Goal: Task Accomplishment & Management: Use online tool/utility

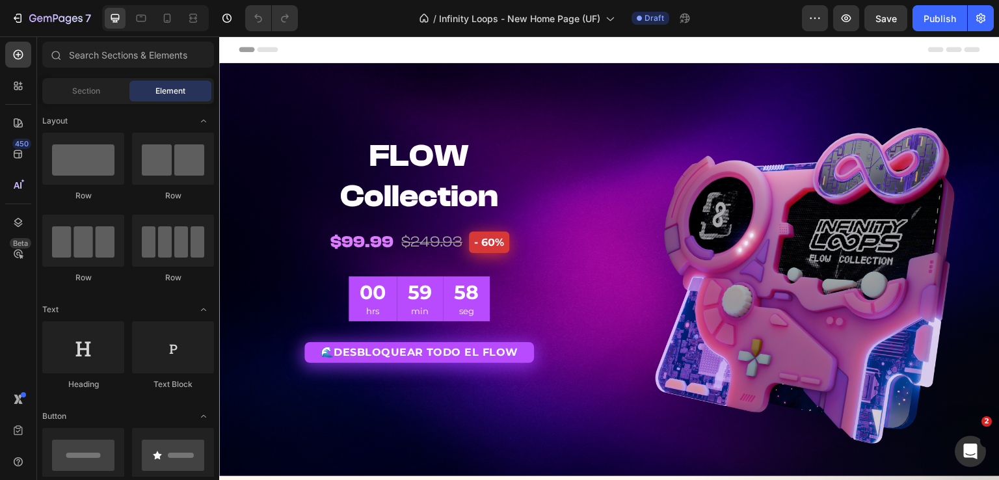
click at [255, 53] on span "Header" at bounding box center [258, 49] width 29 height 13
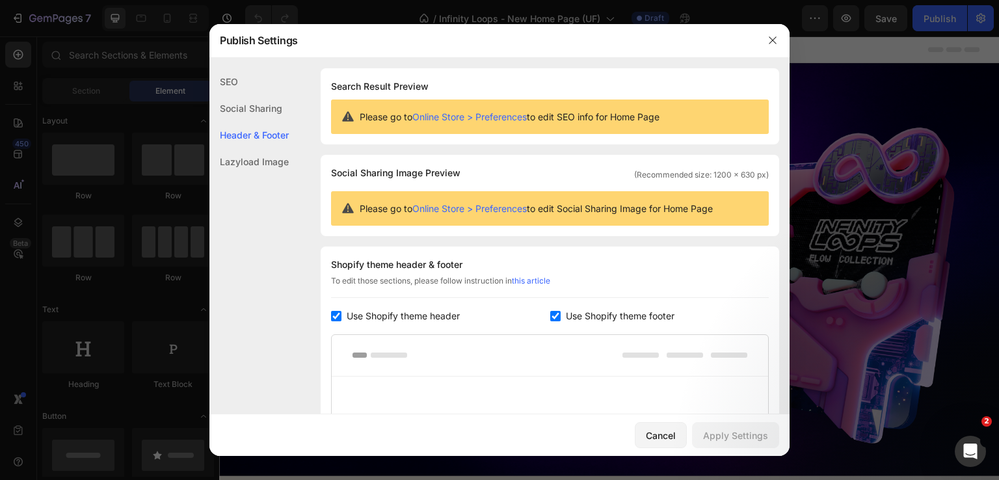
scroll to position [176, 0]
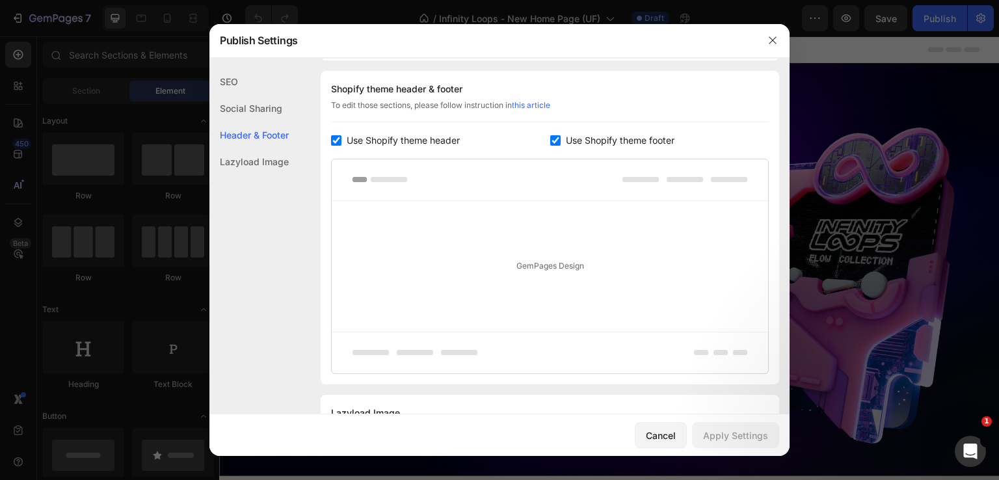
click at [285, 162] on div "Lazyload Image" at bounding box center [248, 161] width 79 height 27
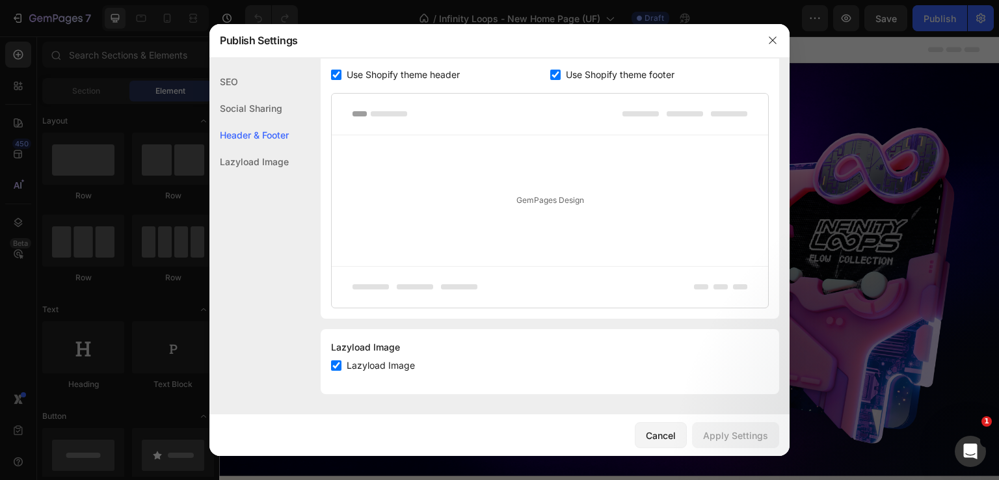
click at [277, 136] on div "Header & Footer" at bounding box center [248, 135] width 79 height 27
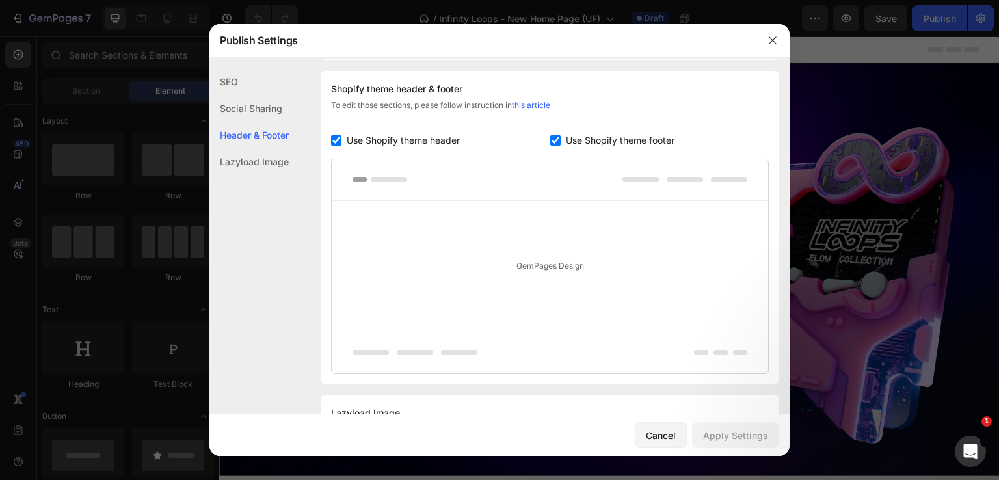
click at [265, 113] on div "Social Sharing" at bounding box center [248, 108] width 79 height 27
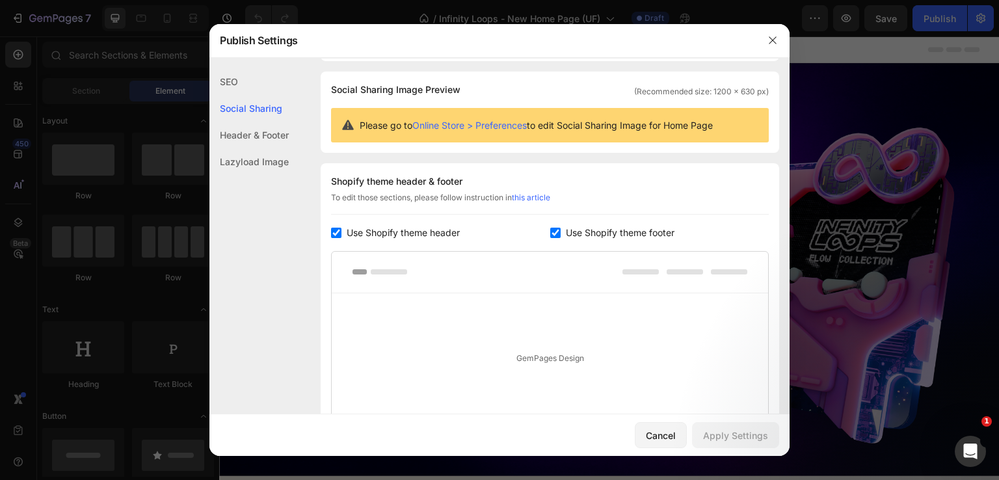
click at [267, 85] on div "SEO" at bounding box center [248, 81] width 79 height 27
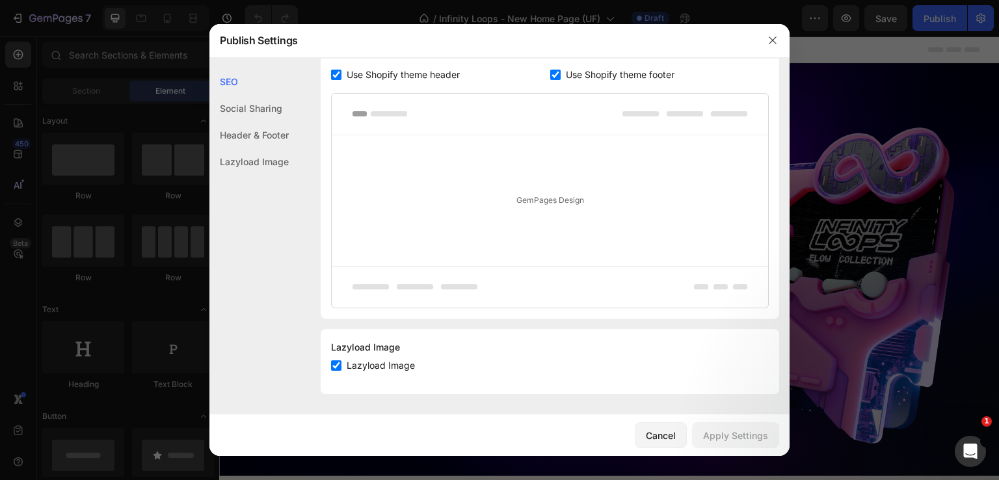
scroll to position [0, 0]
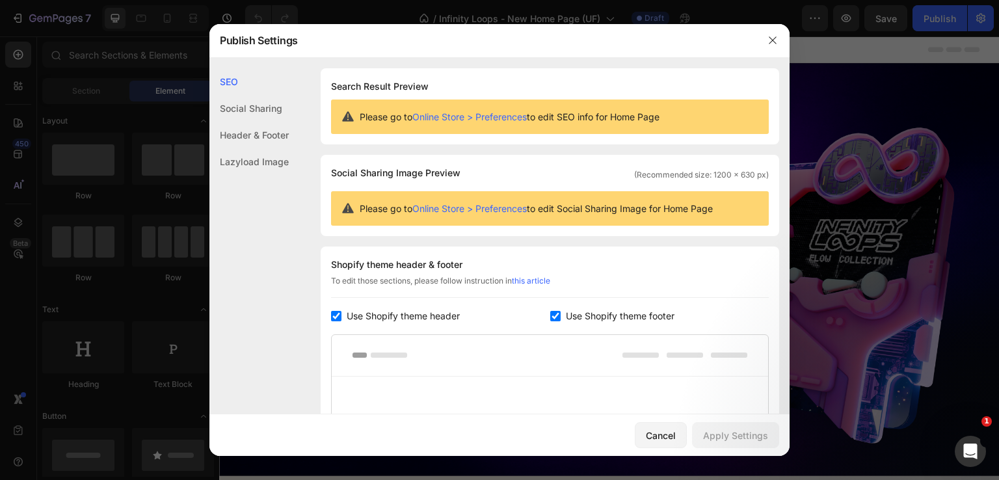
click at [264, 112] on div "Social Sharing" at bounding box center [248, 108] width 79 height 27
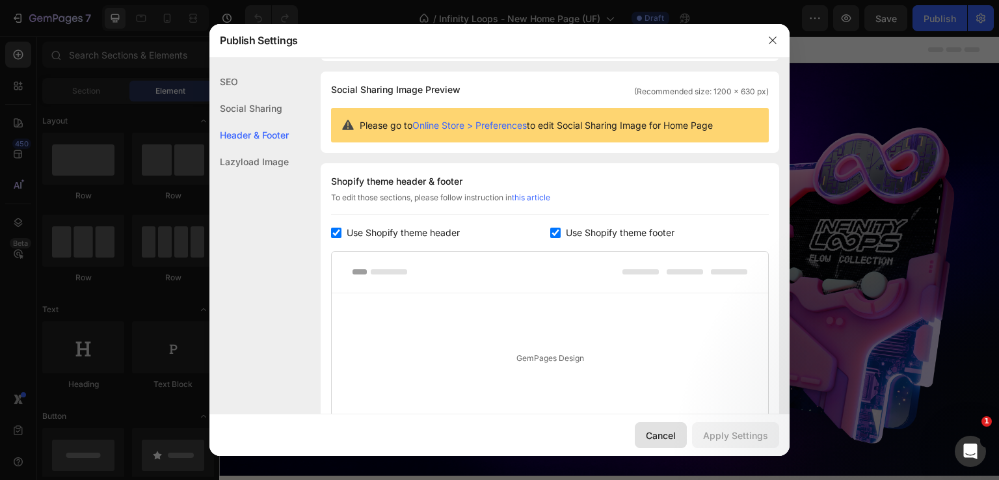
drag, startPoint x: 682, startPoint y: 442, endPoint x: 321, endPoint y: 163, distance: 455.8
click at [682, 442] on button "Cancel" at bounding box center [661, 435] width 52 height 26
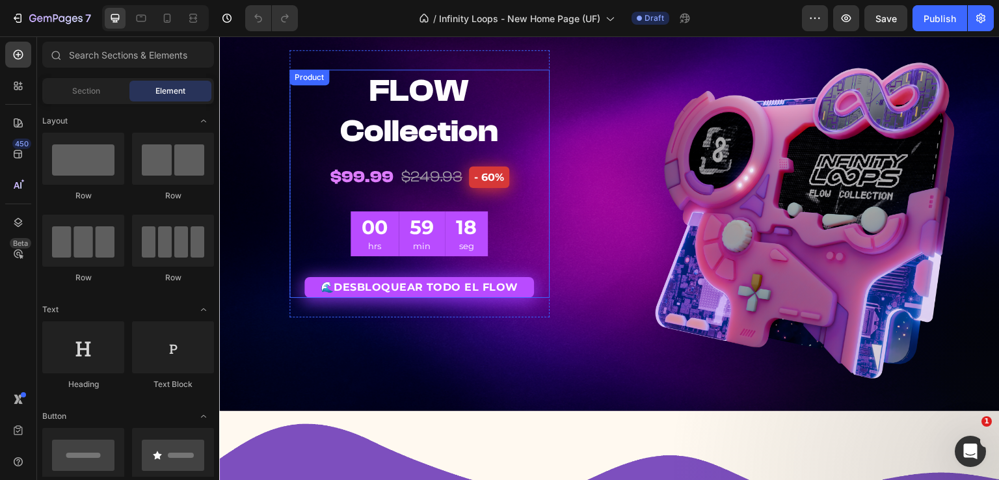
scroll to position [0, 0]
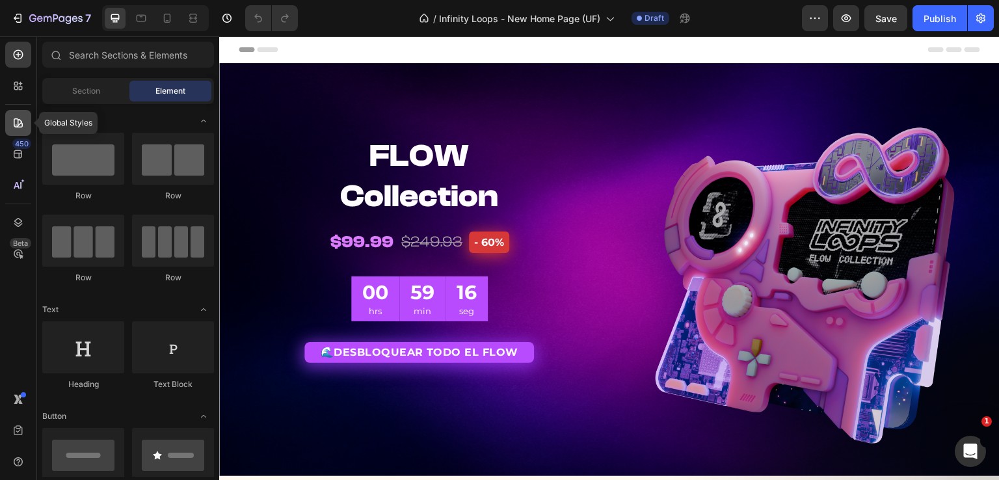
click at [19, 131] on div at bounding box center [18, 123] width 26 height 26
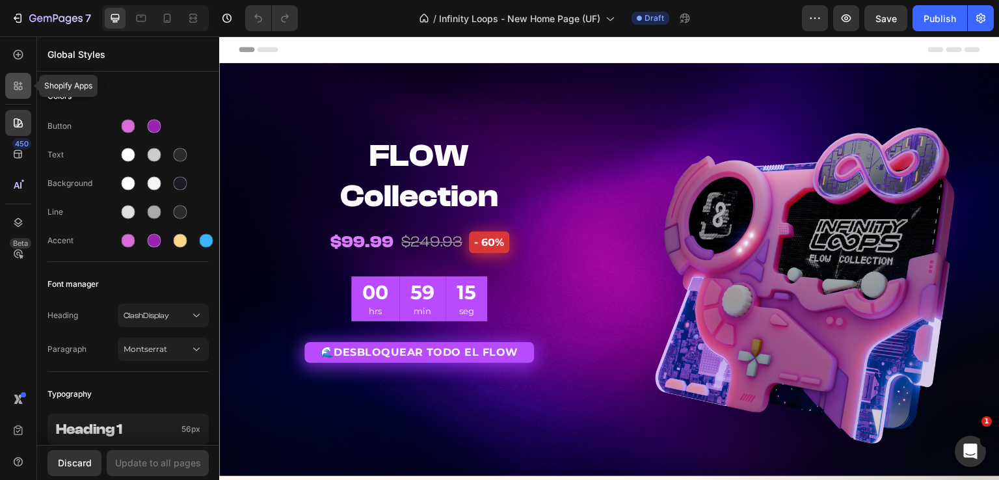
click at [20, 90] on icon at bounding box center [18, 85] width 13 height 13
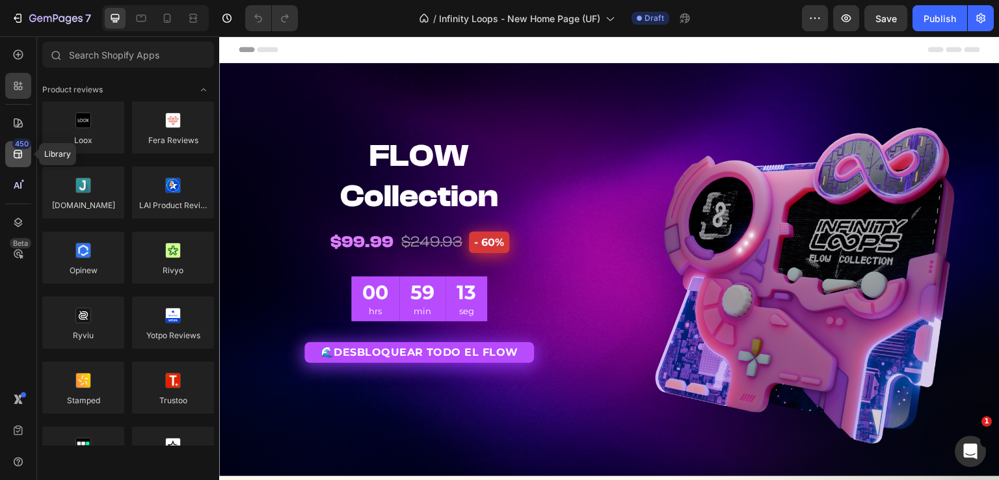
click at [18, 163] on div "450" at bounding box center [18, 154] width 26 height 26
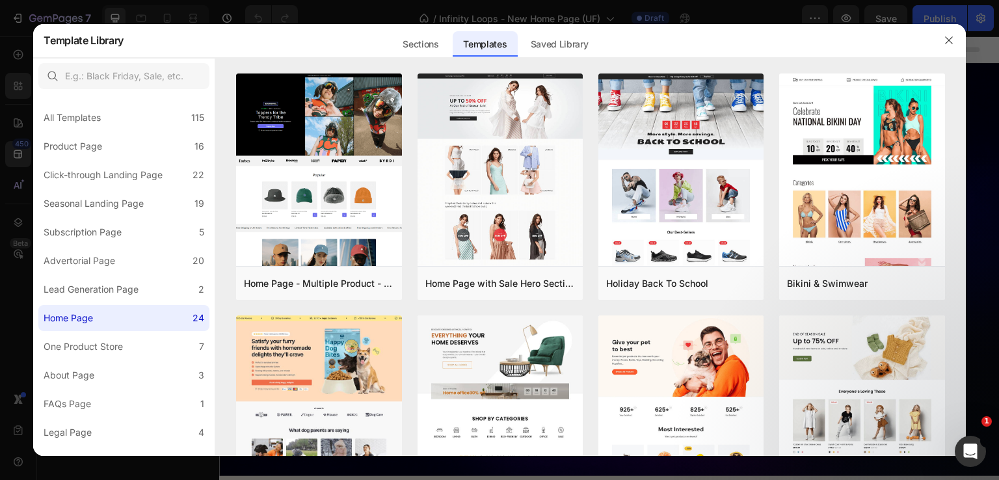
click at [367, 21] on div at bounding box center [499, 240] width 999 height 480
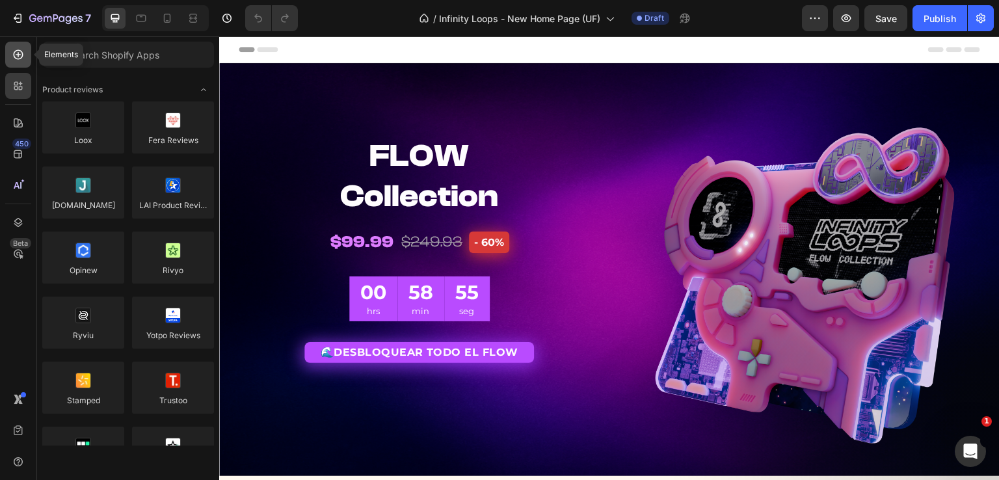
click at [25, 64] on div at bounding box center [18, 55] width 26 height 26
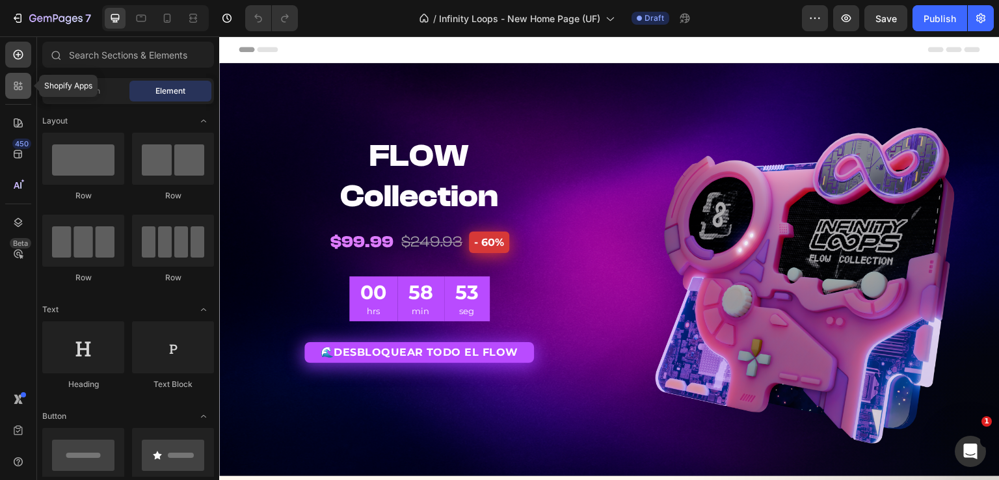
click at [14, 81] on icon at bounding box center [18, 85] width 13 height 13
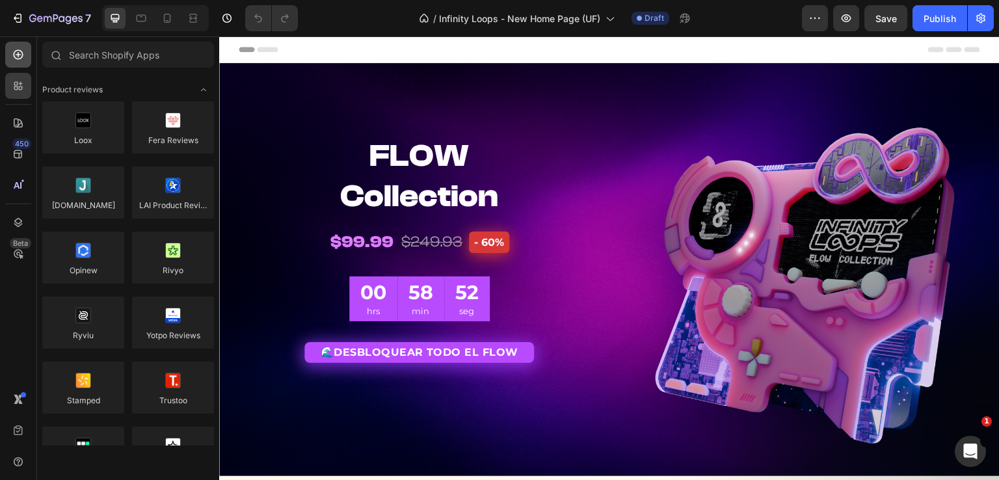
click at [18, 58] on icon at bounding box center [18, 54] width 13 height 13
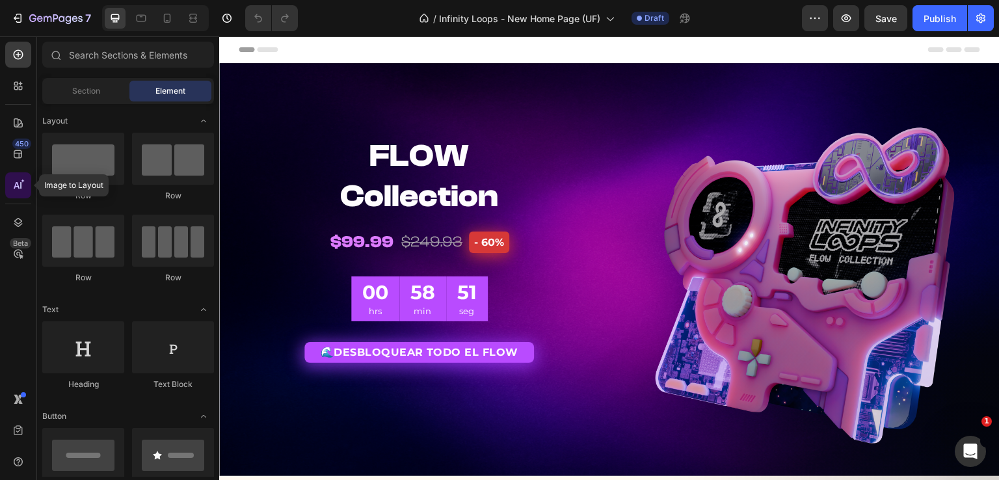
click at [26, 183] on div at bounding box center [18, 185] width 26 height 26
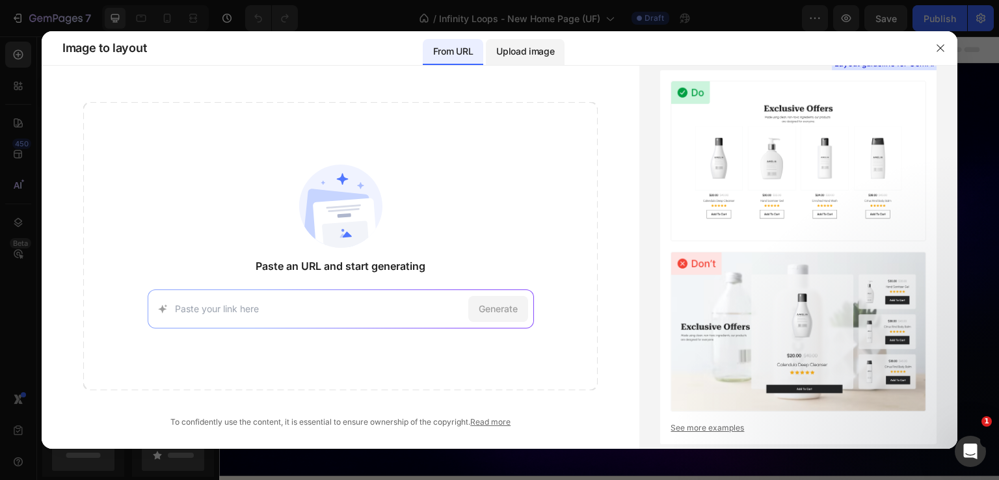
click at [531, 47] on p "Upload image" at bounding box center [525, 52] width 58 height 16
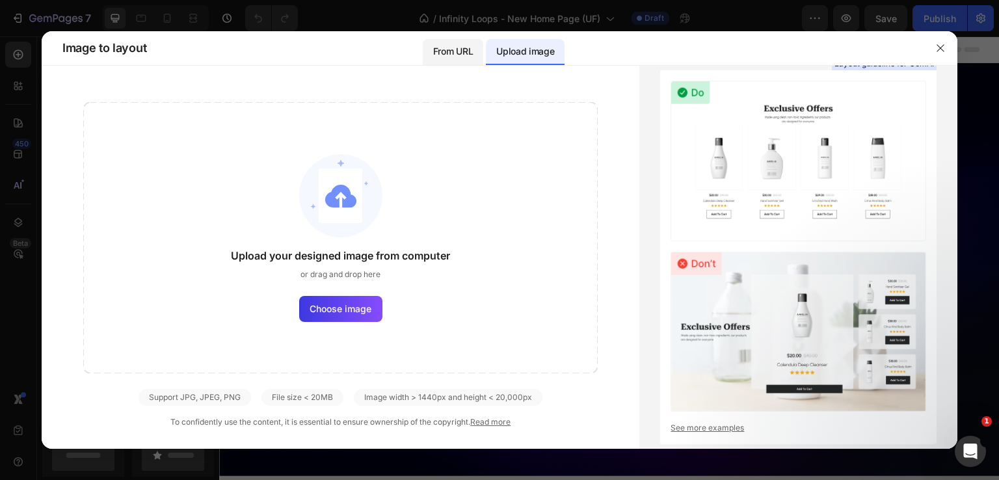
click at [465, 52] on p "From URL" at bounding box center [453, 52] width 40 height 16
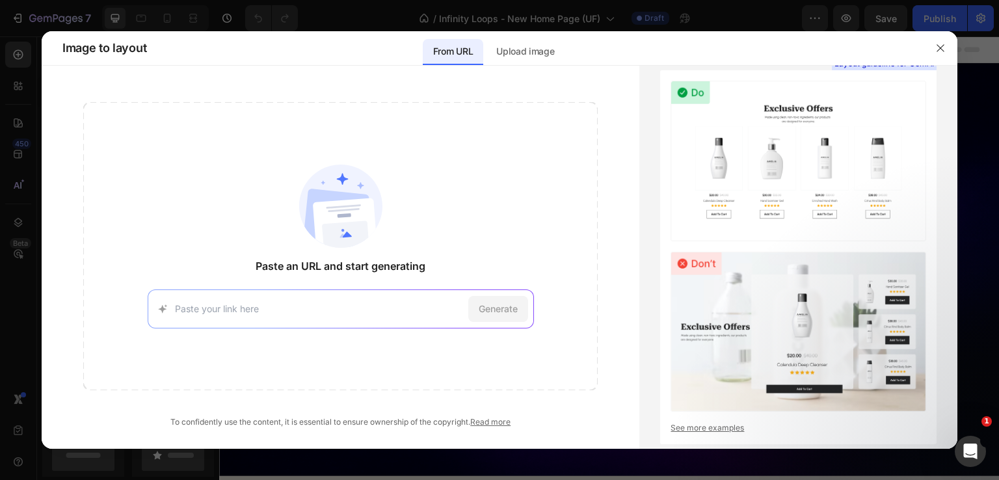
click at [36, 196] on div at bounding box center [499, 240] width 999 height 480
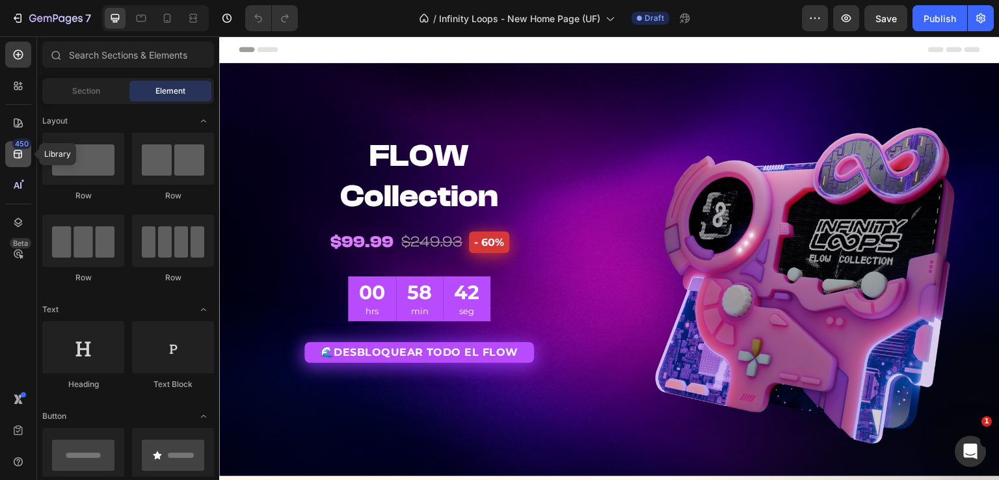
click at [16, 148] on div "450" at bounding box center [21, 144] width 19 height 10
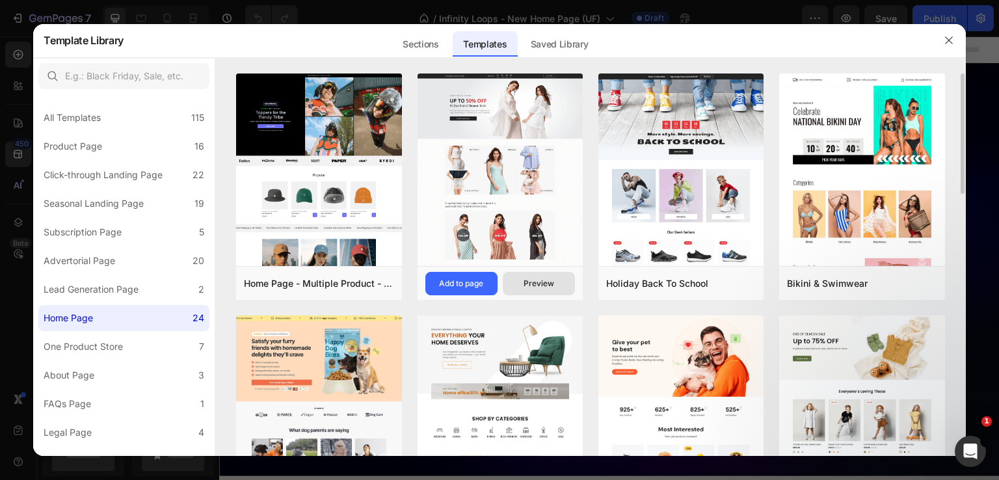
click at [549, 285] on div "Preview" at bounding box center [539, 284] width 31 height 12
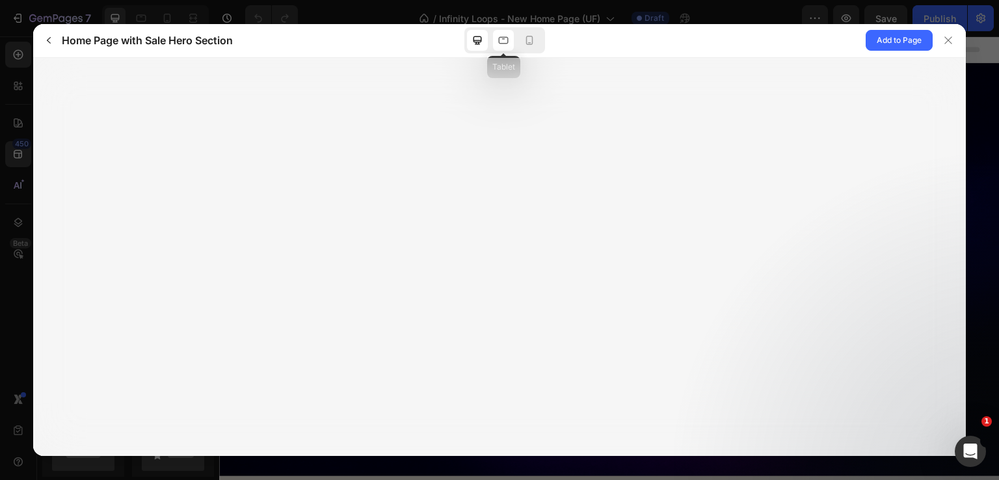
click at [510, 45] on div at bounding box center [503, 40] width 21 height 21
click at [528, 42] on icon at bounding box center [529, 40] width 13 height 13
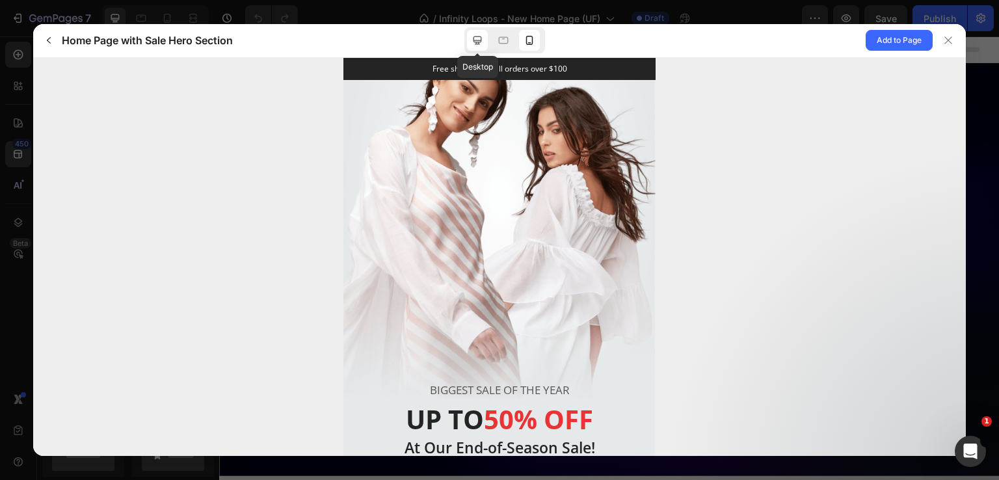
click at [476, 40] on icon at bounding box center [477, 40] width 13 height 13
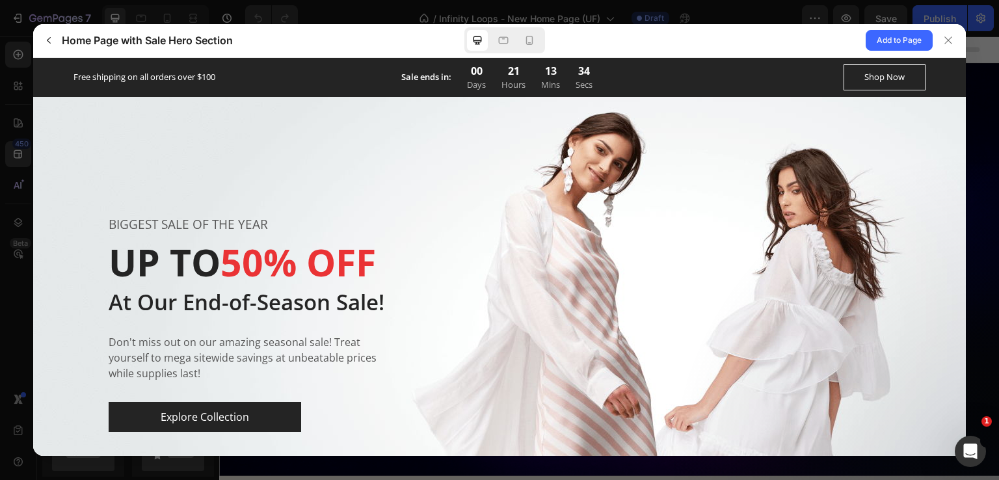
click at [50, 33] on button "button" at bounding box center [48, 40] width 21 height 21
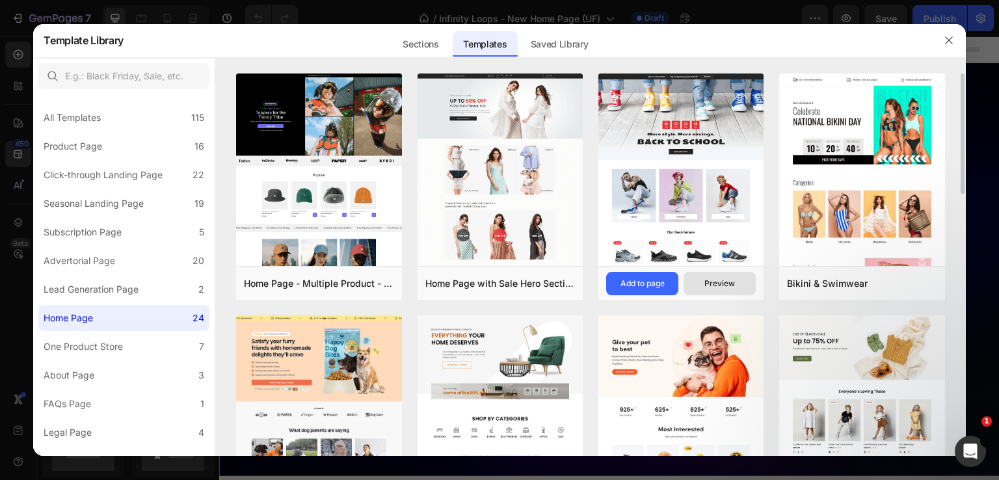
click at [721, 282] on div "Preview" at bounding box center [720, 284] width 31 height 12
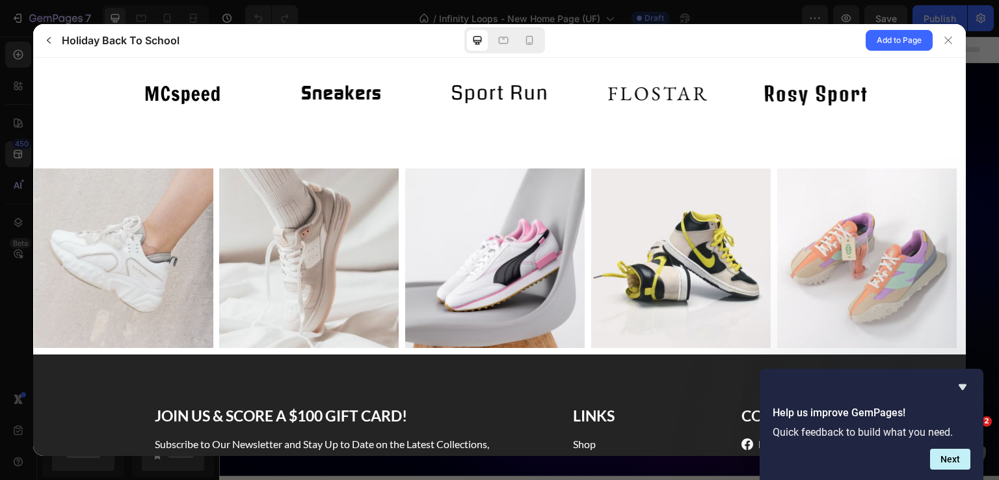
scroll to position [2663, 0]
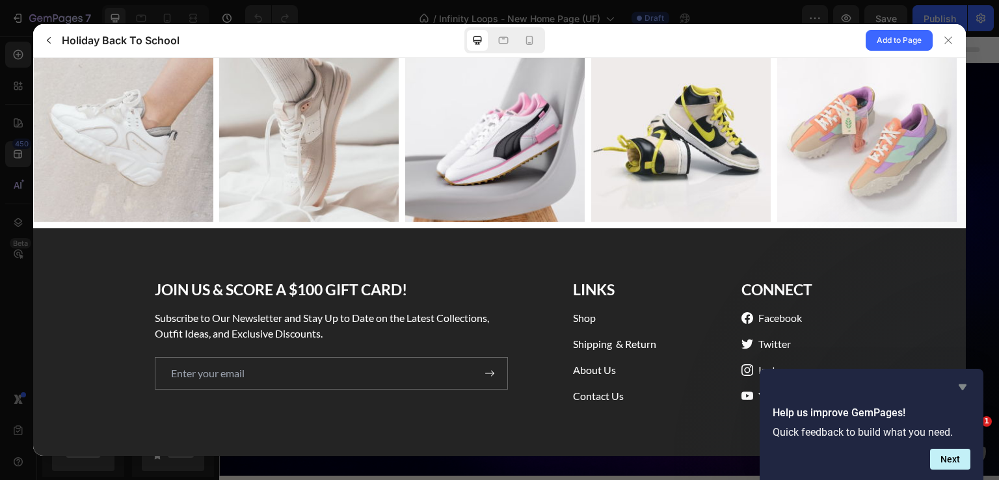
click at [965, 394] on icon "Hide survey" at bounding box center [963, 387] width 16 height 16
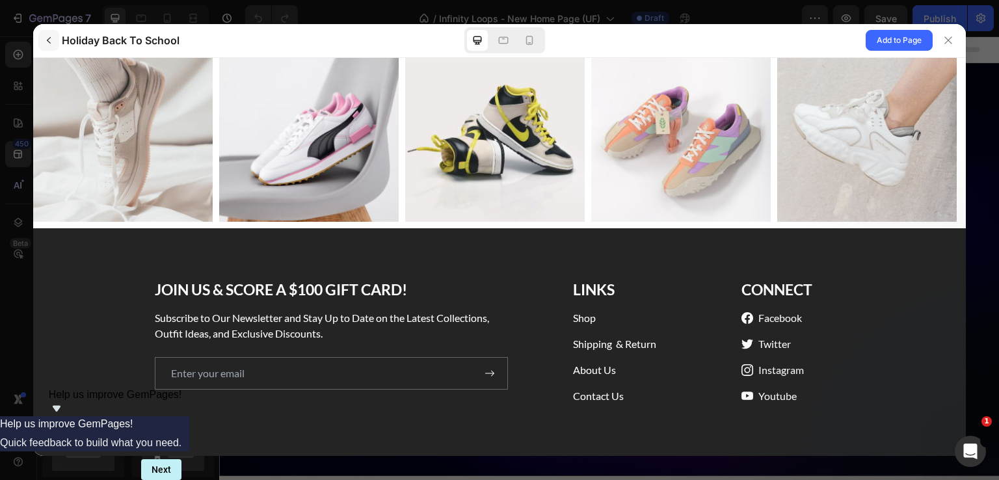
click at [52, 44] on icon "button" at bounding box center [49, 40] width 10 height 10
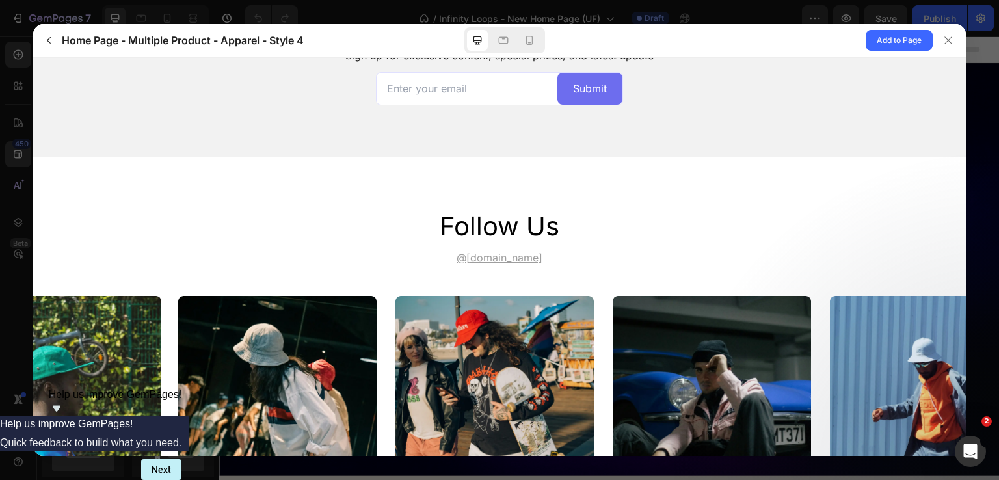
scroll to position [3983, 0]
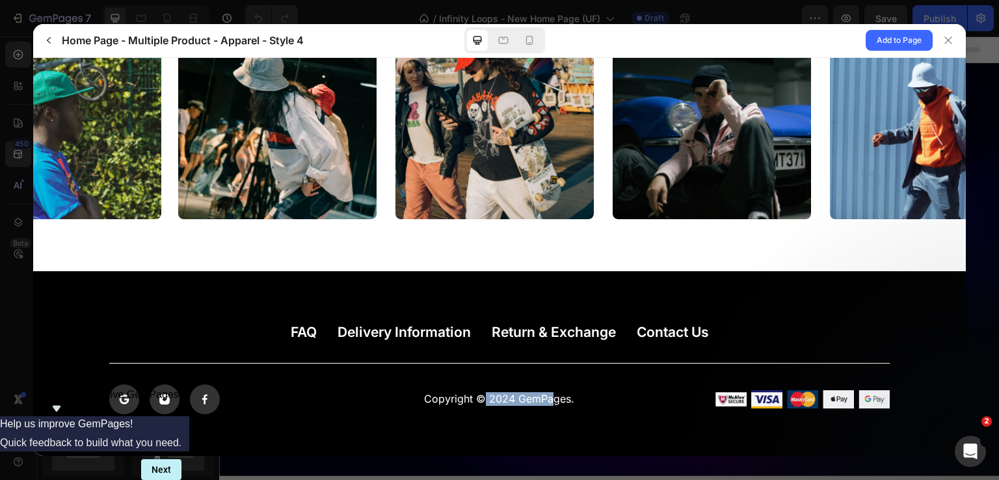
drag, startPoint x: 489, startPoint y: 381, endPoint x: 581, endPoint y: 388, distance: 92.7
click at [580, 392] on p "Copyright © 2024 GemPages." at bounding box center [499, 399] width 257 height 14
click at [581, 392] on p "Copyright © 2024 GemPages." at bounding box center [499, 399] width 257 height 14
click at [53, 47] on button "button" at bounding box center [48, 40] width 21 height 21
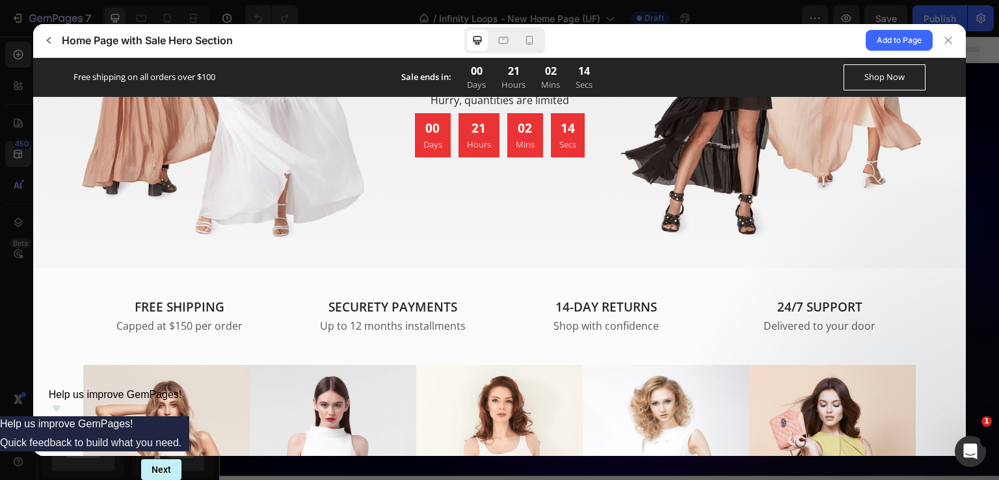
scroll to position [3607, 0]
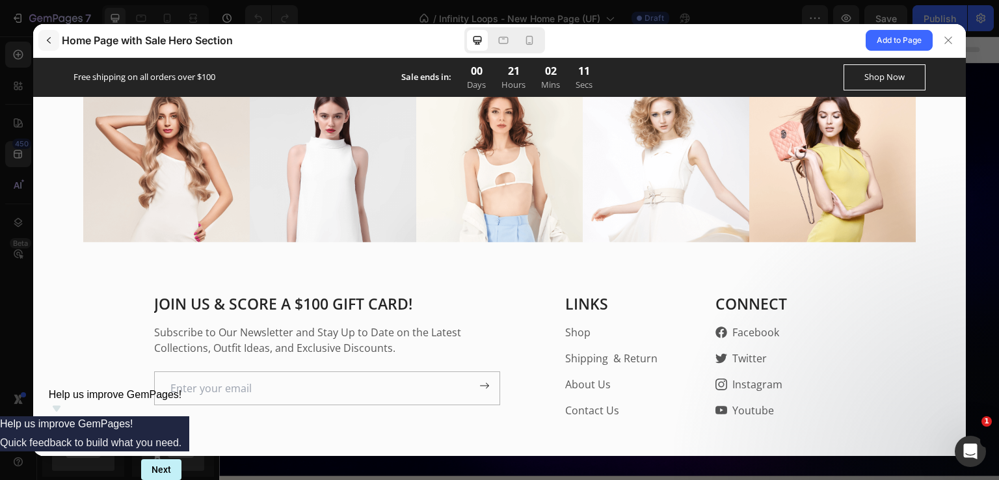
click at [53, 44] on icon "button" at bounding box center [49, 40] width 10 height 10
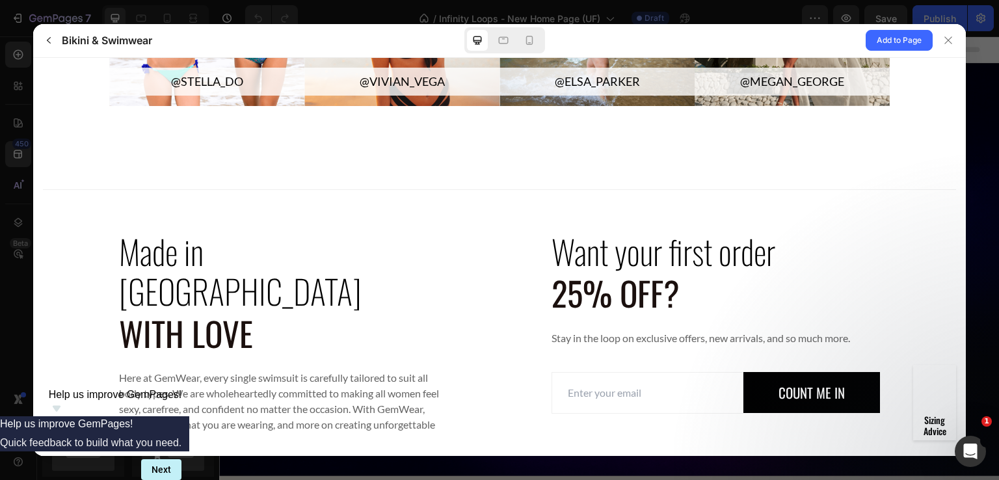
scroll to position [3061, 0]
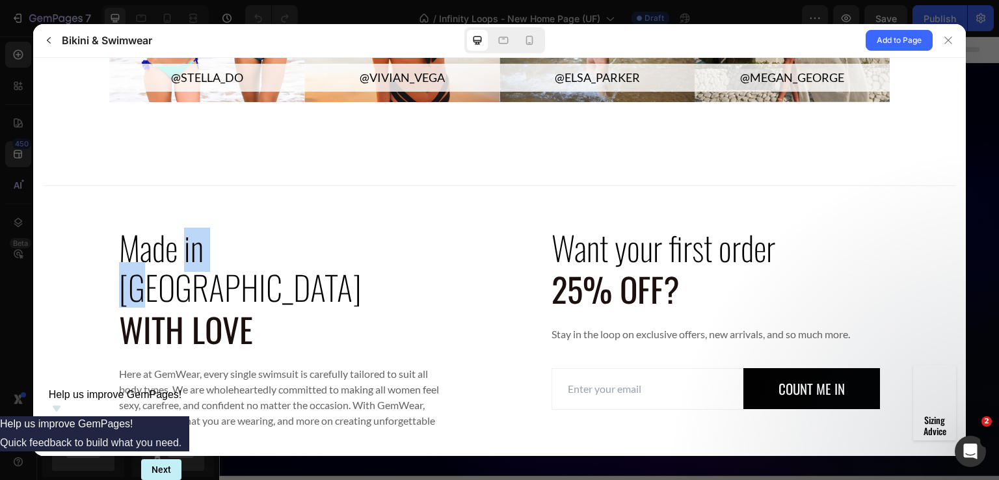
drag, startPoint x: 189, startPoint y: 252, endPoint x: 279, endPoint y: 255, distance: 89.8
click at [275, 252] on div "Made in [GEOGRAPHIC_DATA]" at bounding box center [283, 266] width 329 height 79
click at [253, 307] on h2 "With love" at bounding box center [283, 328] width 329 height 43
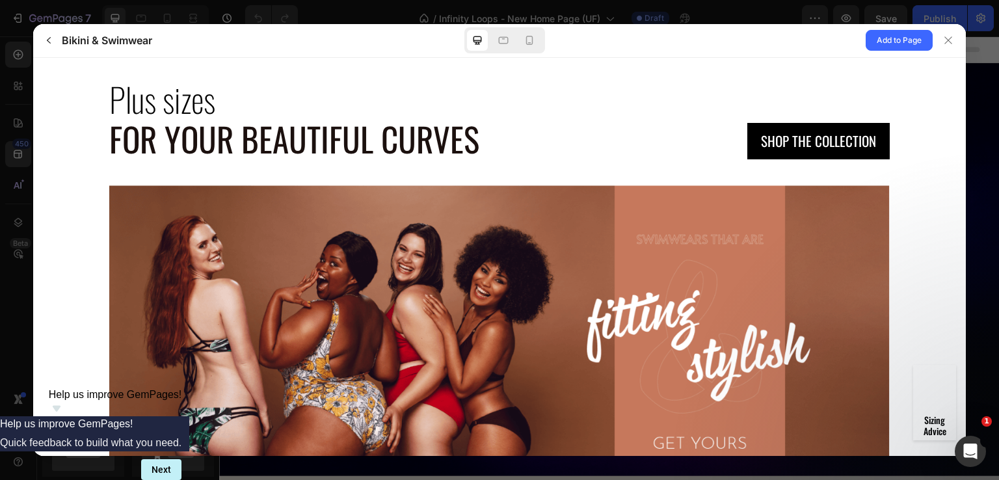
scroll to position [2216, 0]
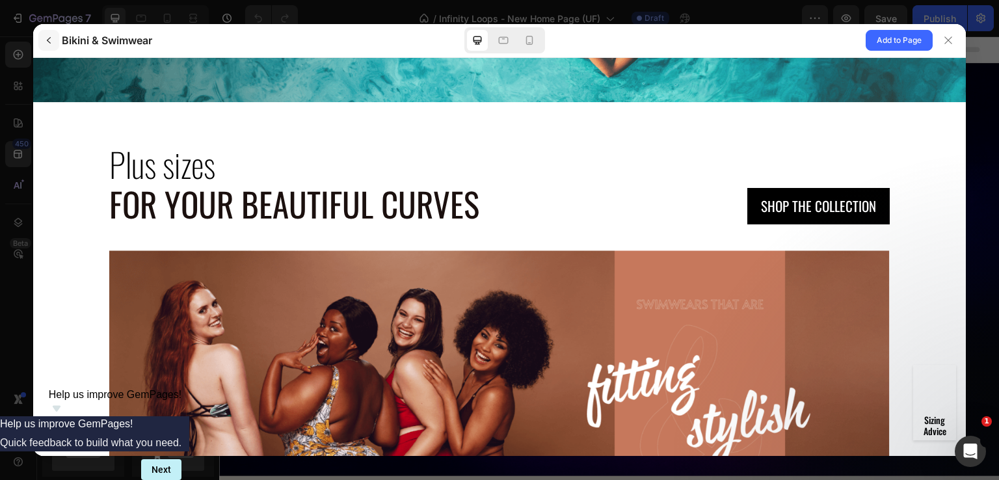
click at [51, 37] on icon "button" at bounding box center [49, 40] width 10 height 10
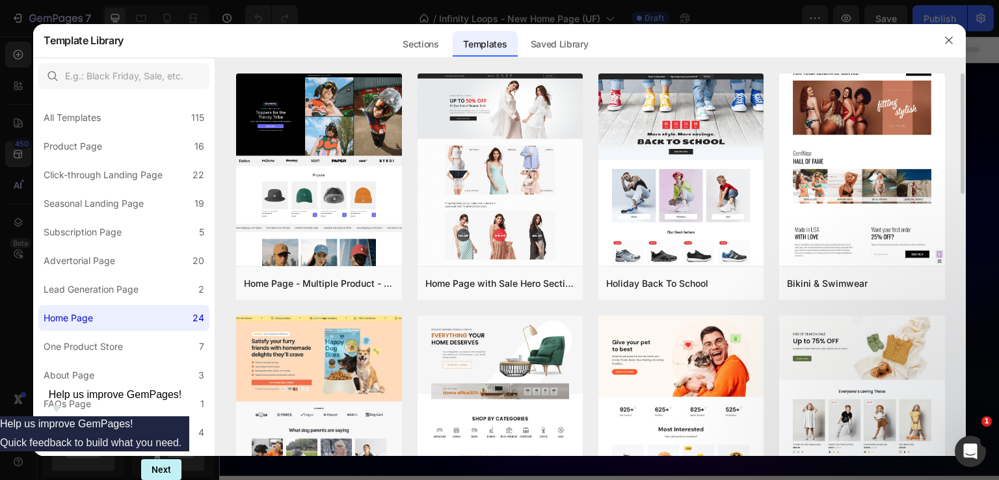
scroll to position [130, 0]
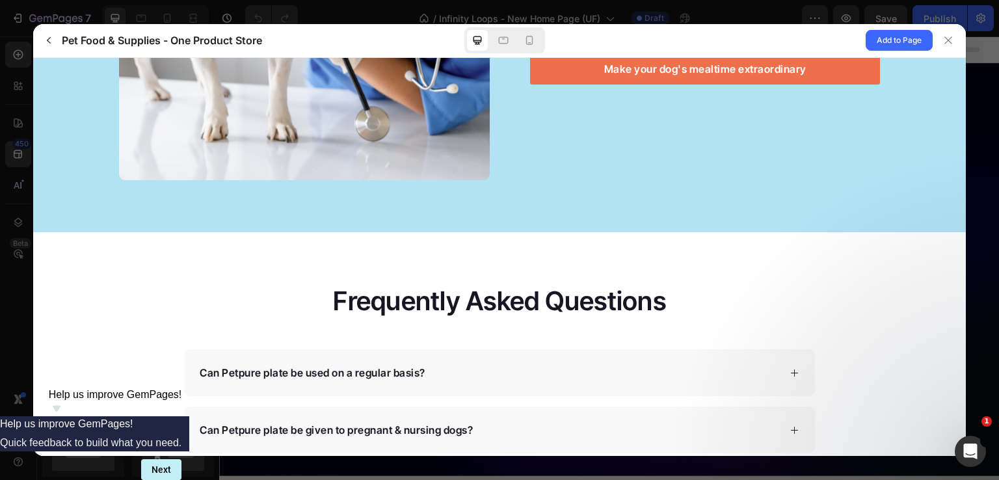
scroll to position [4230, 0]
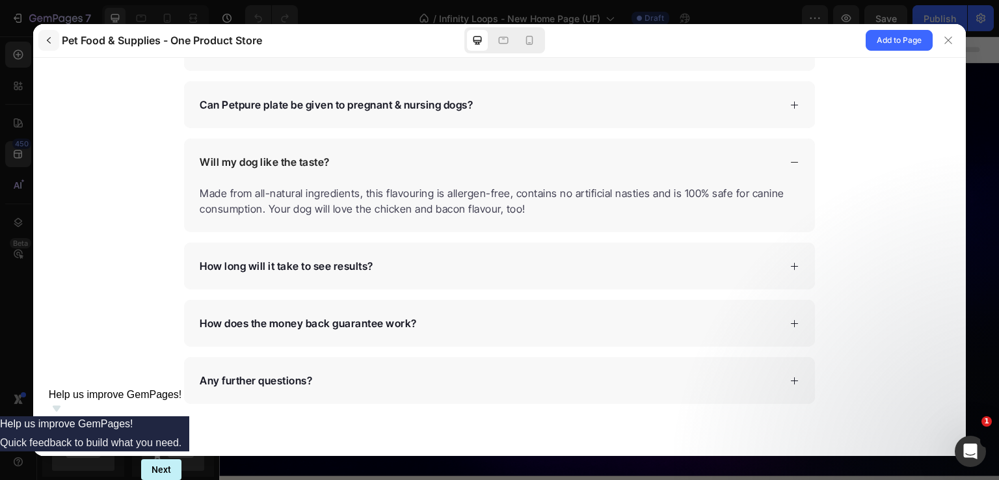
click at [57, 44] on button "button" at bounding box center [48, 40] width 21 height 21
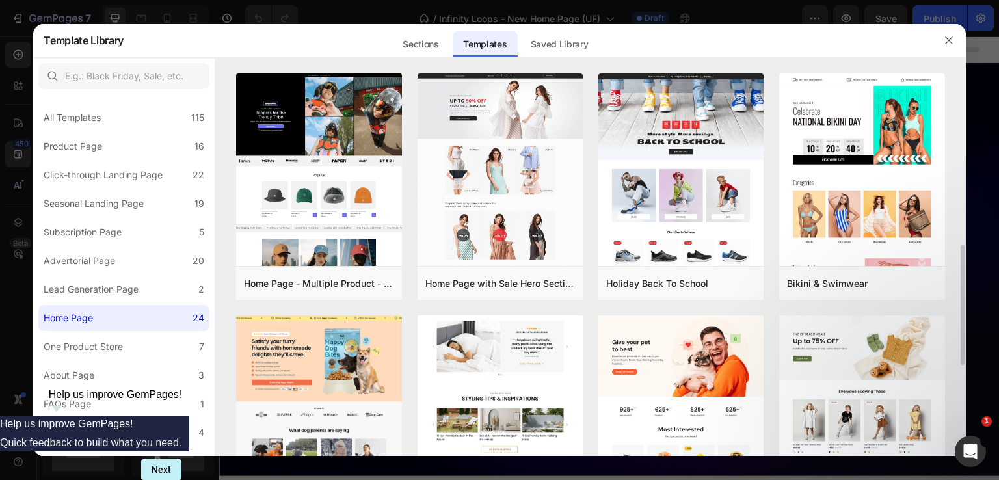
scroll to position [130, 0]
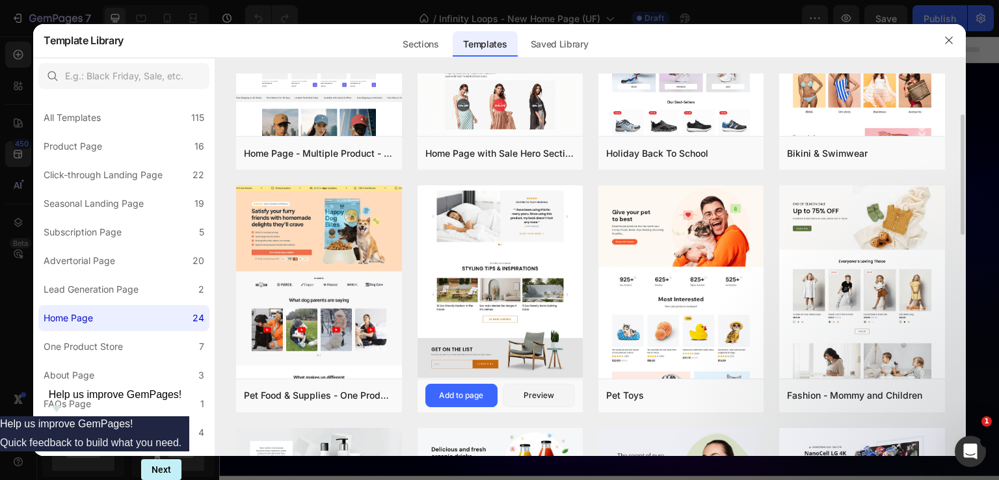
click at [453, 282] on img at bounding box center [500, 9] width 165 height 738
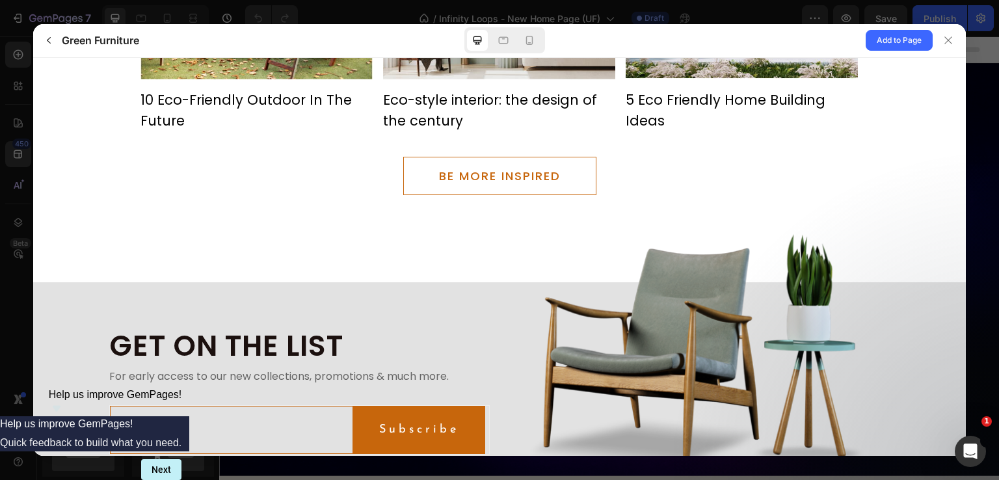
scroll to position [3804, 0]
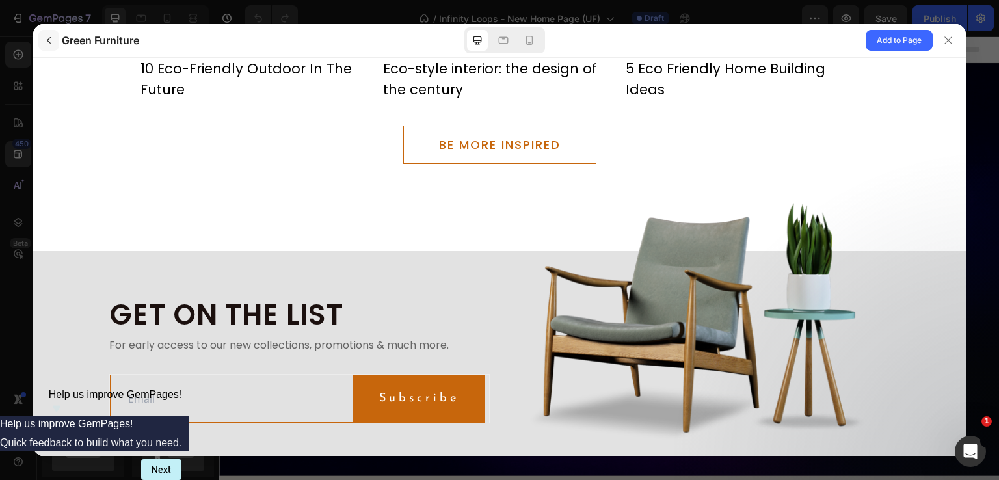
click at [47, 35] on icon "button" at bounding box center [49, 40] width 10 height 10
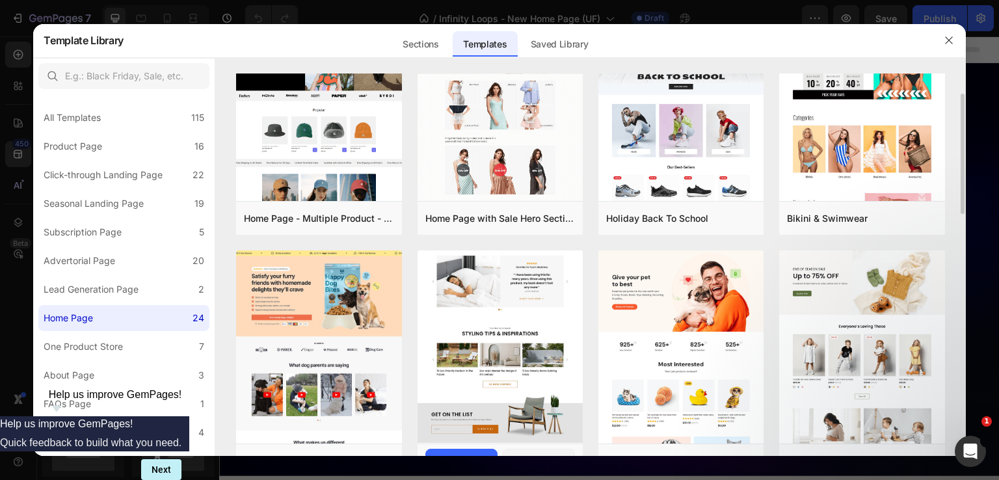
scroll to position [195, 0]
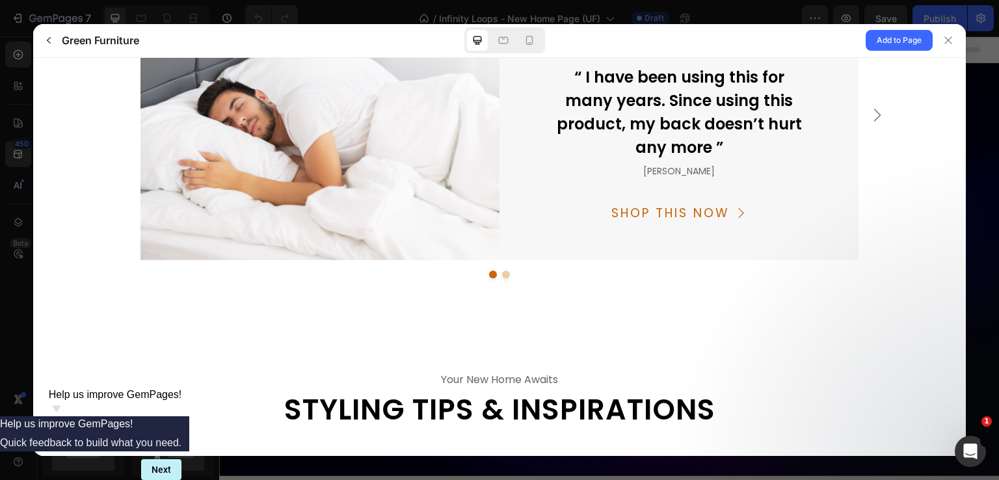
scroll to position [3804, 0]
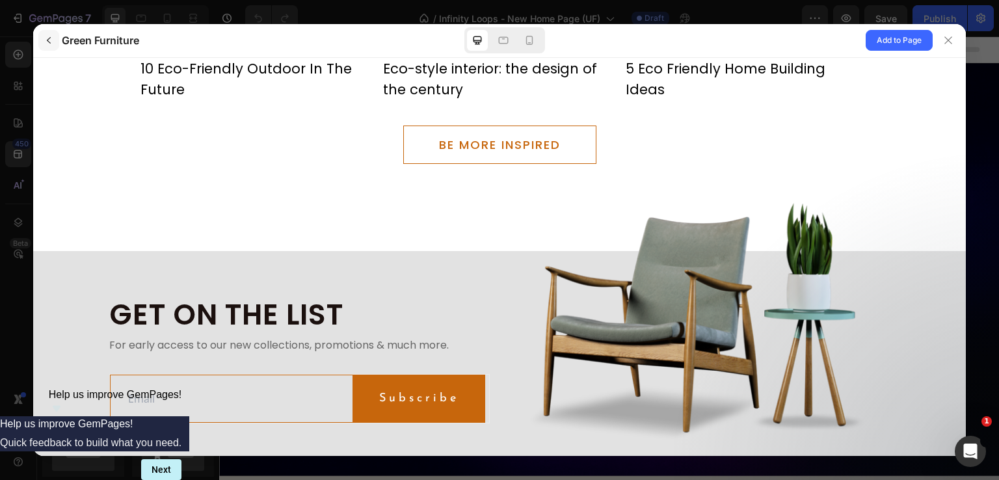
click at [55, 44] on button "button" at bounding box center [48, 40] width 21 height 21
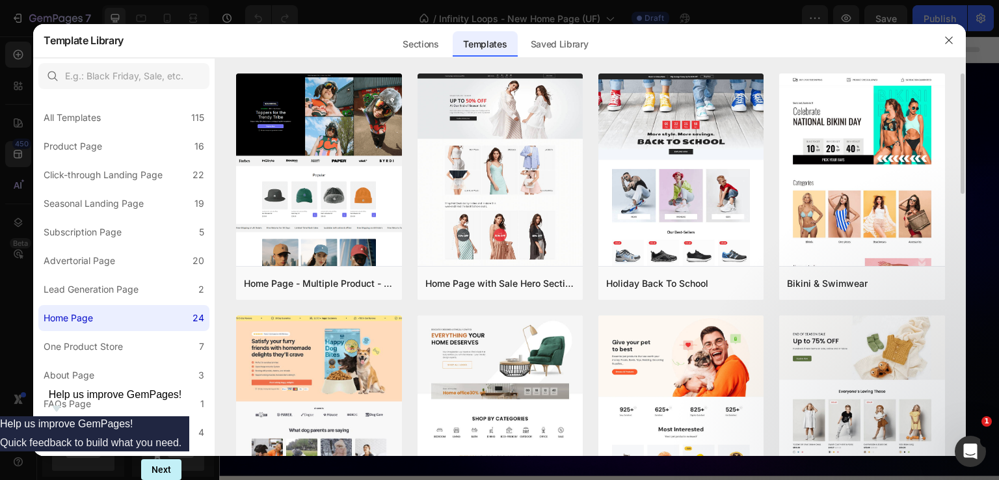
scroll to position [65, 0]
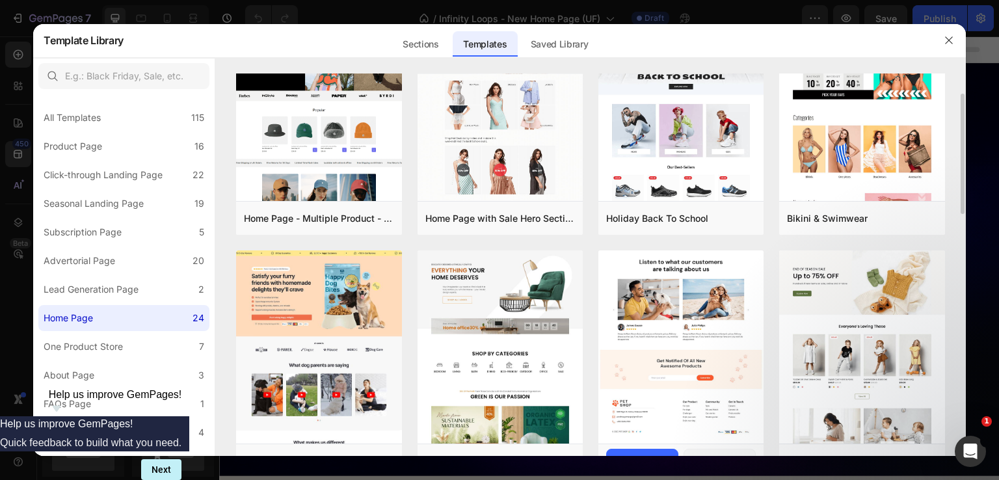
click at [652, 306] on img at bounding box center [680, 135] width 165 height 615
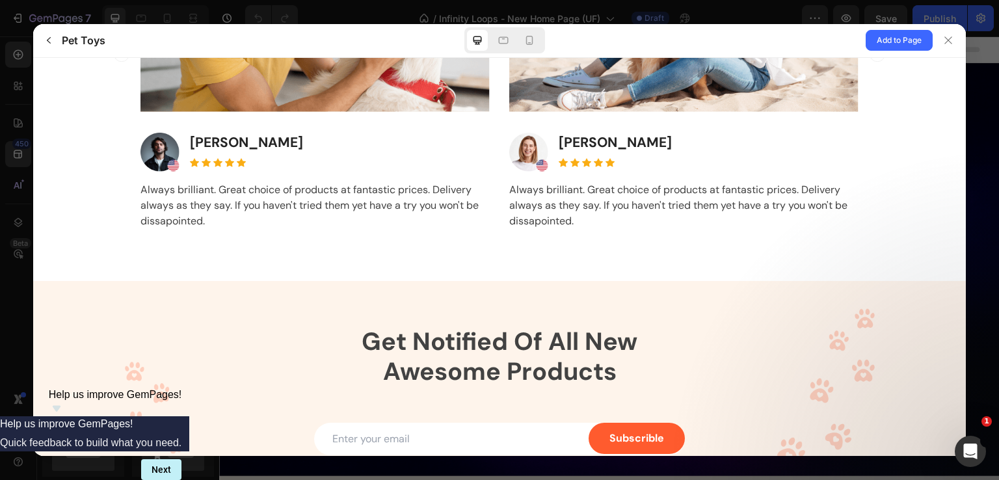
scroll to position [3081, 0]
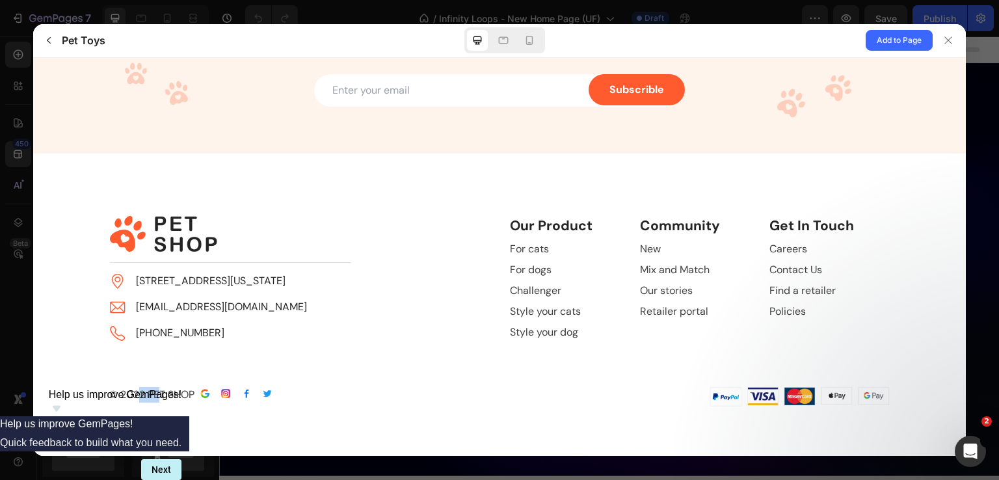
drag, startPoint x: 155, startPoint y: 397, endPoint x: 198, endPoint y: 397, distance: 42.3
click at [148, 397] on p "© 2022 PET SHOP" at bounding box center [151, 394] width 85 height 16
click at [349, 394] on gp-row "© 2022 PET SHOP" at bounding box center [299, 394] width 380 height 16
click at [747, 397] on img at bounding box center [763, 395] width 32 height 19
click at [44, 45] on icon "button" at bounding box center [49, 40] width 10 height 10
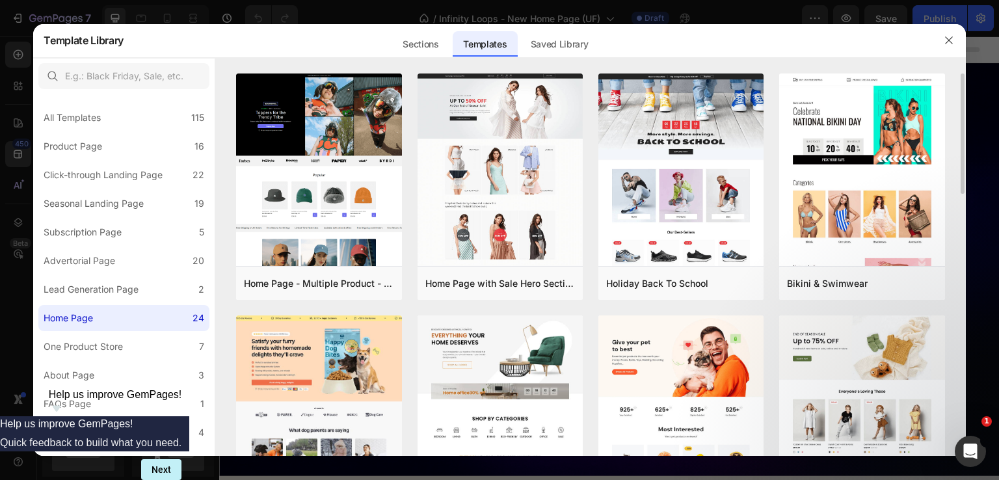
scroll to position [130, 0]
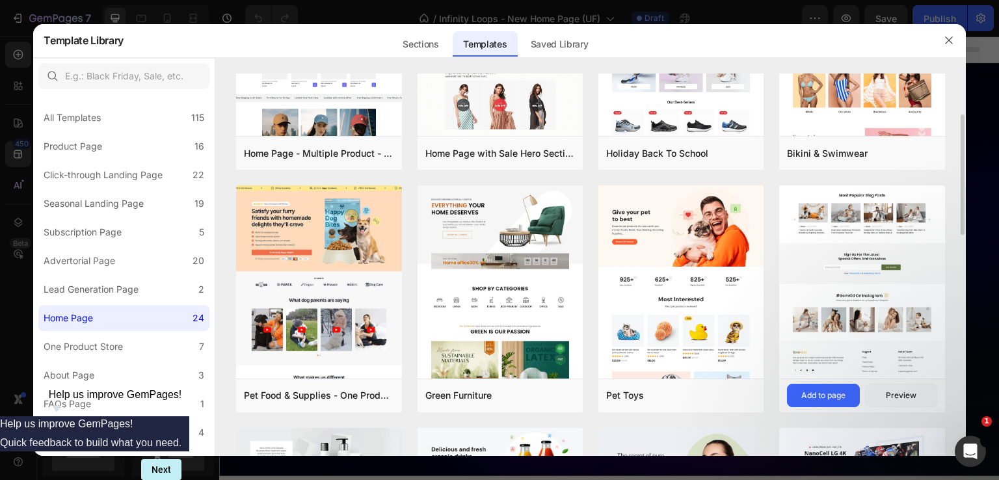
click at [836, 310] on img at bounding box center [861, 75] width 165 height 607
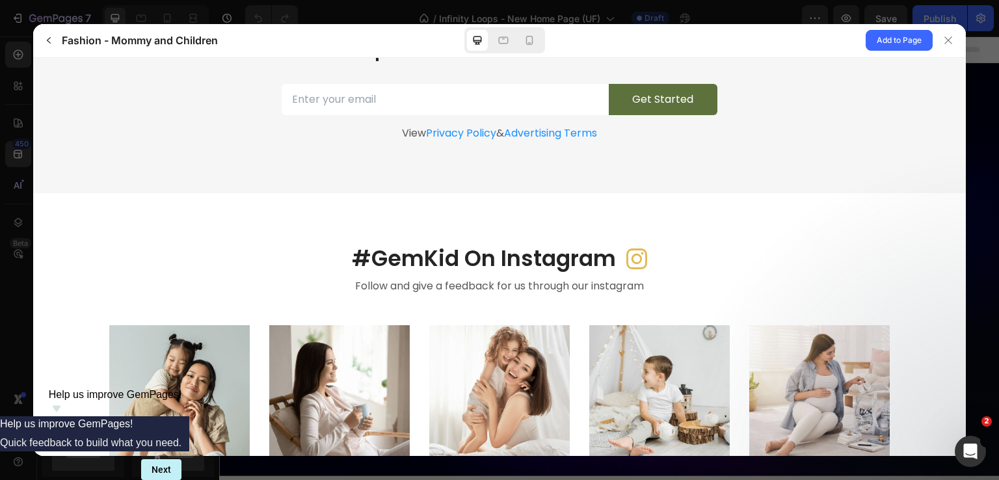
scroll to position [3036, 0]
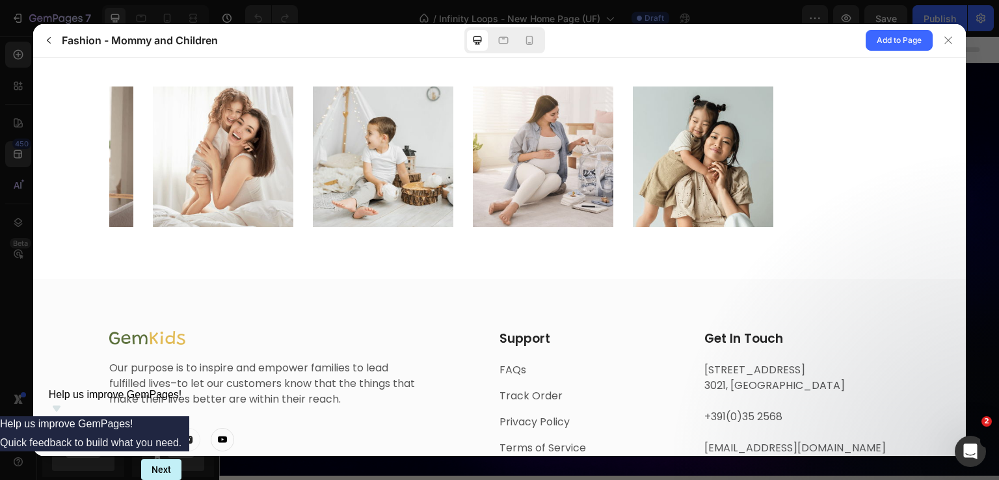
click at [185, 427] on img at bounding box center [188, 438] width 23 height 23
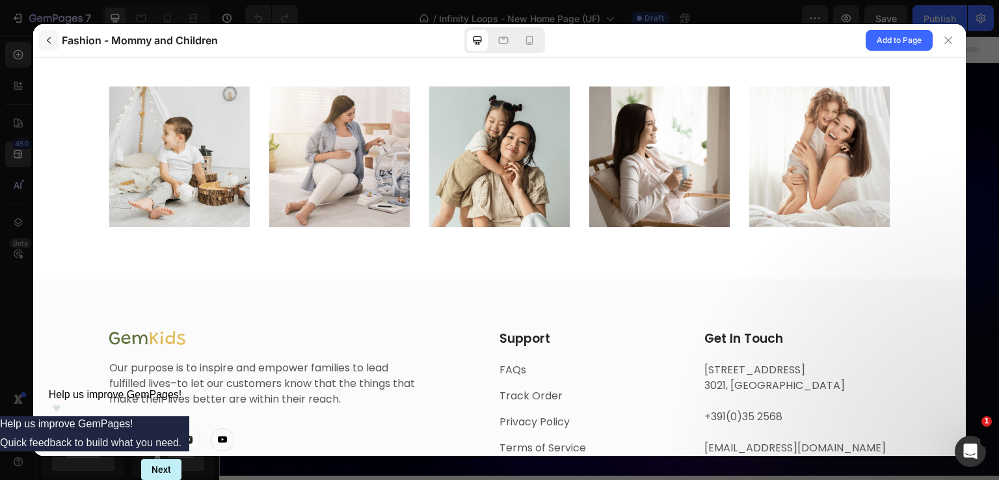
click at [55, 46] on button "button" at bounding box center [48, 40] width 21 height 21
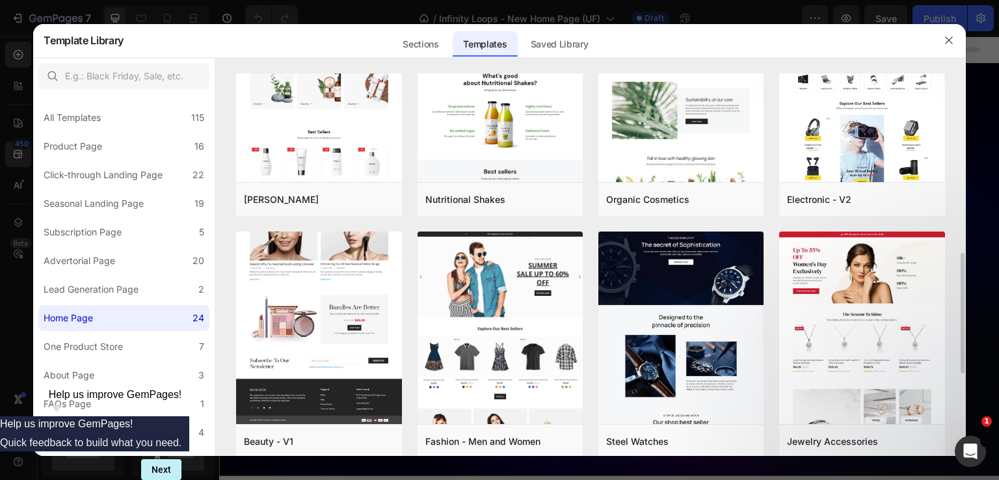
scroll to position [438, 0]
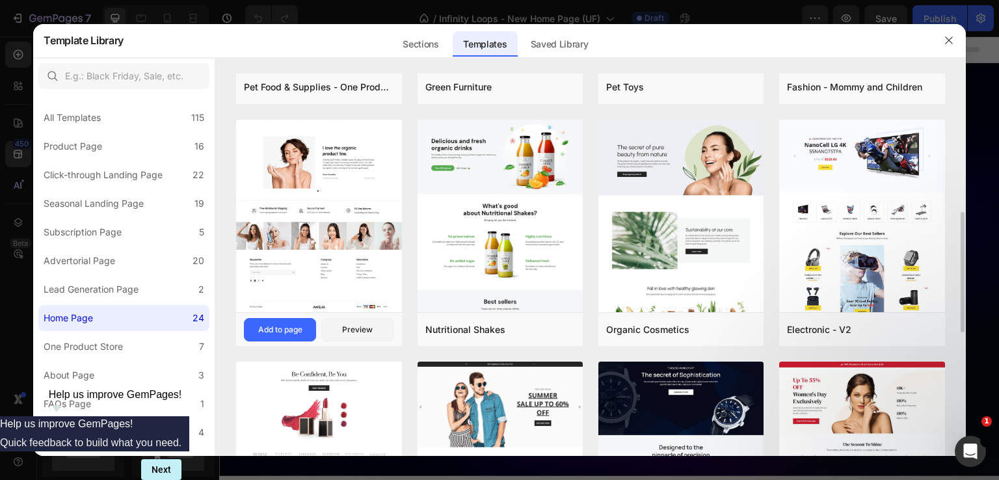
click at [330, 213] on img at bounding box center [318, 17] width 165 height 590
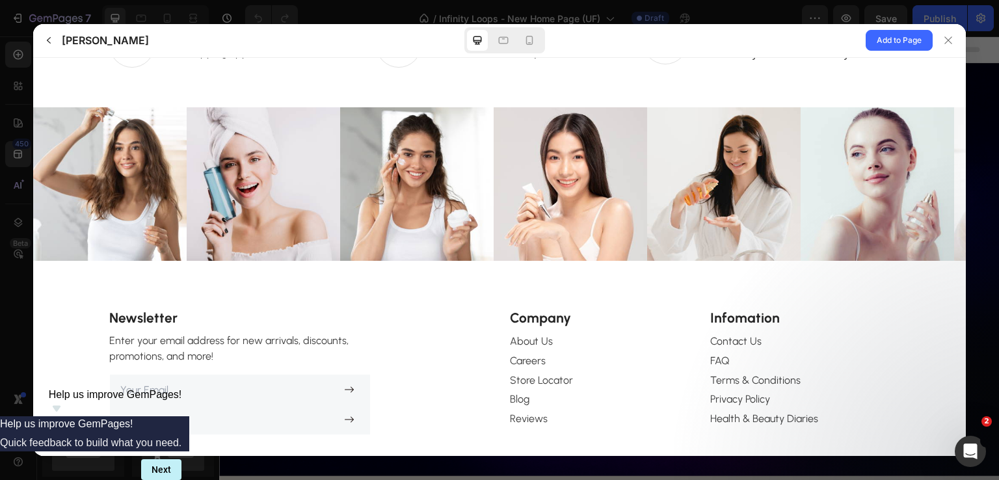
scroll to position [2963, 0]
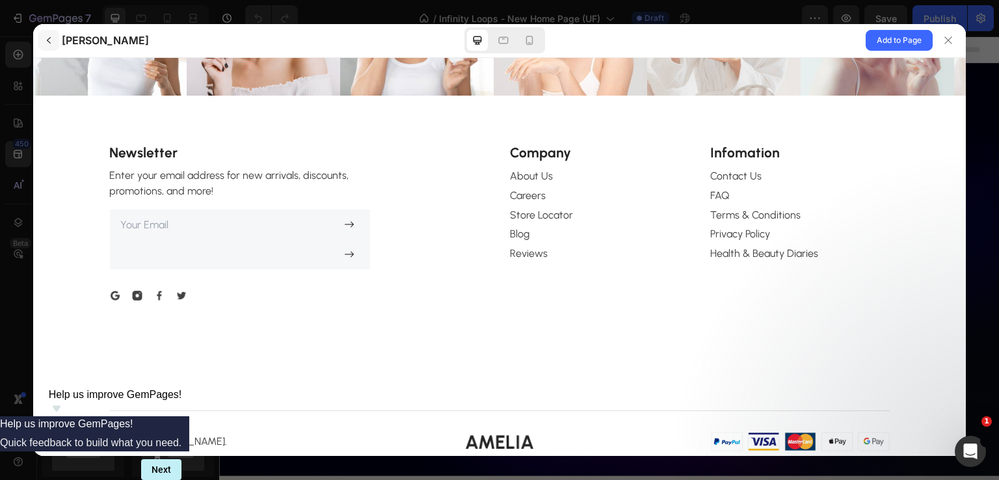
click at [54, 42] on button "button" at bounding box center [48, 40] width 21 height 21
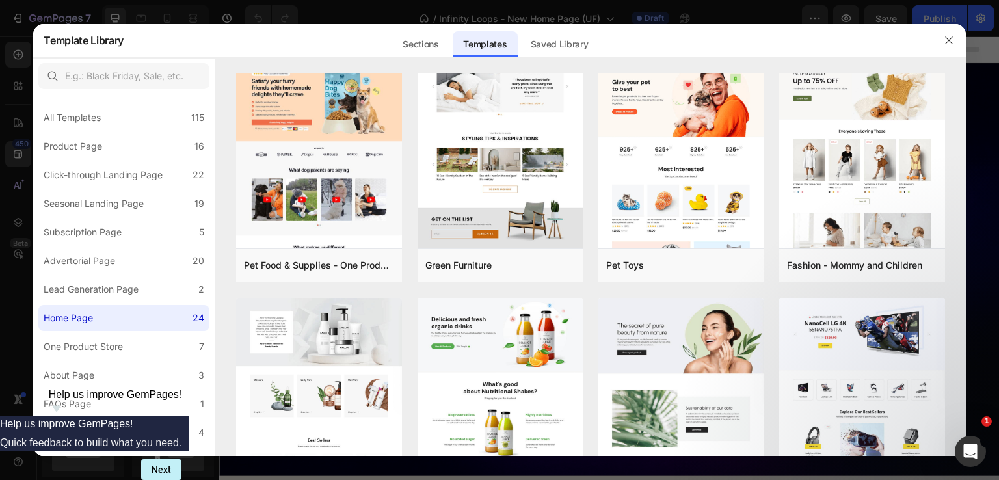
scroll to position [390, 0]
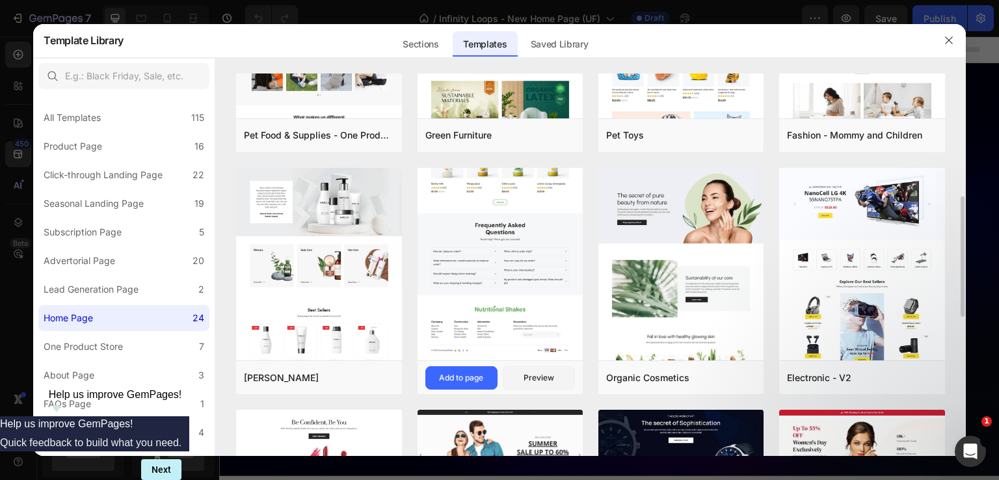
click at [470, 266] on img at bounding box center [500, 24] width 165 height 673
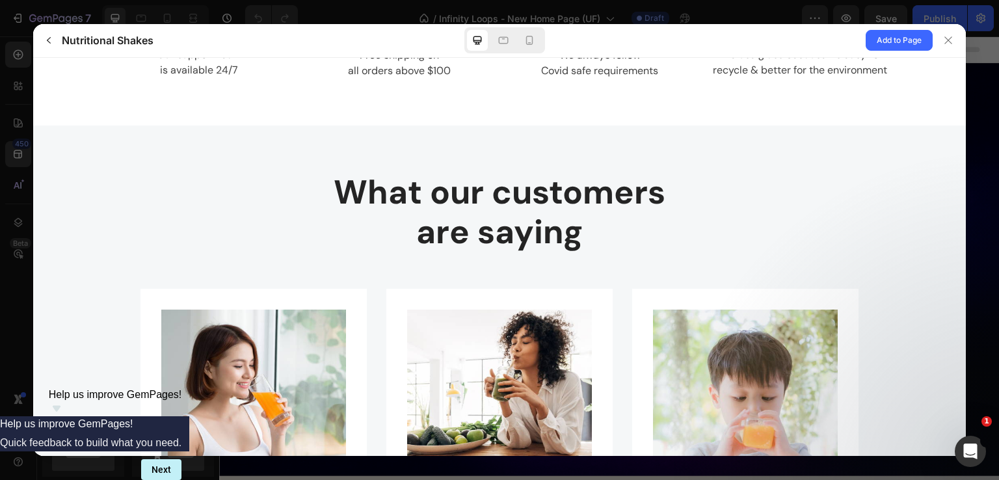
scroll to position [1952, 0]
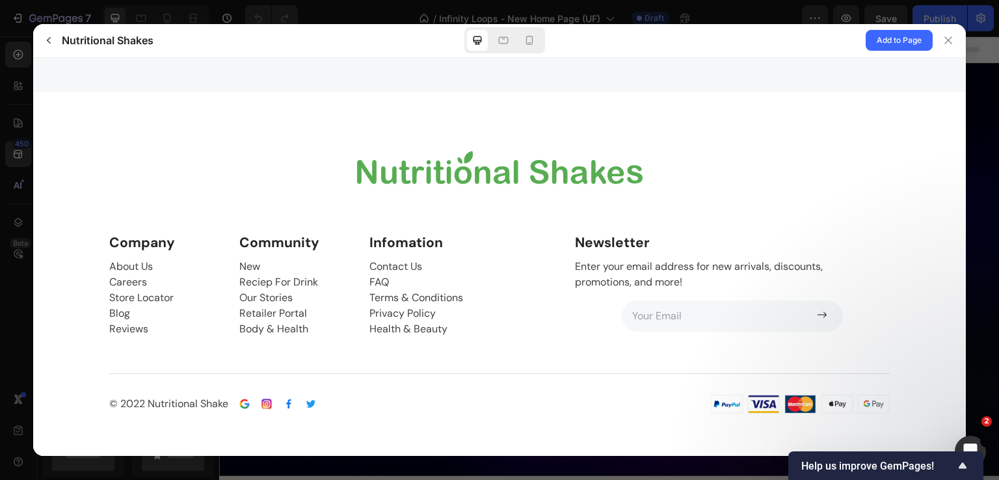
scroll to position [3385, 0]
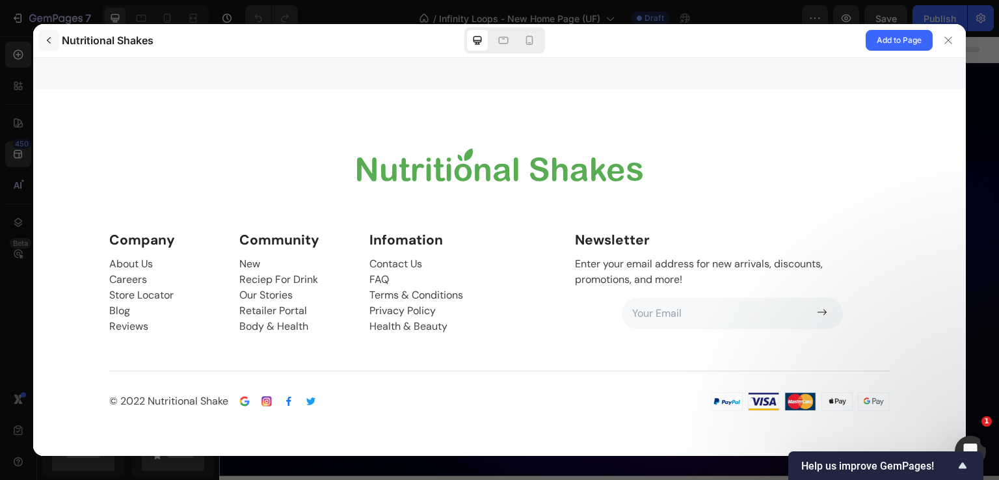
click at [53, 44] on icon "button" at bounding box center [49, 40] width 10 height 10
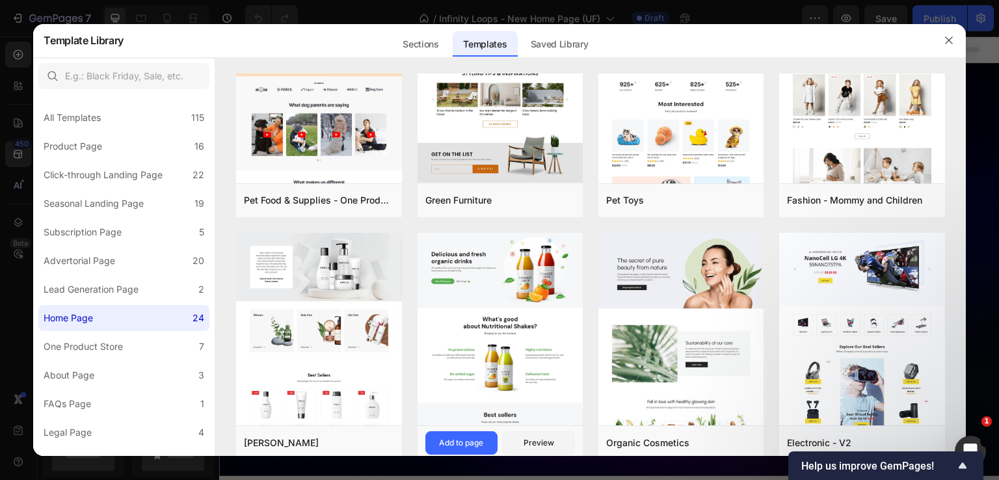
scroll to position [390, 0]
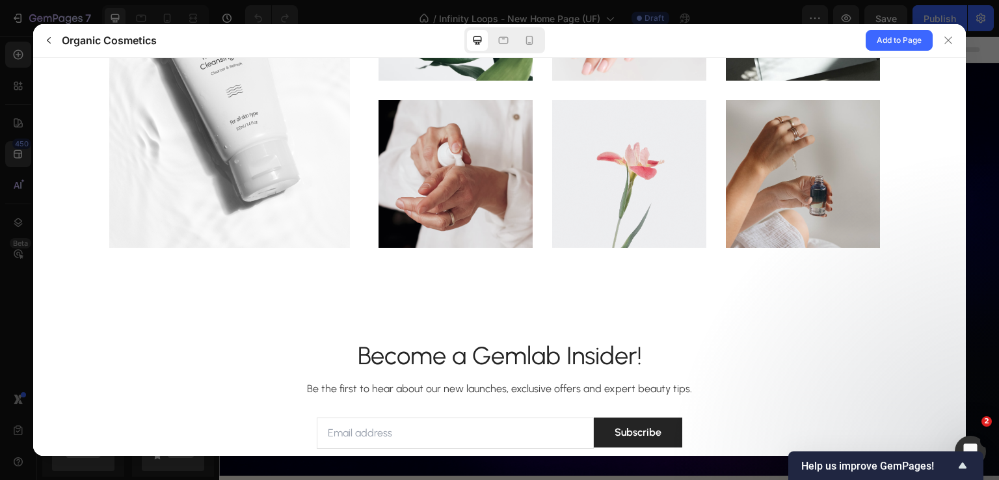
scroll to position [3946, 0]
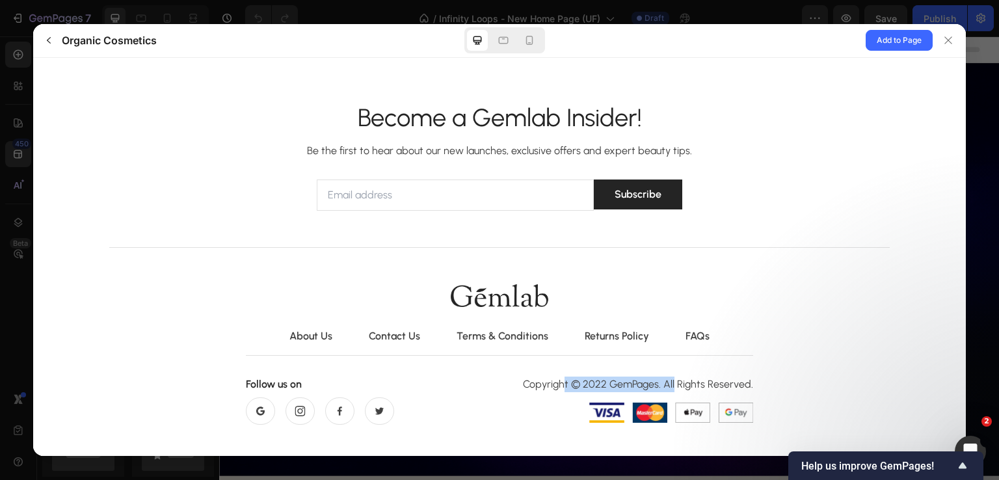
drag, startPoint x: 563, startPoint y: 358, endPoint x: 703, endPoint y: 370, distance: 140.4
click at [690, 376] on gp-text "Copyright © 2022 GemPages. All Rights Reserved." at bounding box center [631, 389] width 244 height 26
click at [529, 284] on div "About Us Contact Us Terms & Conditions Returns Policy FAQs Title" at bounding box center [499, 354] width 507 height 141
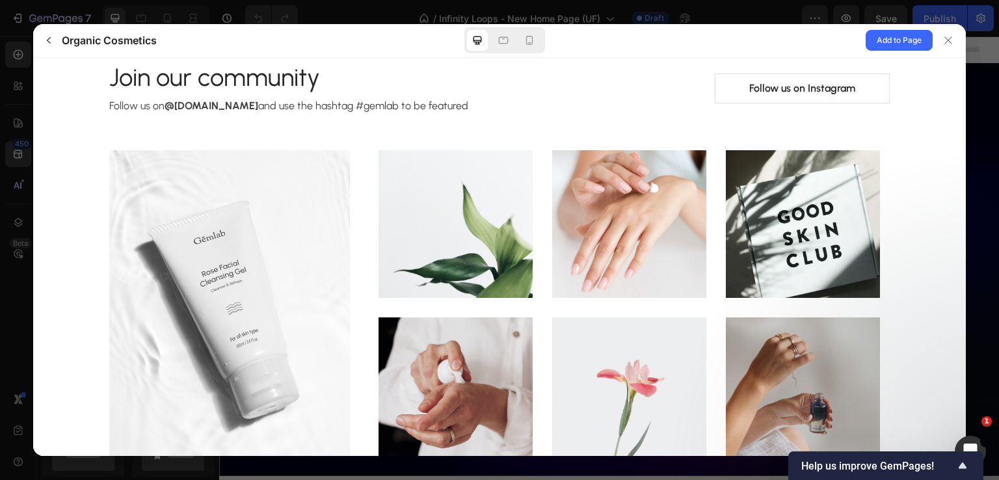
click at [380, 273] on div at bounding box center [456, 233] width 154 height 167
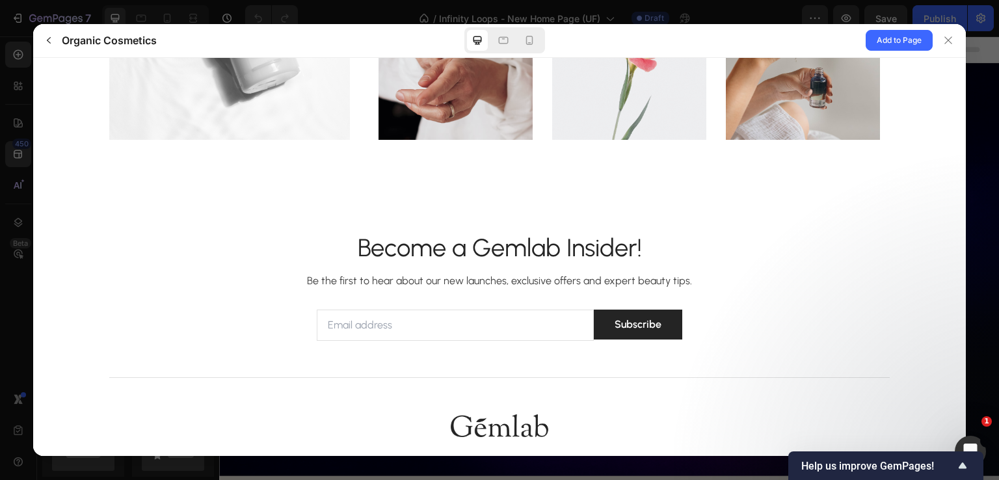
scroll to position [3946, 0]
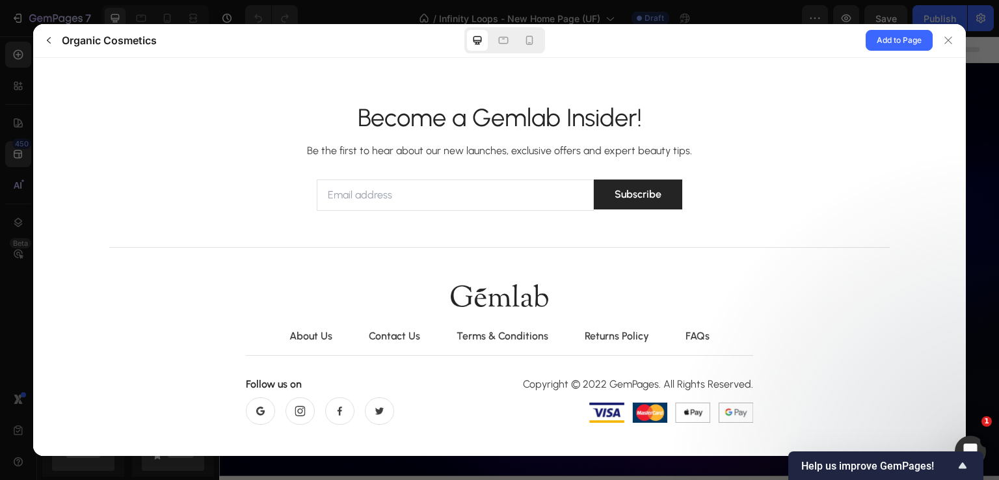
click at [0, 166] on div at bounding box center [499, 240] width 999 height 480
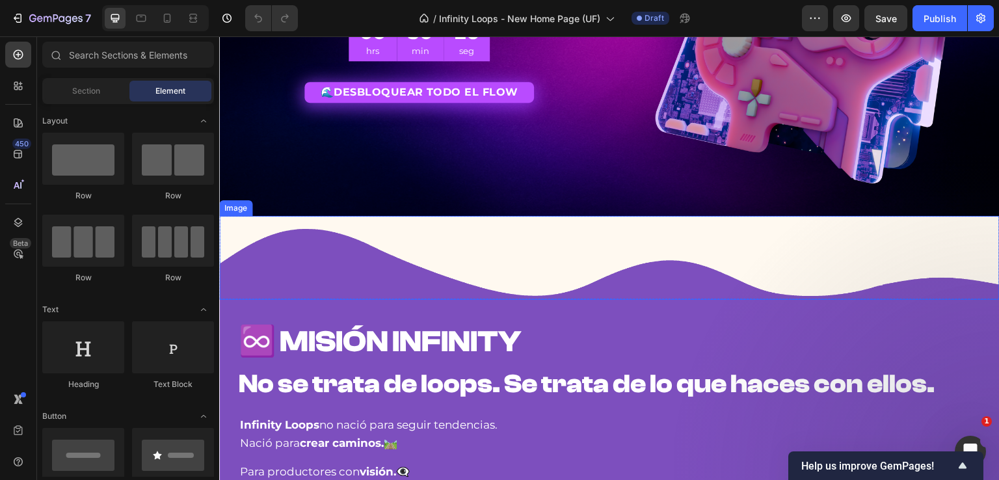
scroll to position [0, 0]
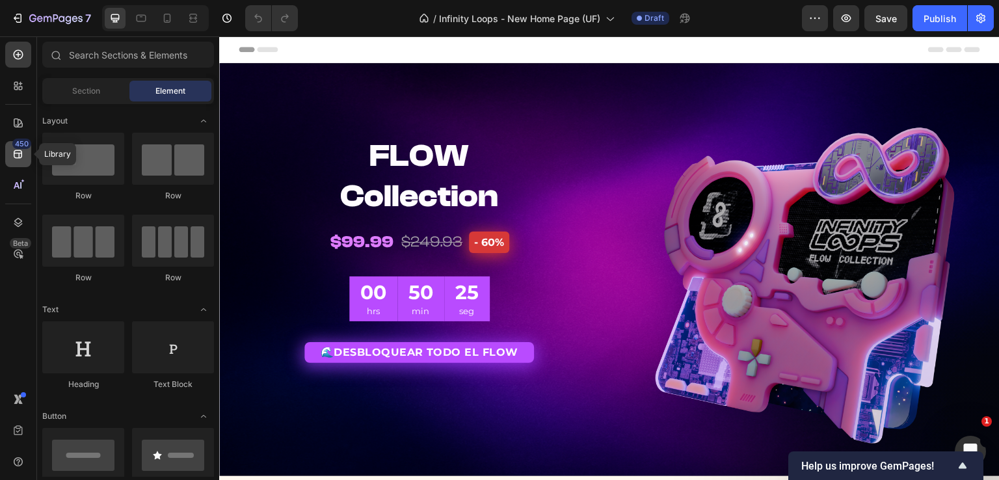
click at [18, 148] on div "450" at bounding box center [21, 144] width 19 height 10
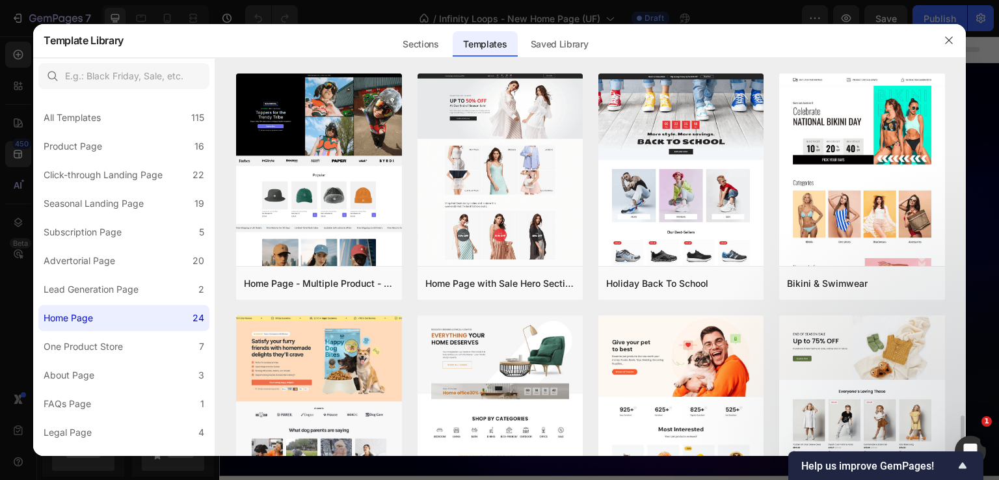
scroll to position [520, 0]
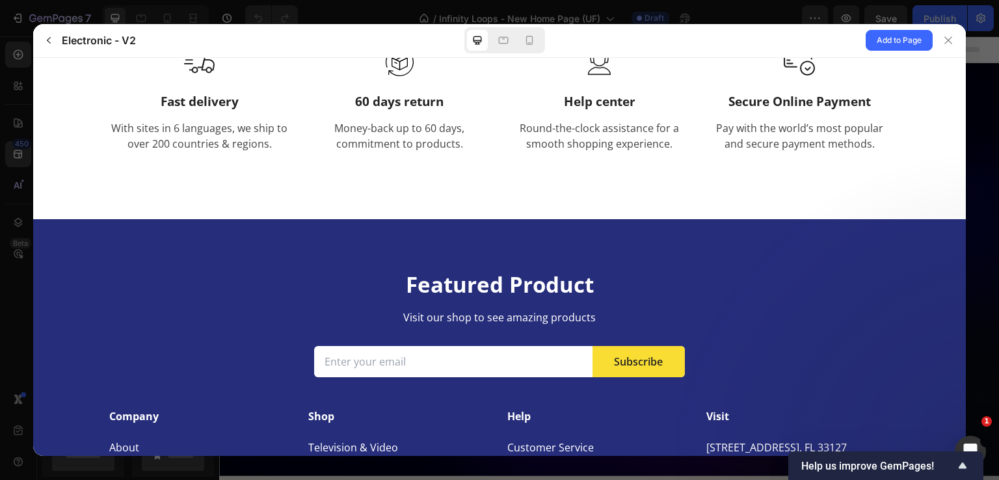
scroll to position [2423, 0]
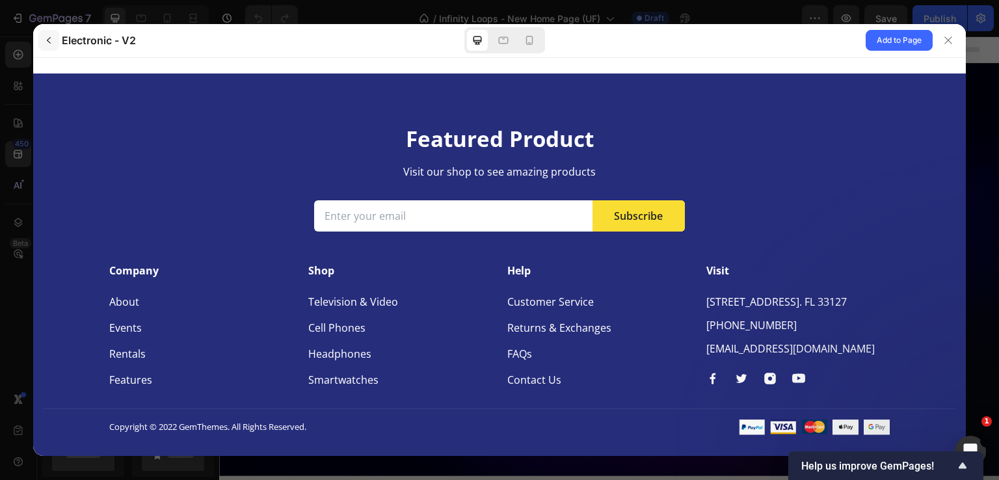
click at [47, 36] on icon "button" at bounding box center [49, 40] width 10 height 10
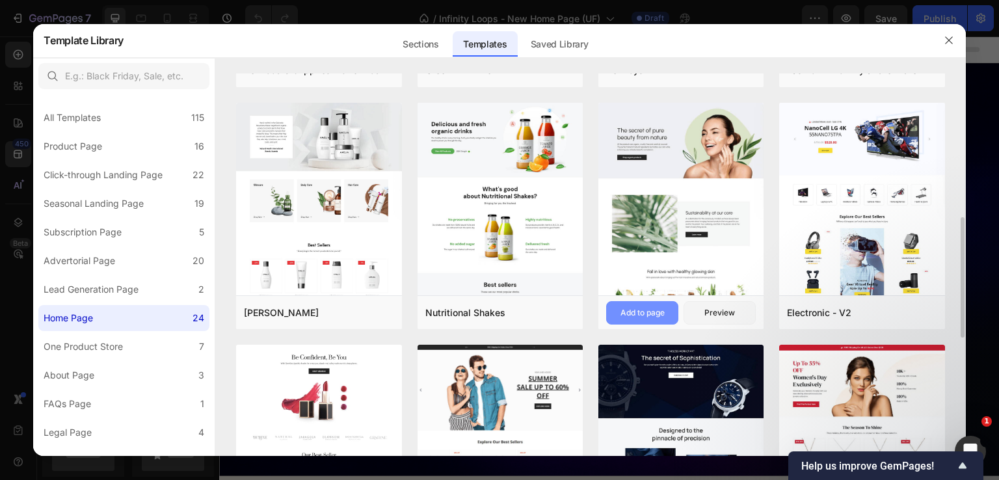
scroll to position [585, 0]
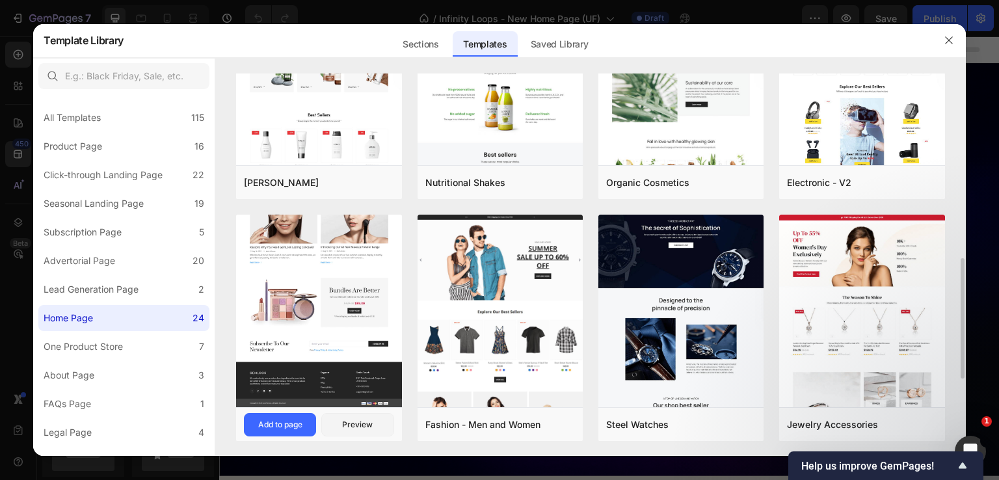
click at [342, 308] on img at bounding box center [318, 108] width 165 height 598
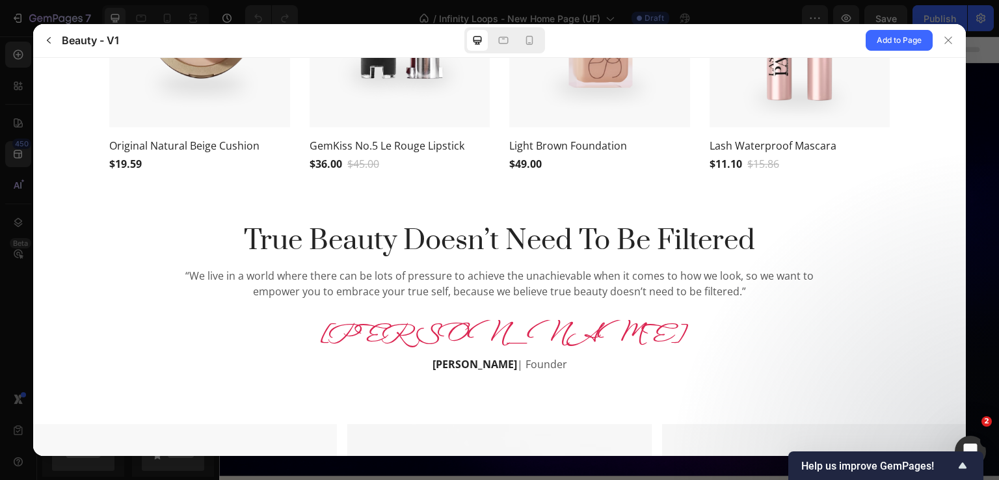
scroll to position [976, 0]
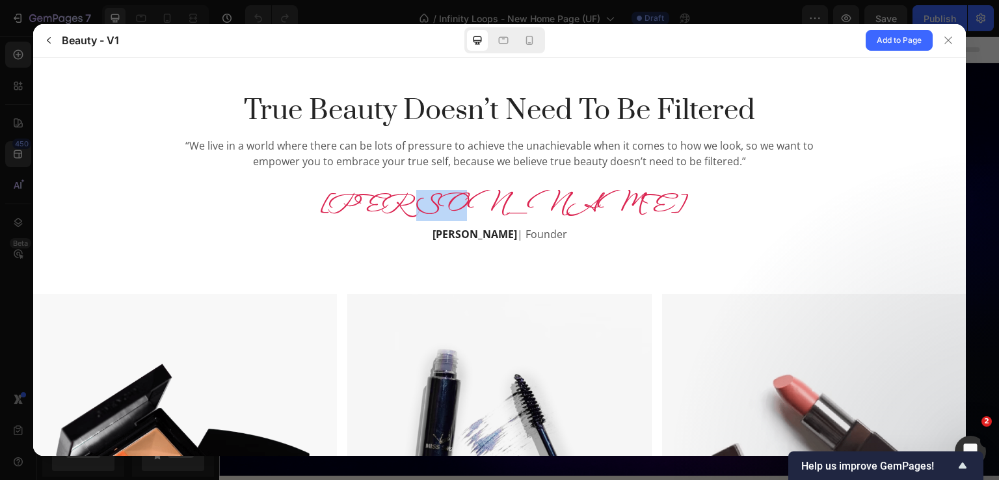
drag, startPoint x: 503, startPoint y: 207, endPoint x: 574, endPoint y: 206, distance: 71.6
click at [569, 205] on div "Vivian" at bounding box center [499, 204] width 651 height 31
click at [585, 209] on div "Vivian" at bounding box center [499, 204] width 651 height 31
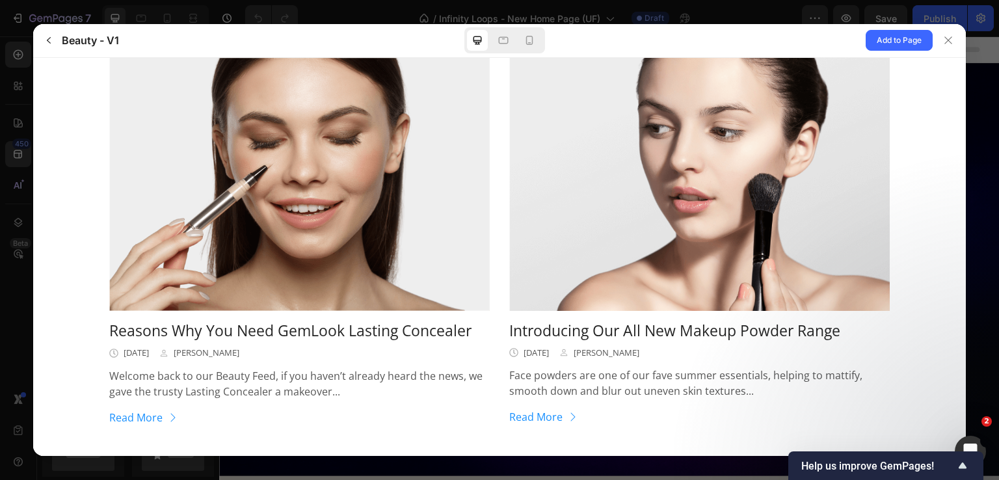
scroll to position [1490, 0]
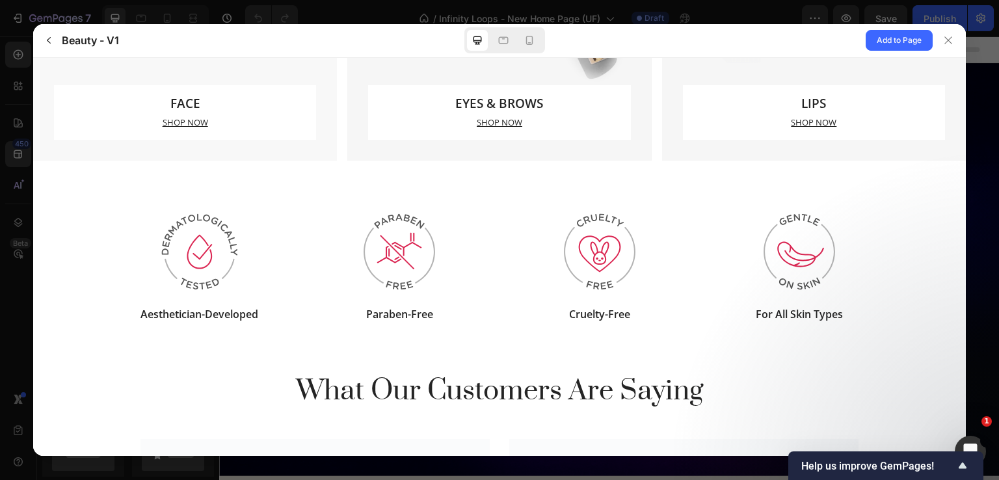
drag, startPoint x: 155, startPoint y: 18, endPoint x: 177, endPoint y: 22, distance: 21.9
click at [156, 18] on div at bounding box center [499, 240] width 999 height 480
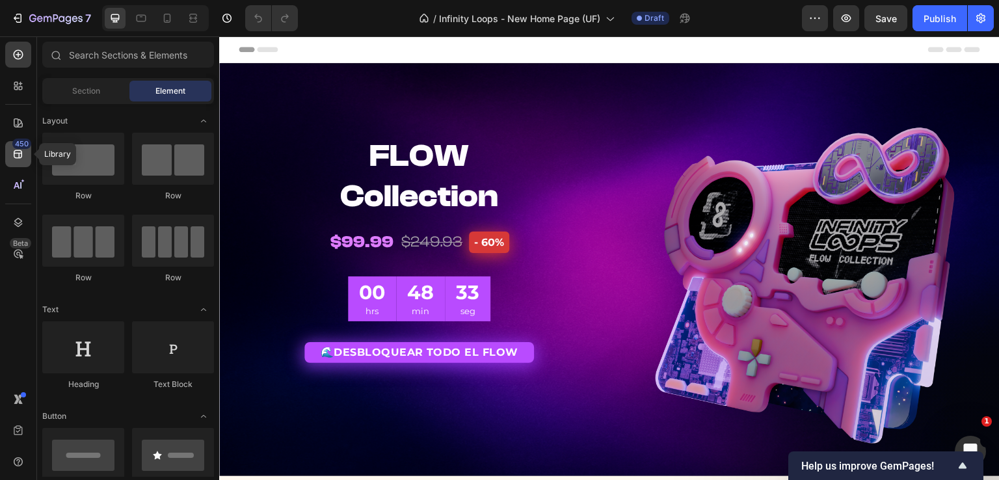
click at [17, 142] on div "450" at bounding box center [21, 144] width 19 height 10
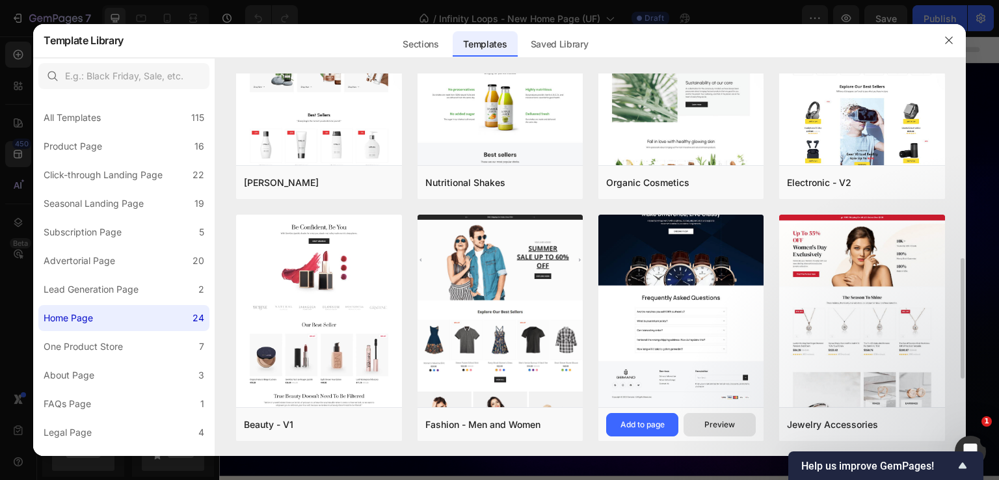
scroll to position [651, 0]
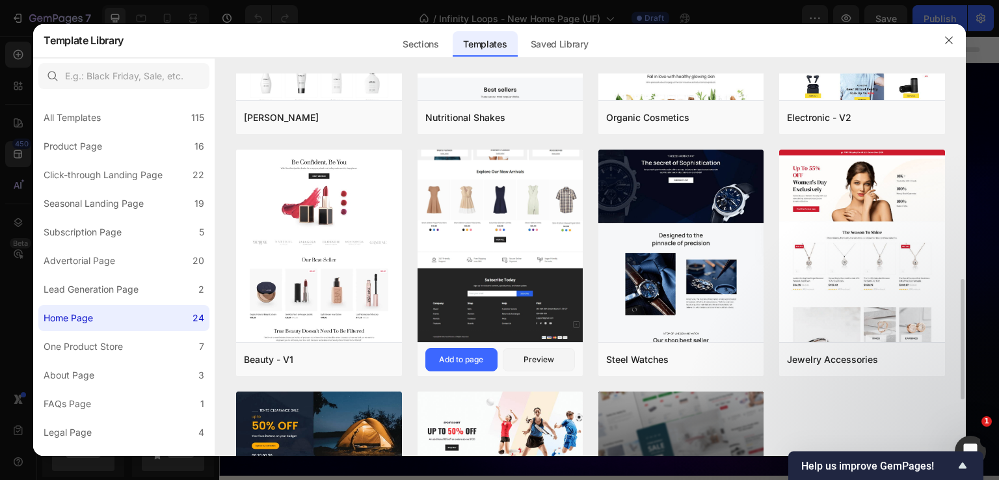
click at [517, 250] on img at bounding box center [500, 128] width 165 height 427
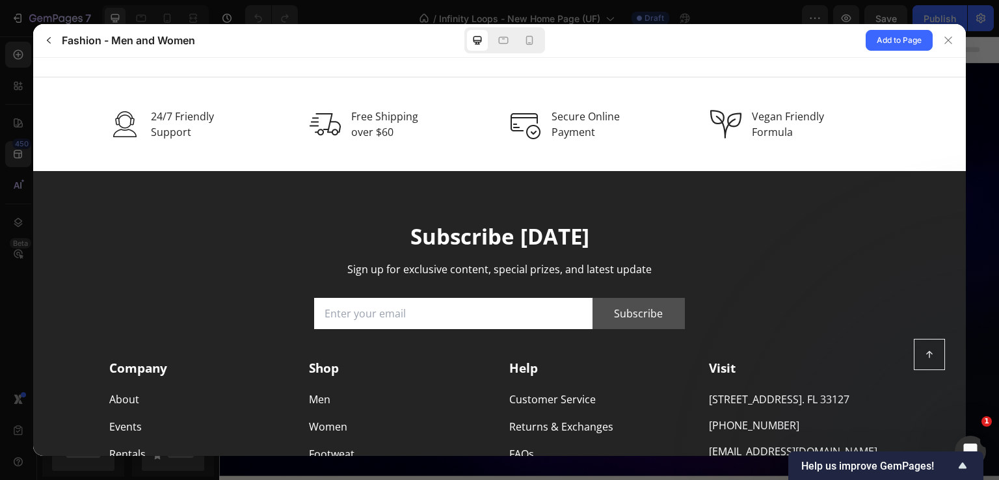
scroll to position [2014, 0]
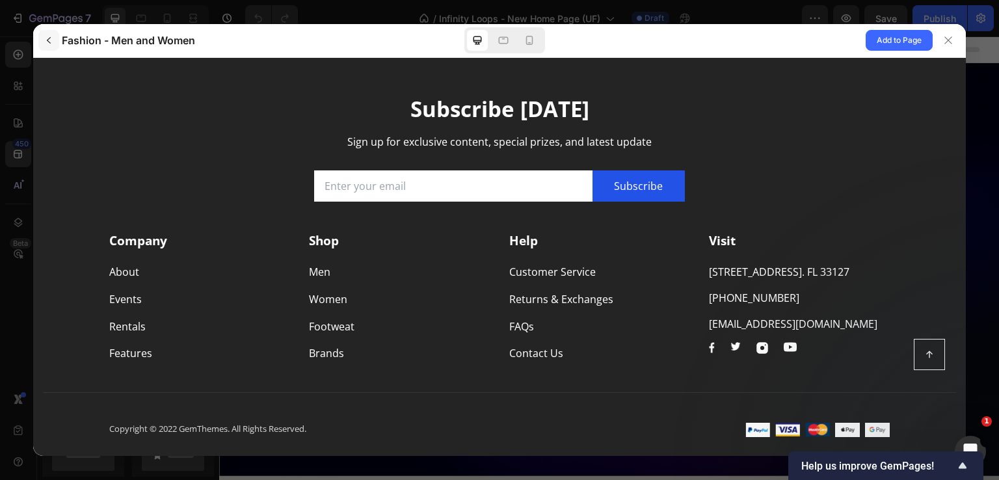
click at [49, 49] on button "button" at bounding box center [48, 40] width 21 height 21
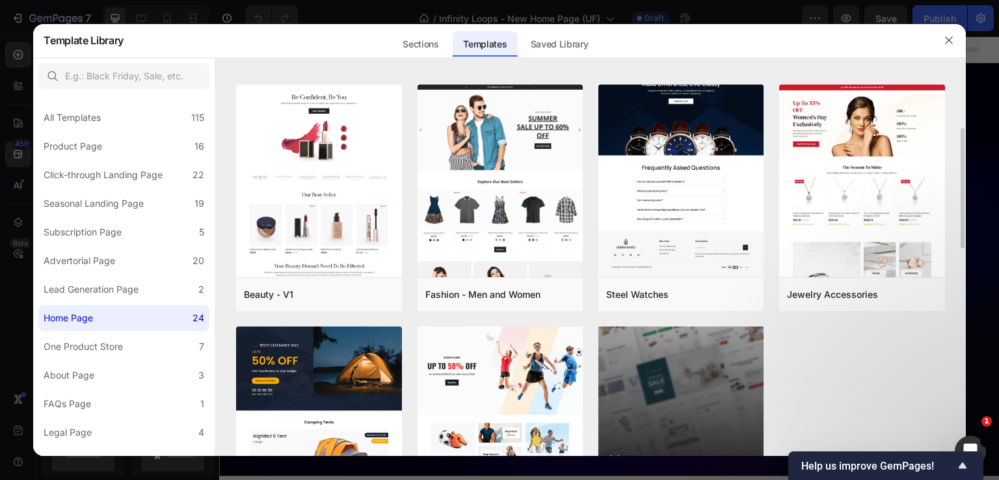
scroll to position [781, 0]
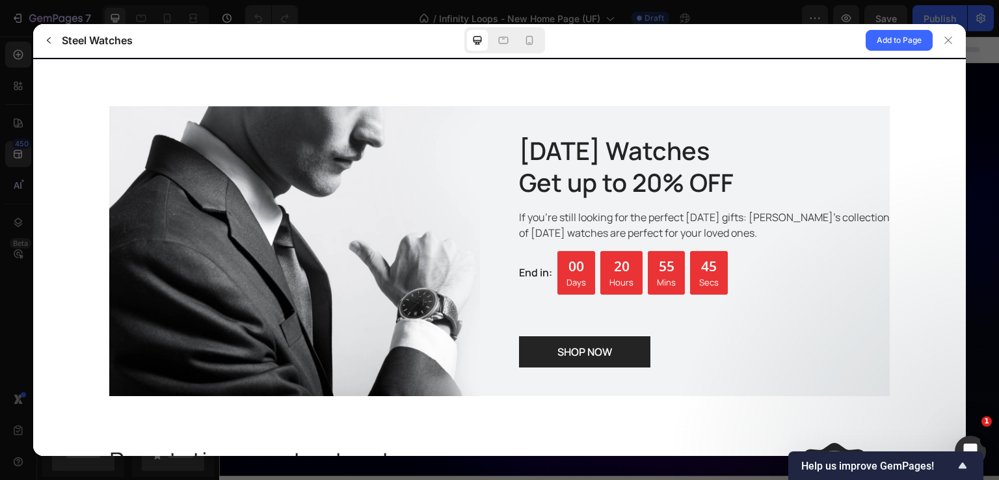
scroll to position [2082, 0]
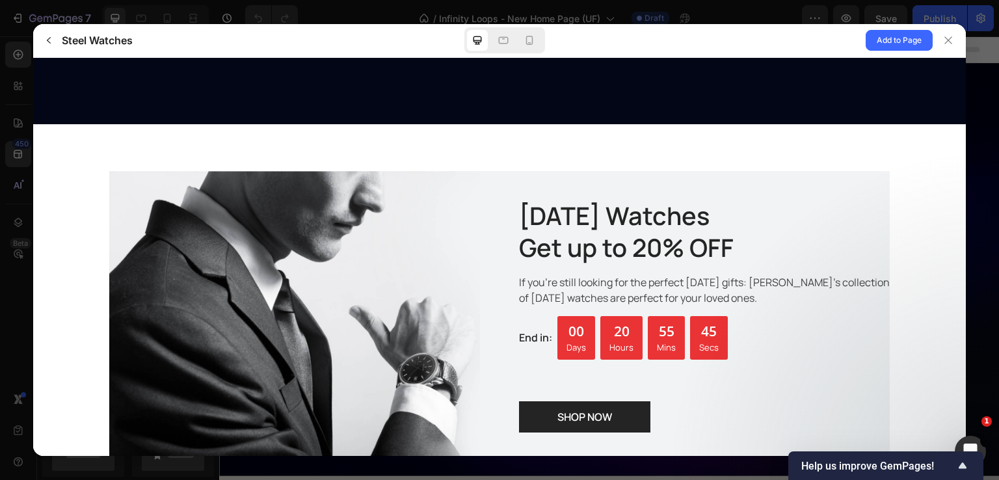
drag, startPoint x: 598, startPoint y: 200, endPoint x: 625, endPoint y: 203, distance: 26.8
click at [616, 201] on p "Father's Day Watches Get up to 20% OFF" at bounding box center [704, 231] width 371 height 64
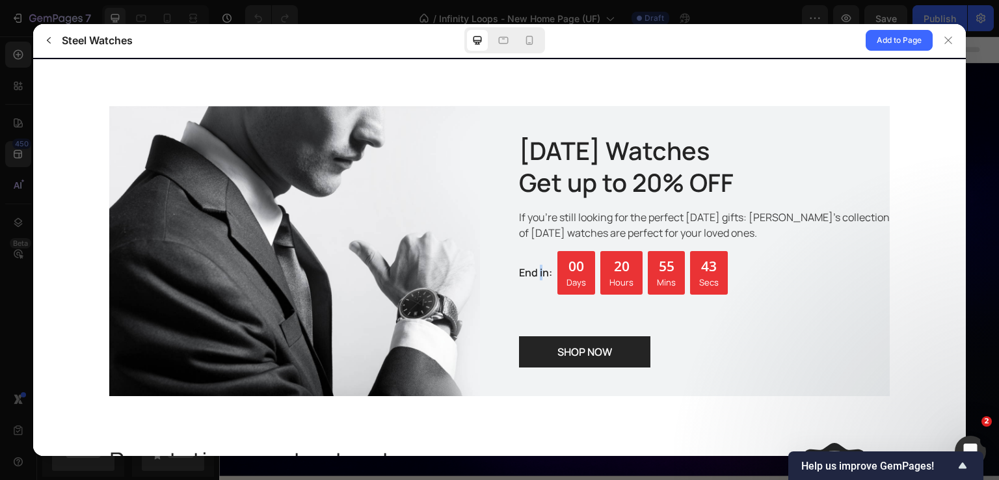
drag, startPoint x: 537, startPoint y: 260, endPoint x: 570, endPoint y: 262, distance: 33.2
click at [550, 262] on gp-row "End in: 00 Days 20 Hours 55 Mins 43 Secs" at bounding box center [704, 282] width 371 height 64
click at [390, 204] on img at bounding box center [294, 250] width 371 height 290
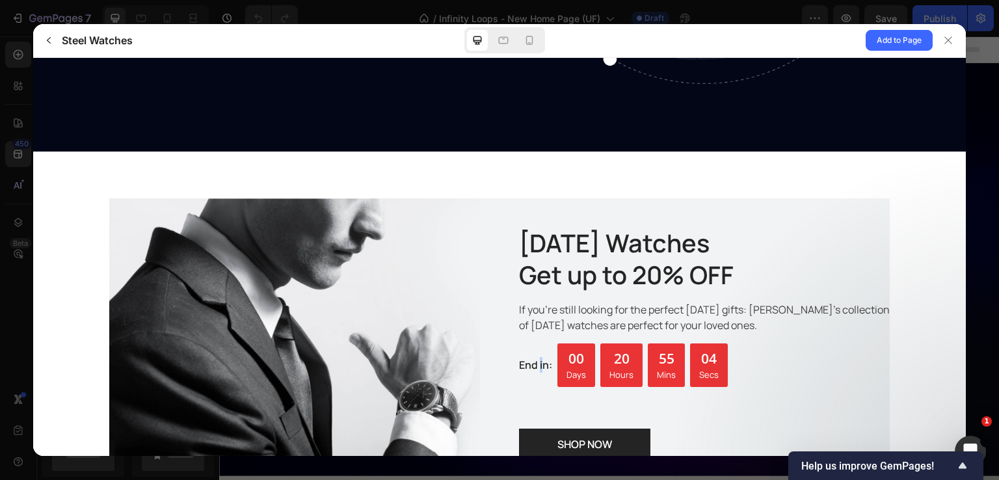
scroll to position [2119, 0]
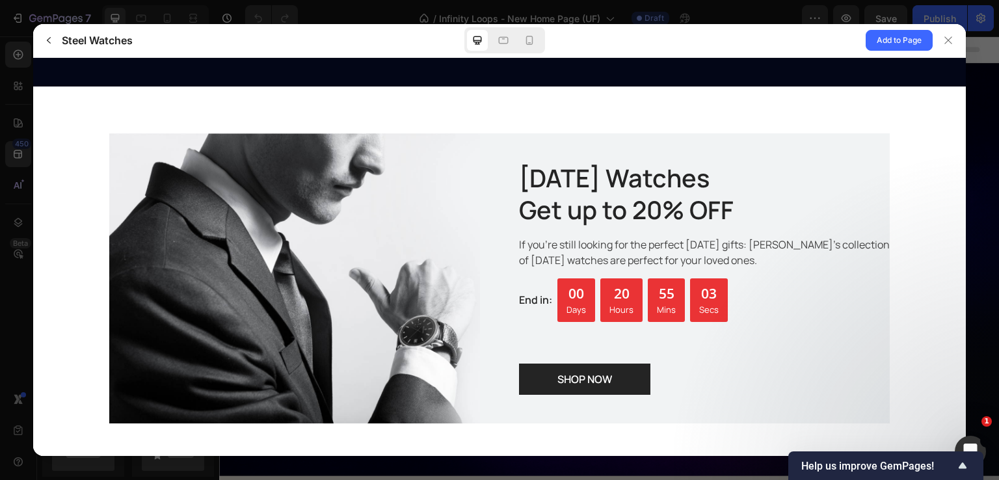
click at [915, 302] on div "Father's Day Watches Get up to 20% OFF If you're still looking for the perfect …" at bounding box center [499, 278] width 913 height 290
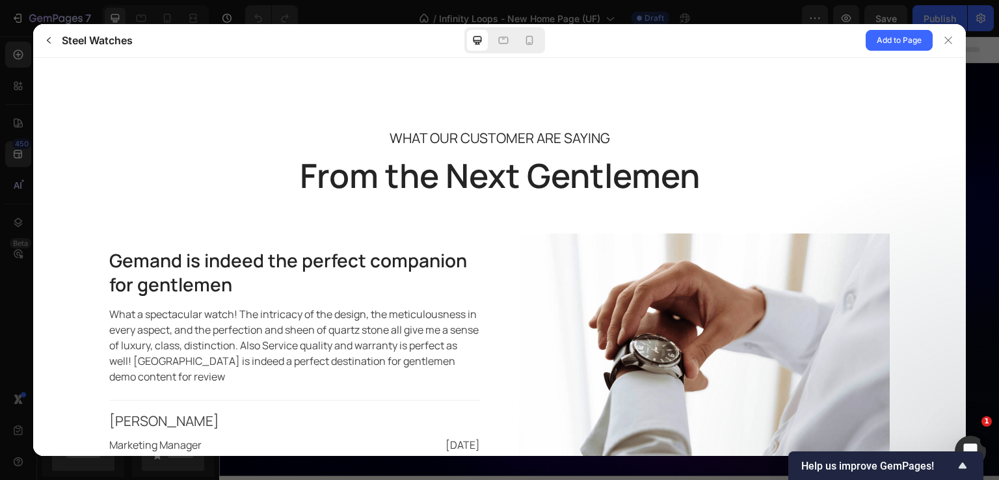
scroll to position [3225, 0]
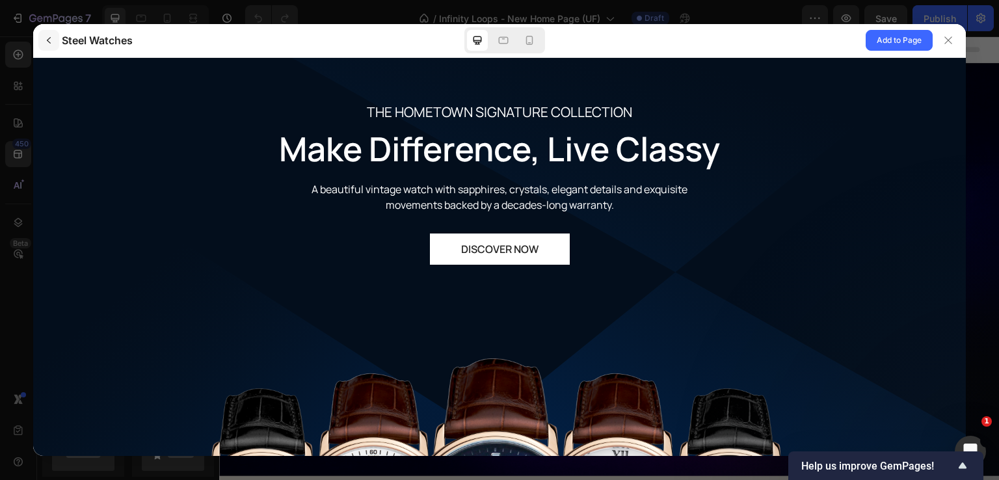
click at [42, 42] on button "button" at bounding box center [48, 40] width 21 height 21
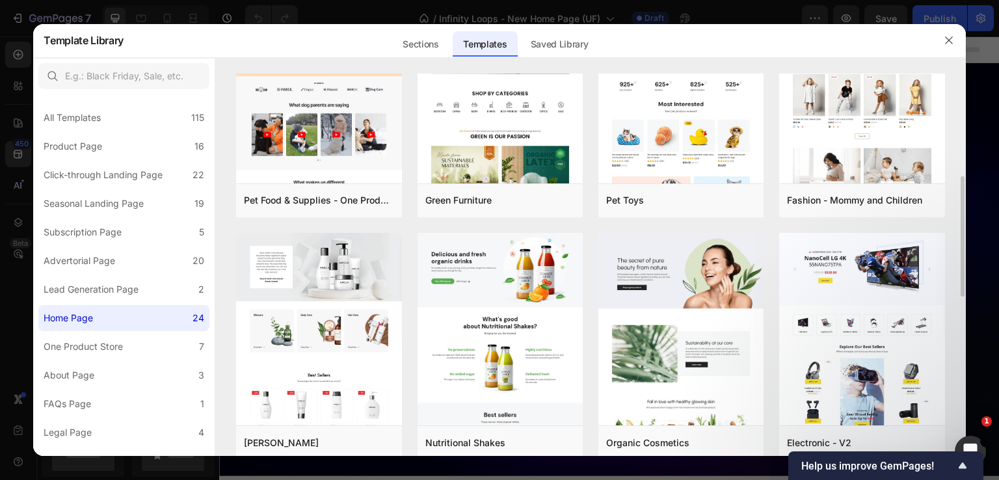
scroll to position [716, 0]
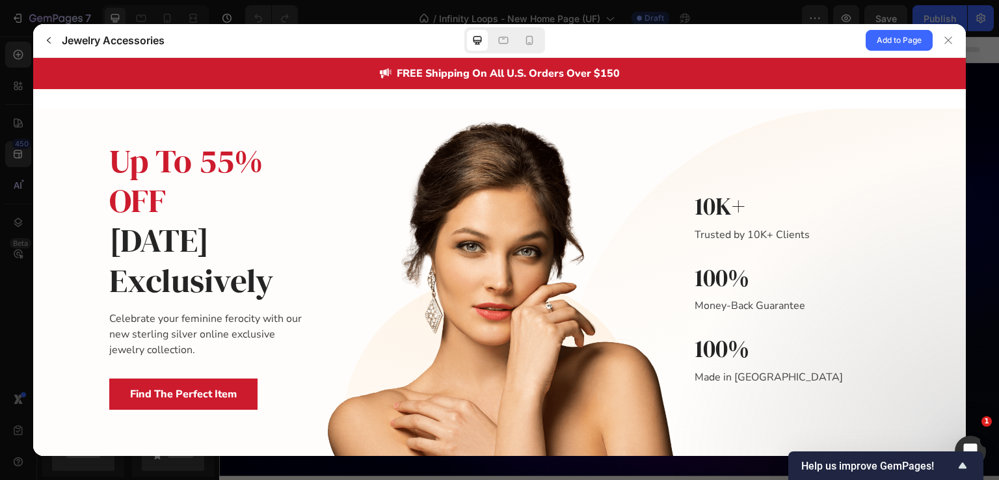
scroll to position [0, 0]
drag, startPoint x: 380, startPoint y: 62, endPoint x: 499, endPoint y: 78, distance: 120.1
click at [483, 75] on gp-row "FREE Shipping On All U.S. Orders Over $150" at bounding box center [499, 72] width 933 height 31
click at [528, 71] on p "FREE Shipping On All U.S. Orders Over $150" at bounding box center [508, 73] width 223 height 16
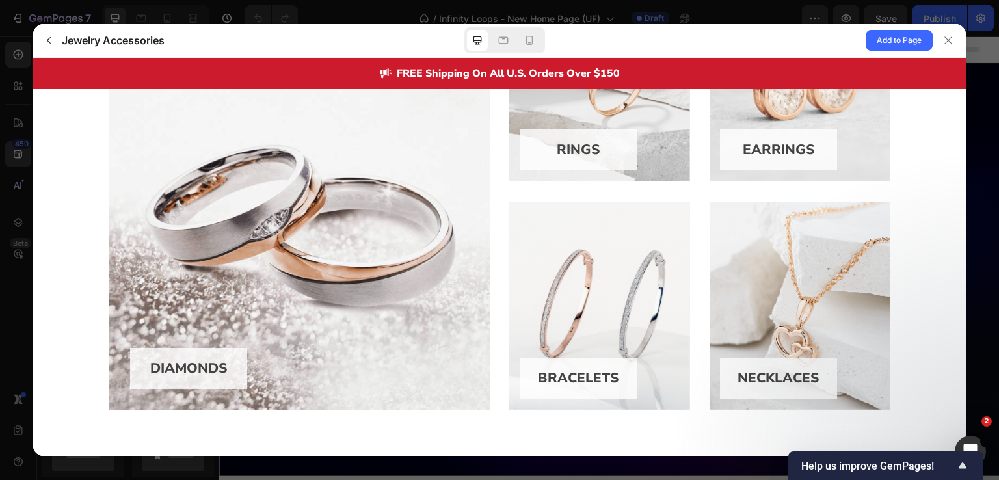
scroll to position [911, 0]
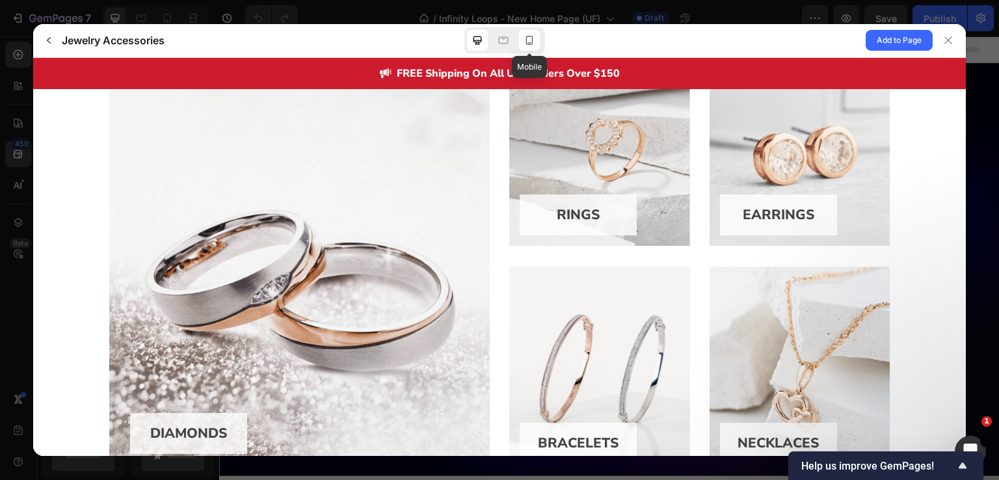
drag, startPoint x: 527, startPoint y: 38, endPoint x: 530, endPoint y: 45, distance: 7.9
click at [528, 38] on icon at bounding box center [529, 40] width 13 height 13
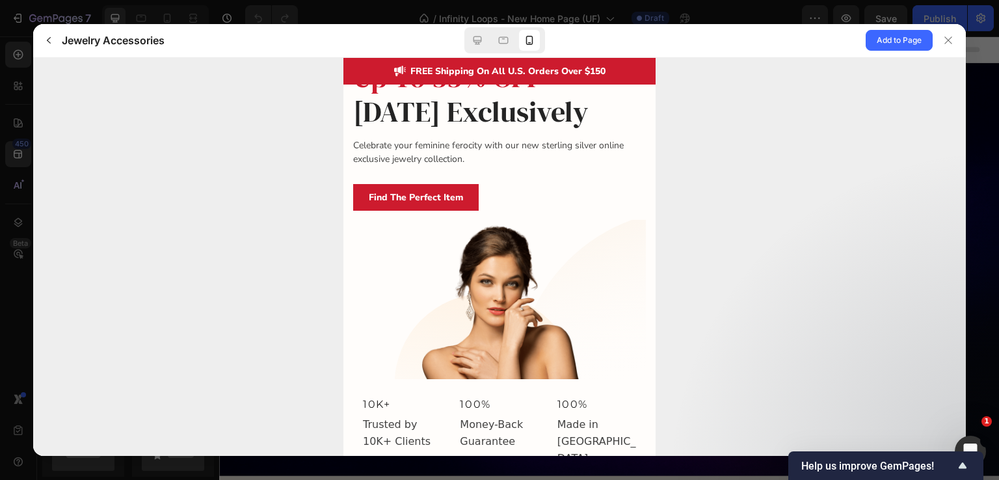
scroll to position [0, 0]
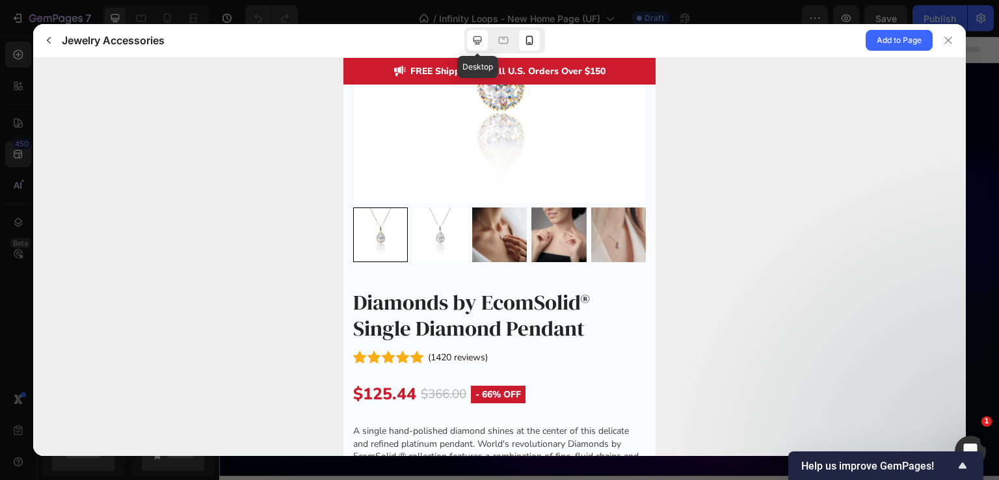
drag, startPoint x: 476, startPoint y: 36, endPoint x: 466, endPoint y: 11, distance: 26.6
click at [476, 36] on icon at bounding box center [477, 40] width 13 height 13
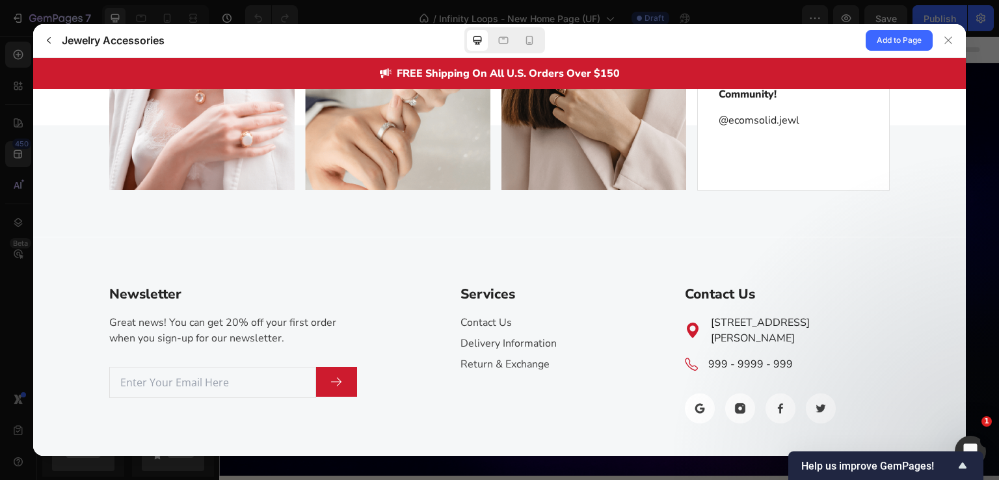
scroll to position [3704, 0]
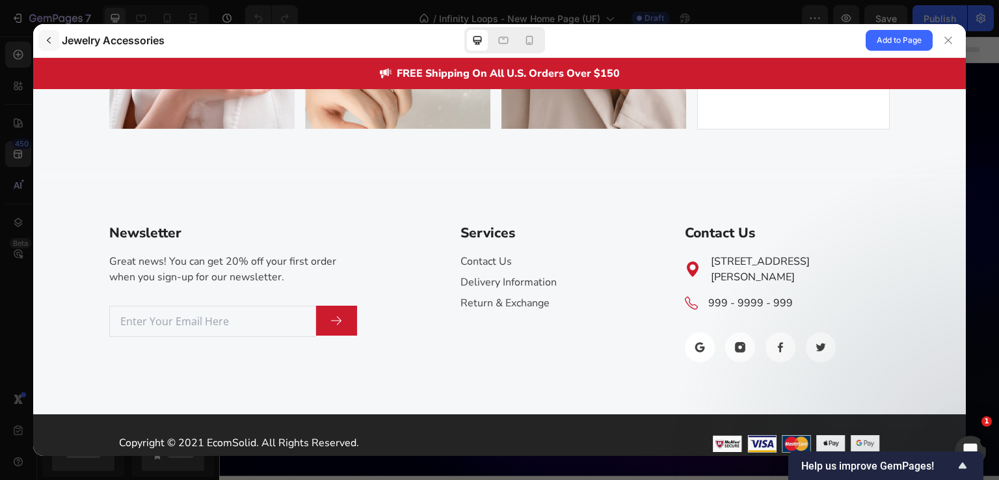
click at [53, 47] on button "button" at bounding box center [48, 40] width 21 height 21
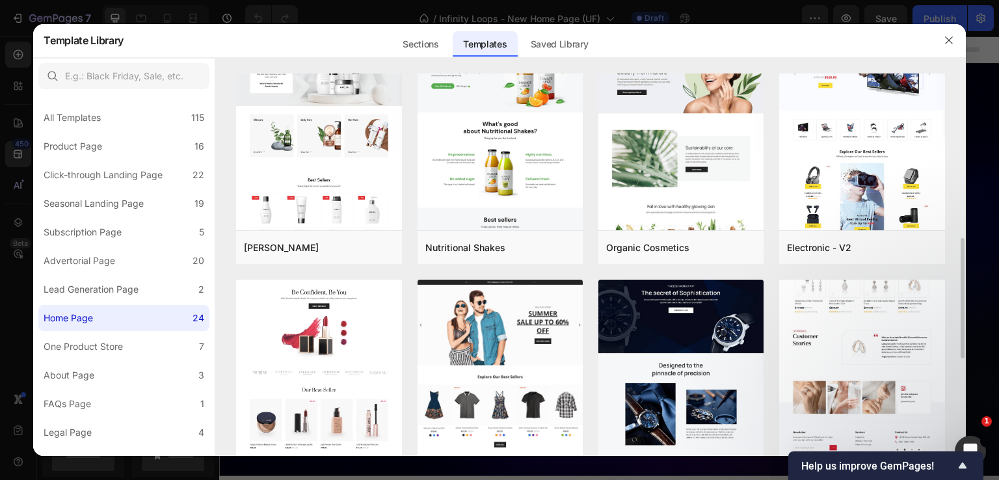
scroll to position [829, 0]
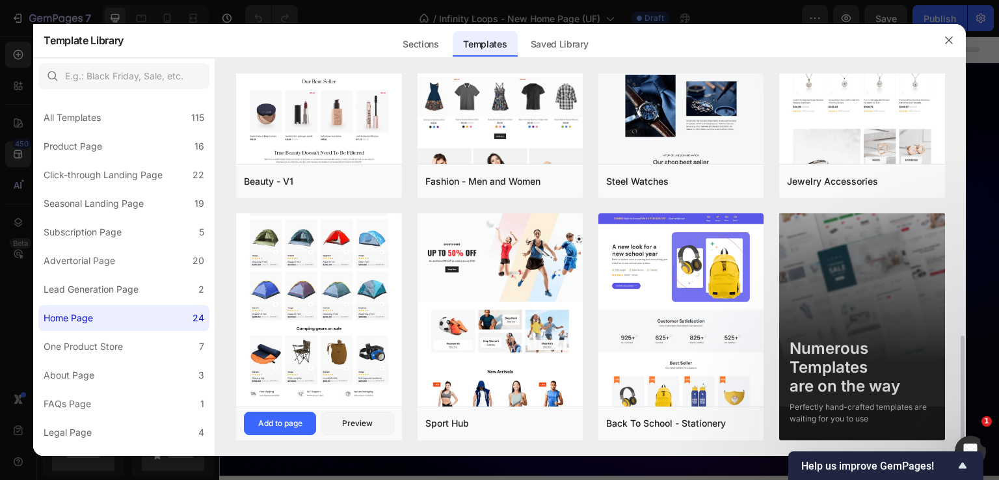
click at [347, 318] on img at bounding box center [318, 225] width 165 height 362
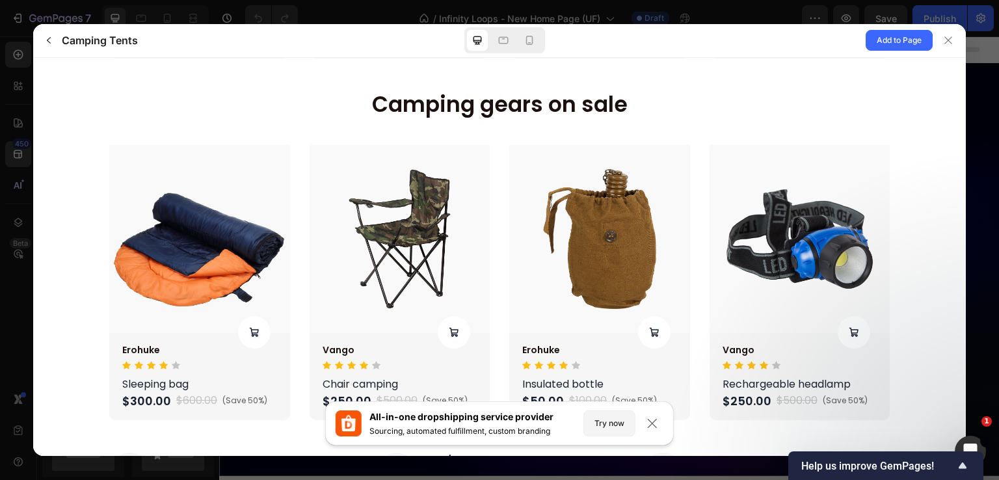
scroll to position [1650, 0]
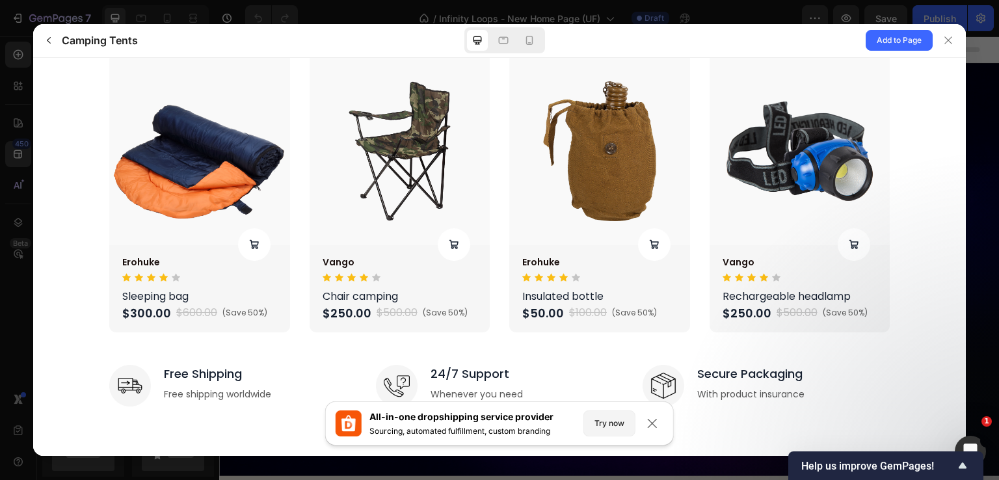
click at [59, 42] on div "Camping Tents" at bounding box center [228, 40] width 381 height 21
drag, startPoint x: 52, startPoint y: 42, endPoint x: 304, endPoint y: 187, distance: 291.1
click at [52, 42] on icon "button" at bounding box center [49, 40] width 10 height 10
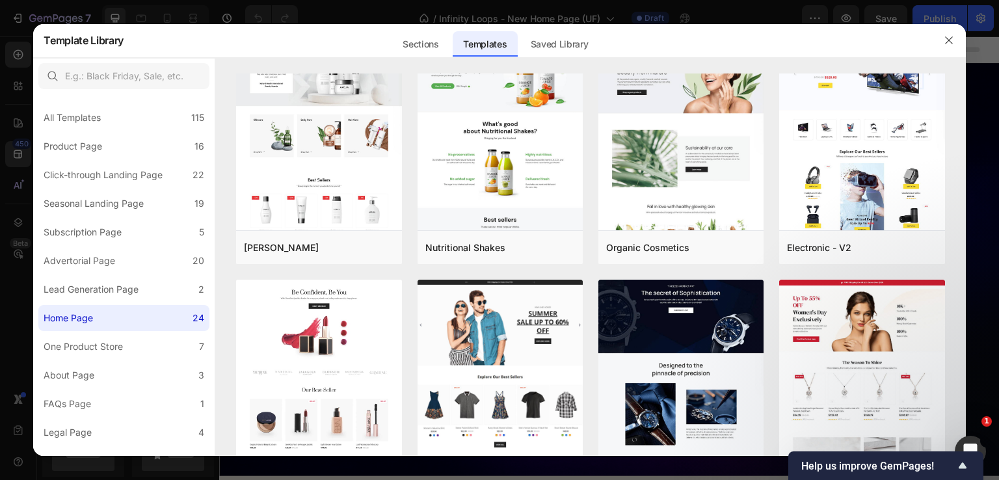
scroll to position [829, 0]
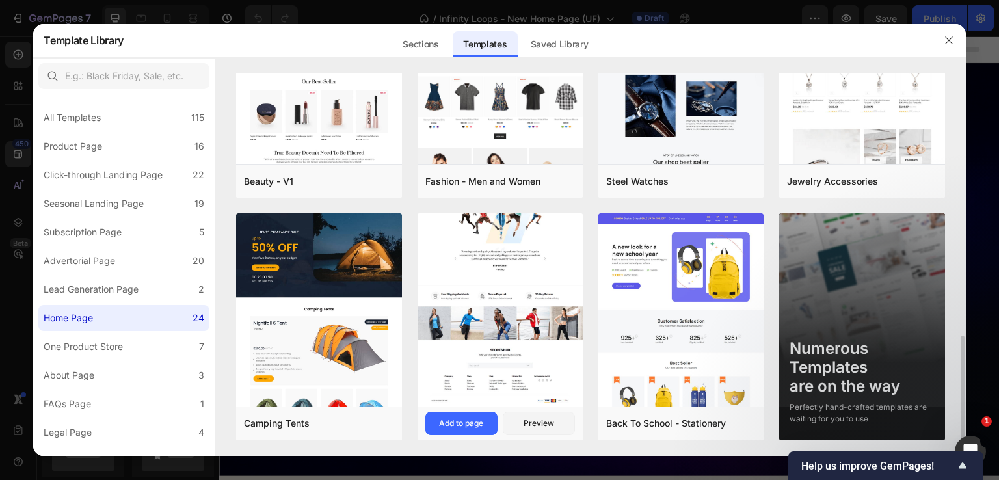
click at [472, 298] on img at bounding box center [500, 65] width 165 height 681
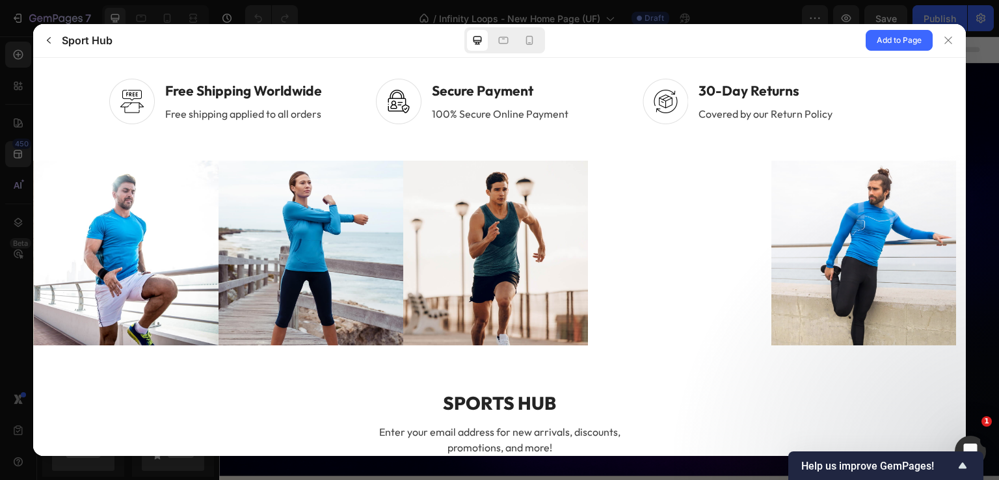
scroll to position [3447, 0]
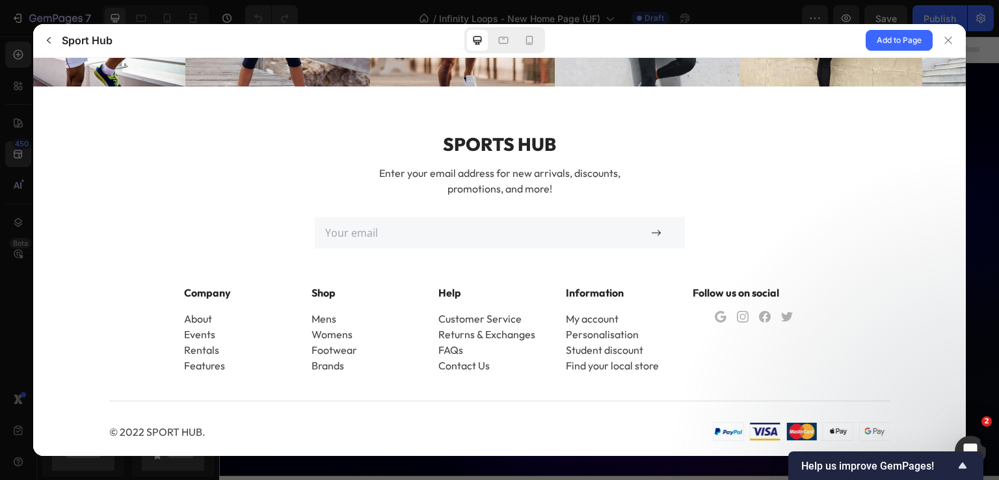
drag, startPoint x: 197, startPoint y: 427, endPoint x: 207, endPoint y: 427, distance: 9.8
click at [206, 427] on div "© 2022 sport hub." at bounding box center [299, 431] width 381 height 16
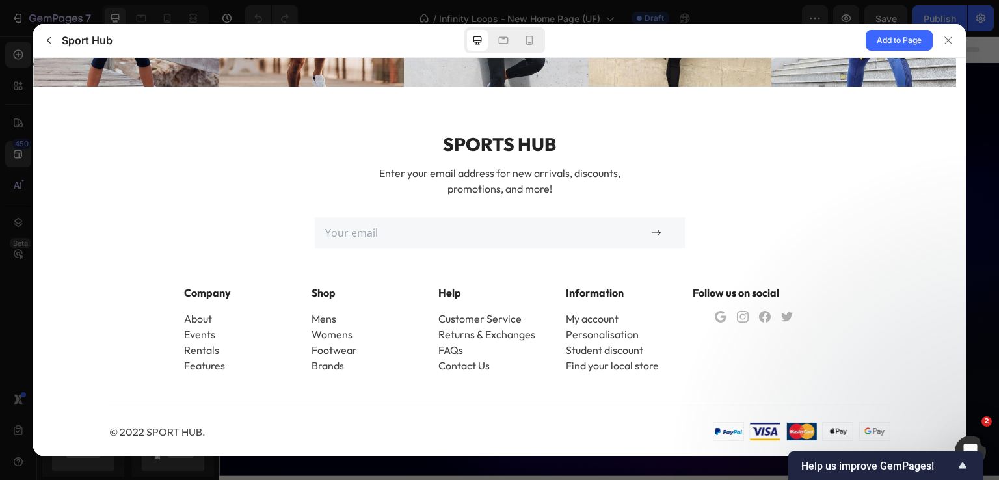
click at [237, 425] on div "© 2022 sport hub." at bounding box center [299, 431] width 381 height 16
click at [53, 40] on icon "button" at bounding box center [49, 40] width 10 height 10
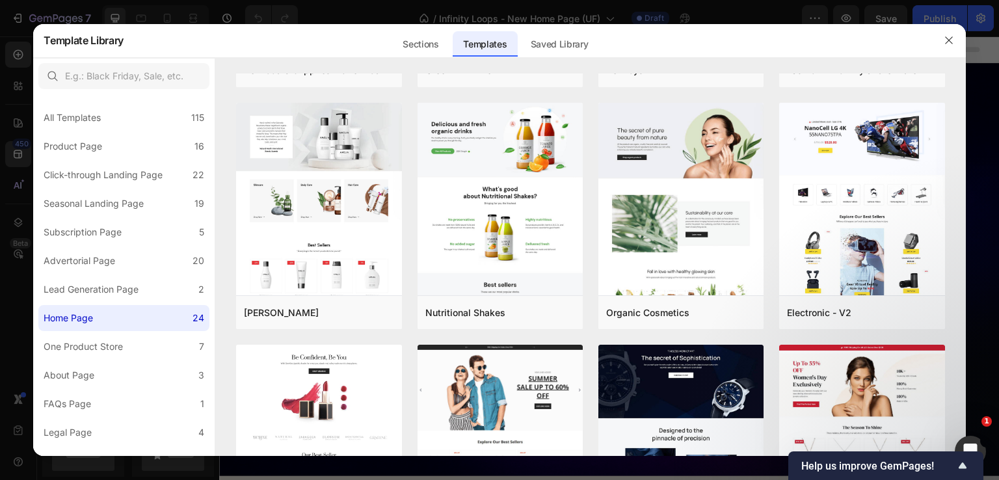
scroll to position [829, 0]
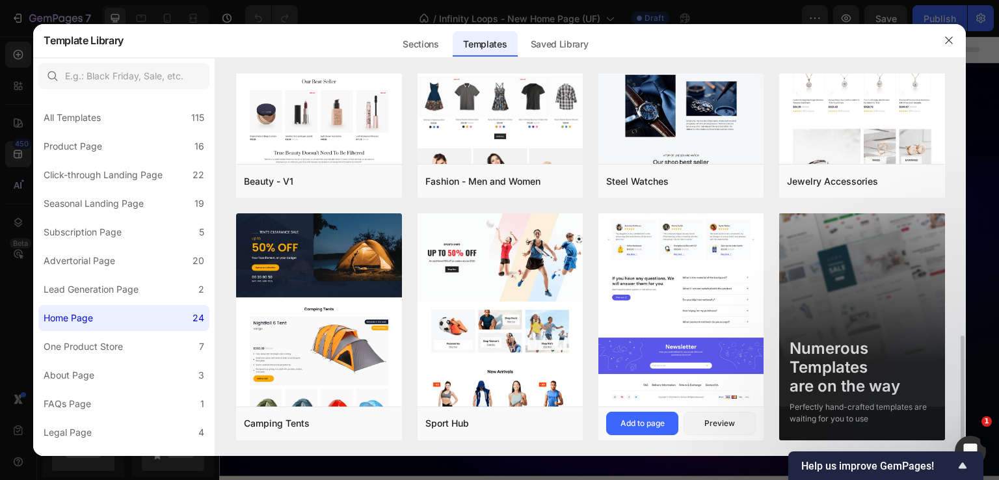
click at [731, 320] on img at bounding box center [680, 92] width 165 height 627
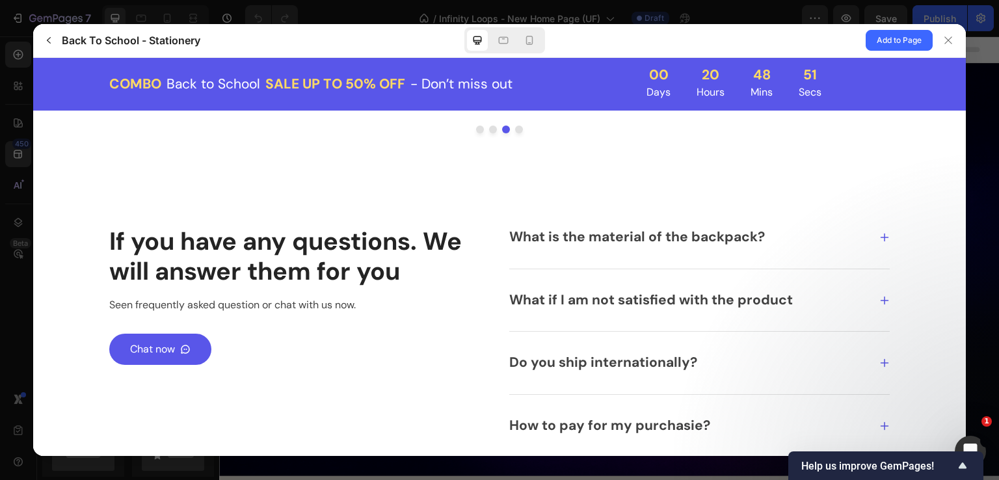
scroll to position [3175, 0]
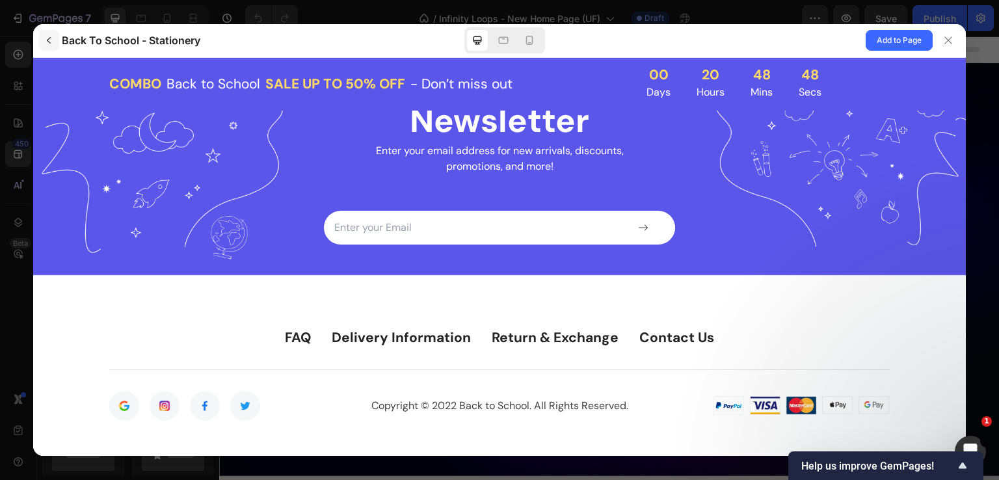
click at [49, 47] on button "button" at bounding box center [48, 40] width 21 height 21
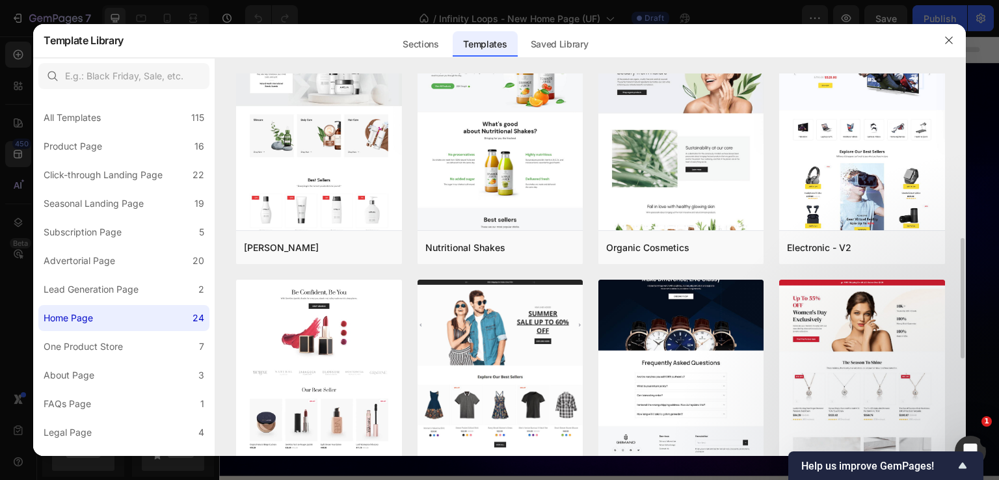
scroll to position [829, 0]
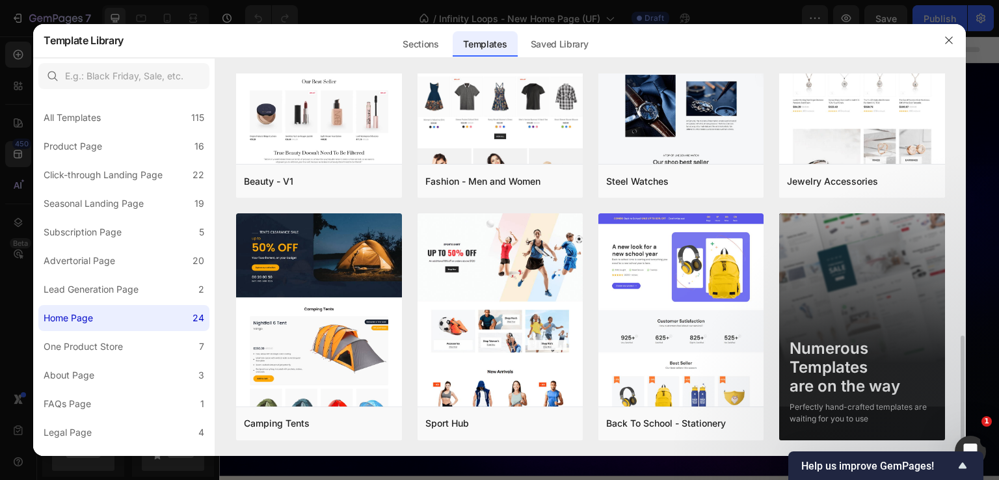
click at [886, 294] on img at bounding box center [861, 327] width 165 height 228
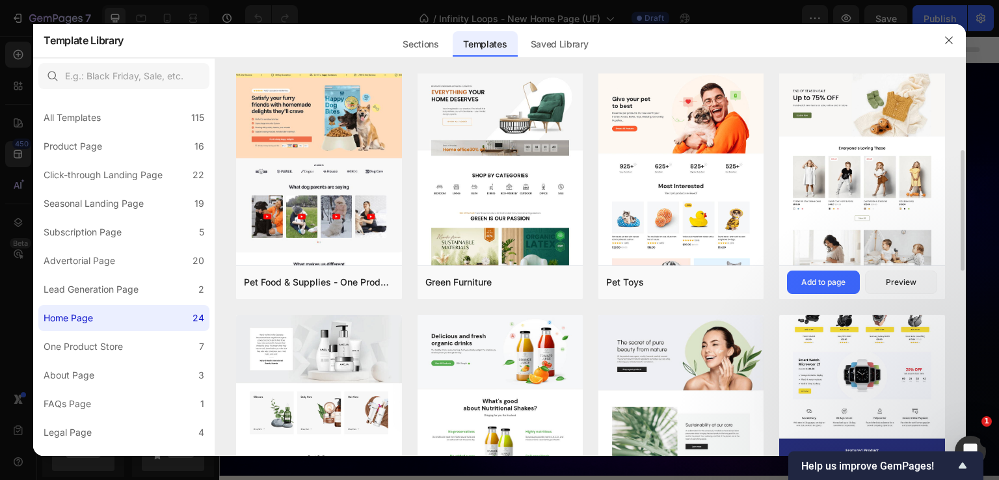
scroll to position [0, 0]
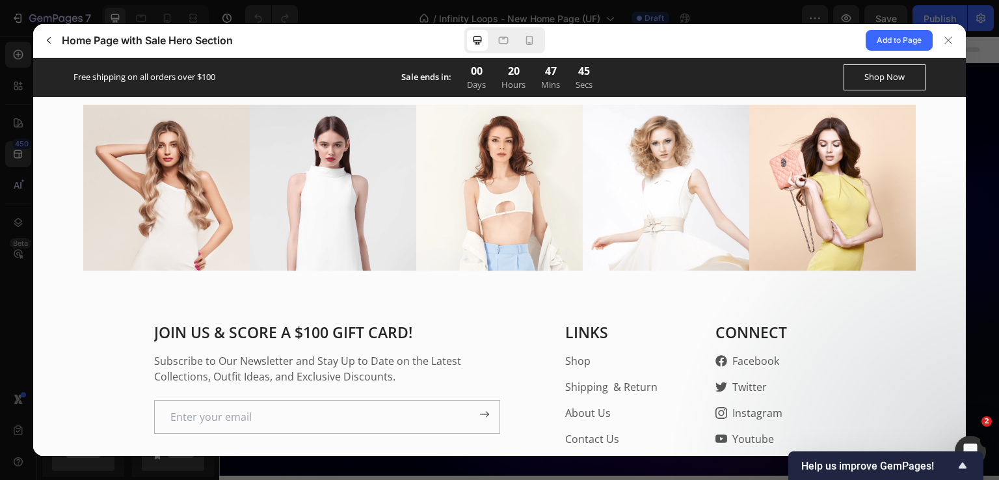
scroll to position [3607, 0]
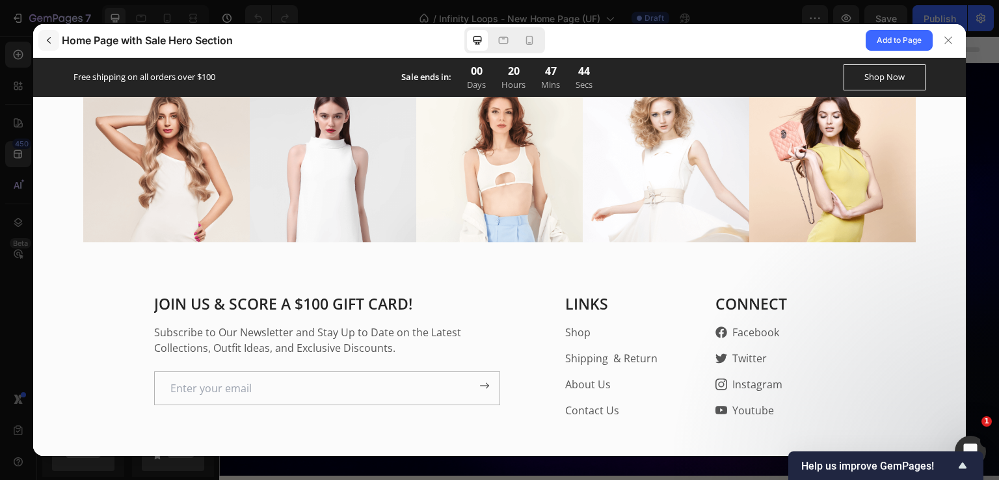
click at [55, 47] on button "button" at bounding box center [48, 40] width 21 height 21
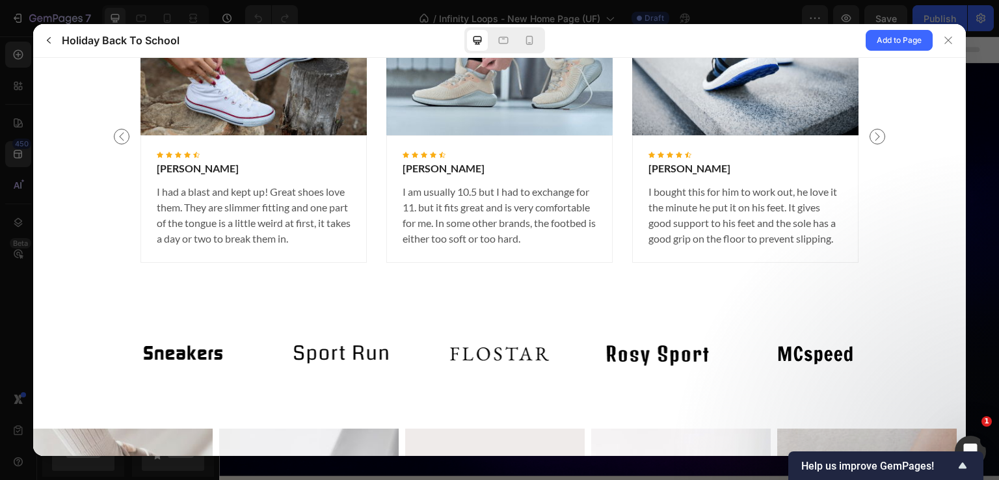
scroll to position [2663, 0]
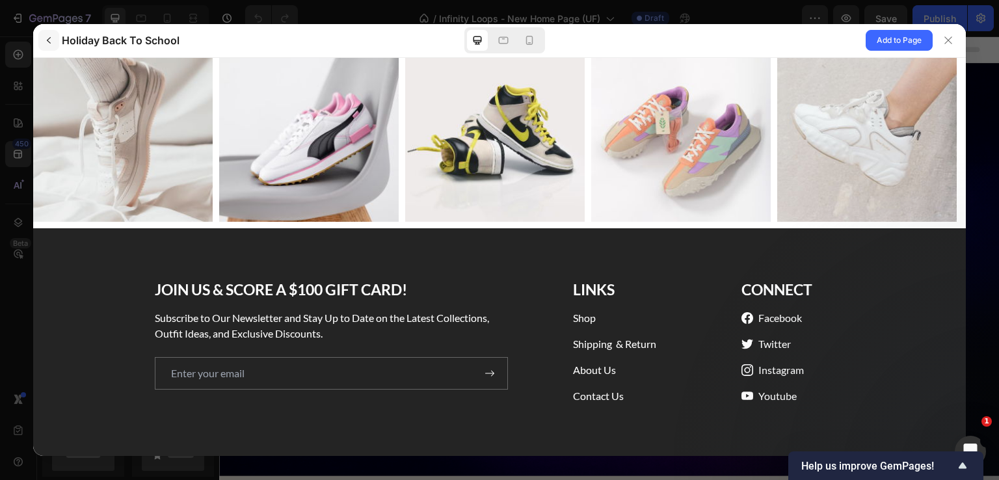
click at [49, 46] on button "button" at bounding box center [48, 40] width 21 height 21
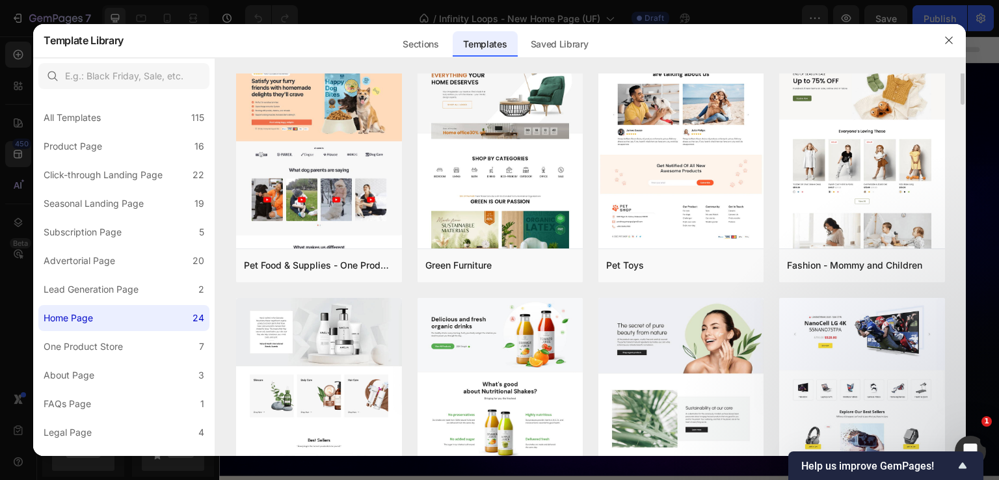
scroll to position [390, 0]
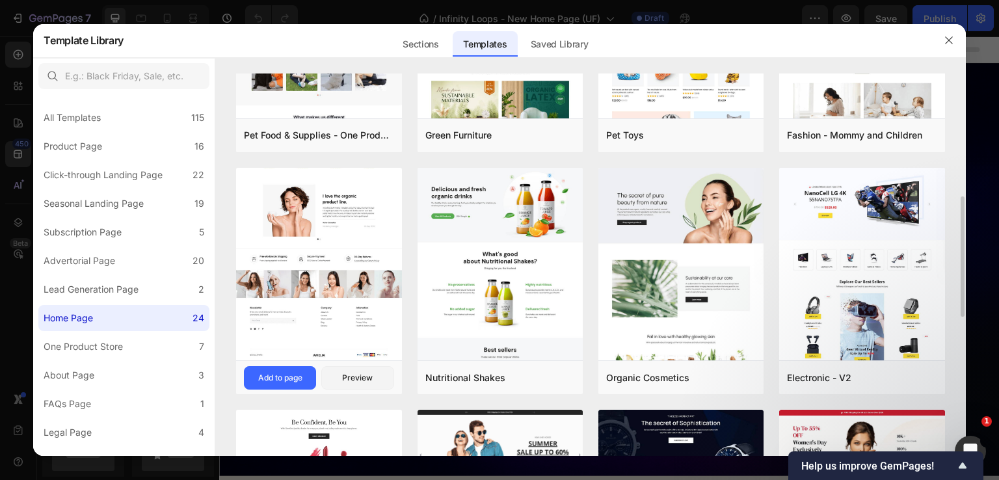
click at [364, 279] on img at bounding box center [318, 65] width 165 height 590
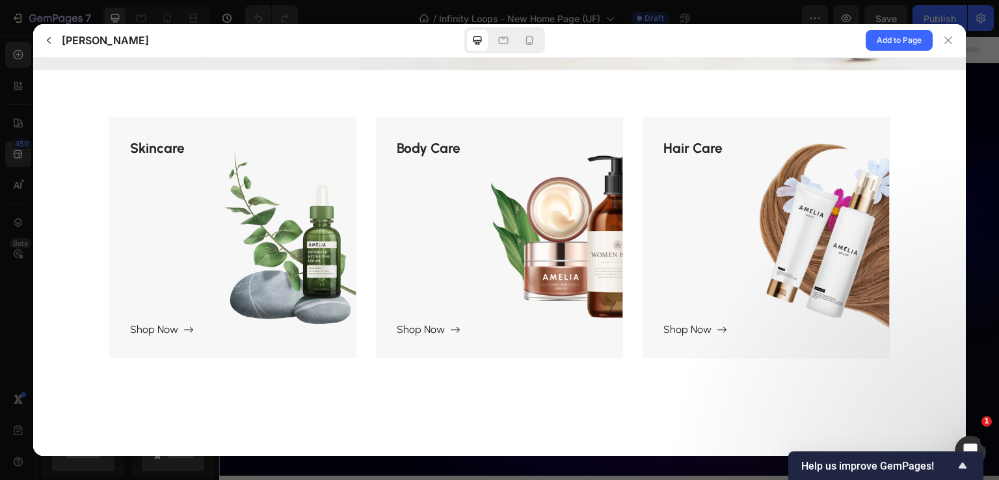
scroll to position [325, 0]
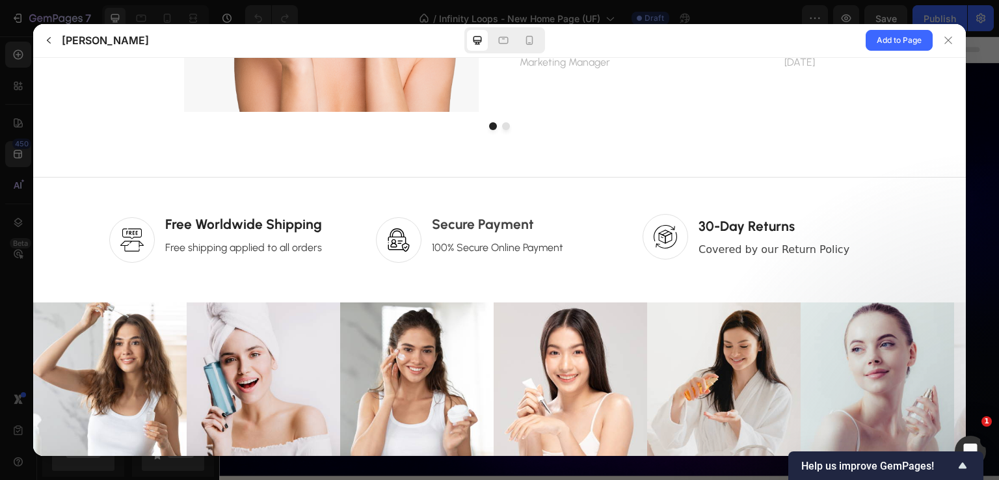
scroll to position [2963, 0]
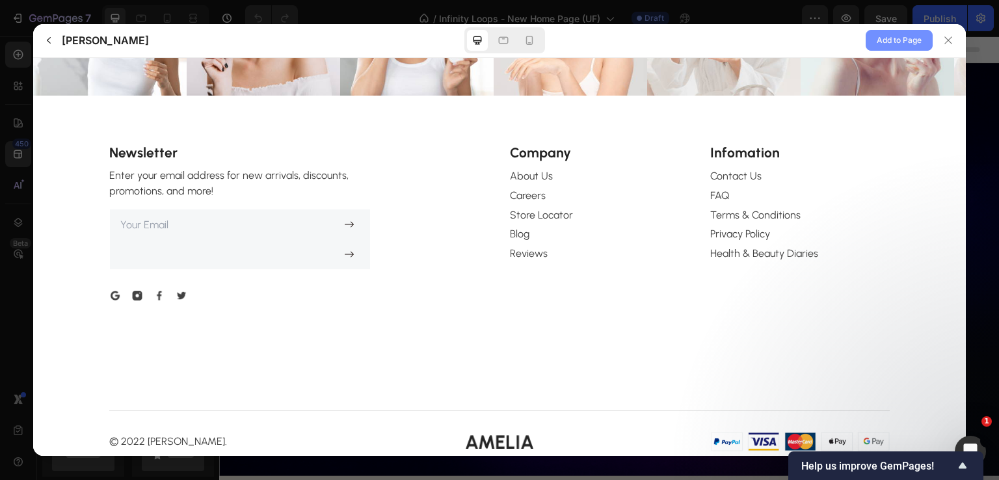
click at [913, 36] on span "Add to Page" at bounding box center [899, 41] width 45 height 16
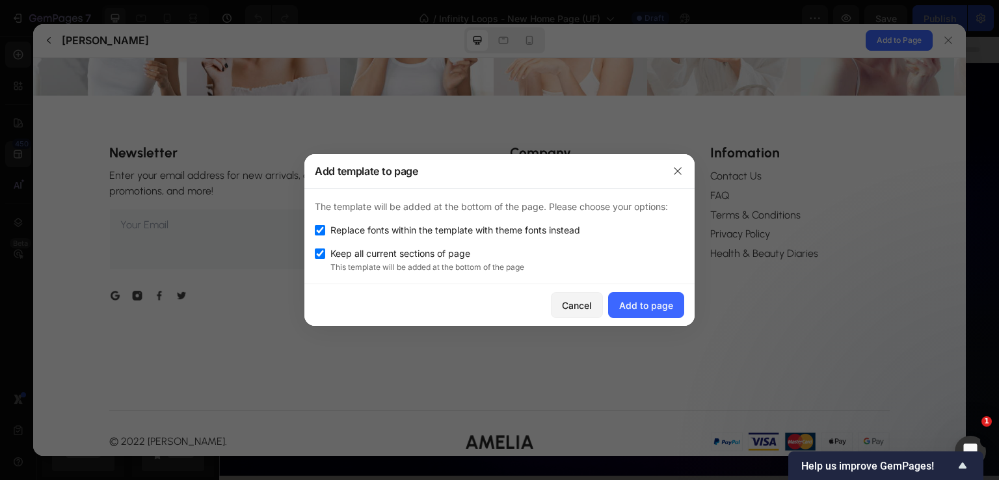
click at [456, 258] on span "Keep all current sections of page" at bounding box center [400, 254] width 140 height 16
click at [430, 243] on div "The template will be added at the bottom of the page. Please choose your option…" at bounding box center [499, 237] width 390 height 96
click at [427, 249] on span "Keep all current sections of page" at bounding box center [400, 254] width 140 height 16
checkbox input "true"
click at [468, 232] on span "Replace fonts within the template with theme fonts instead" at bounding box center [455, 230] width 250 height 16
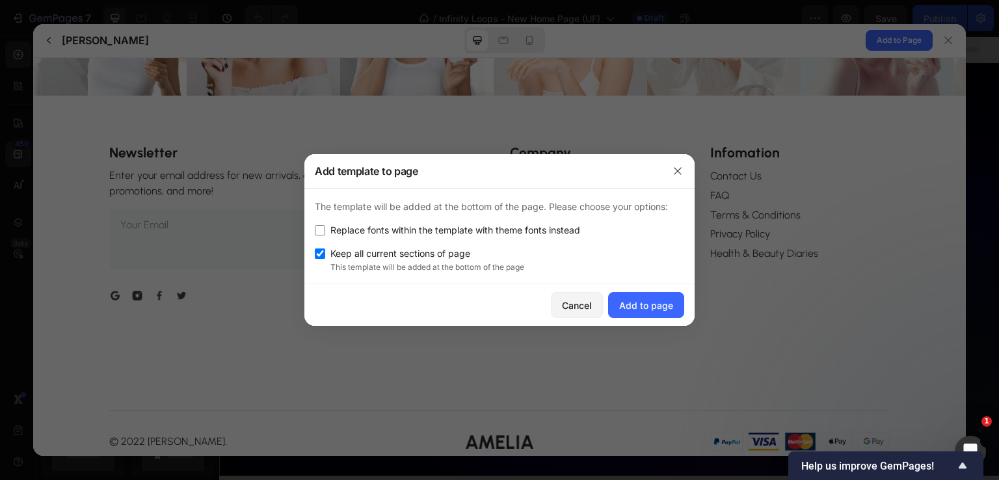
click at [489, 228] on span "Replace fonts within the template with theme fonts instead" at bounding box center [455, 230] width 250 height 16
checkbox input "true"
click at [660, 310] on div "Add to page" at bounding box center [646, 306] width 54 height 14
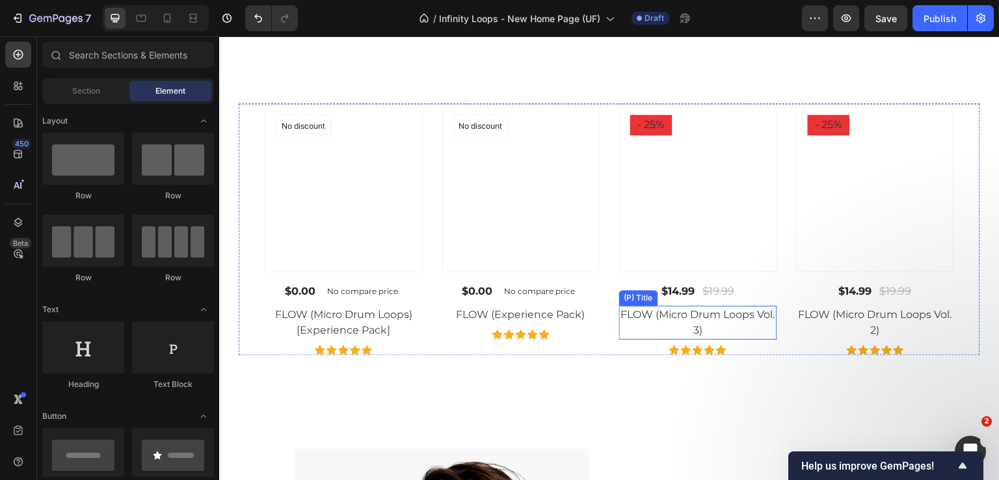
scroll to position [2897, 0]
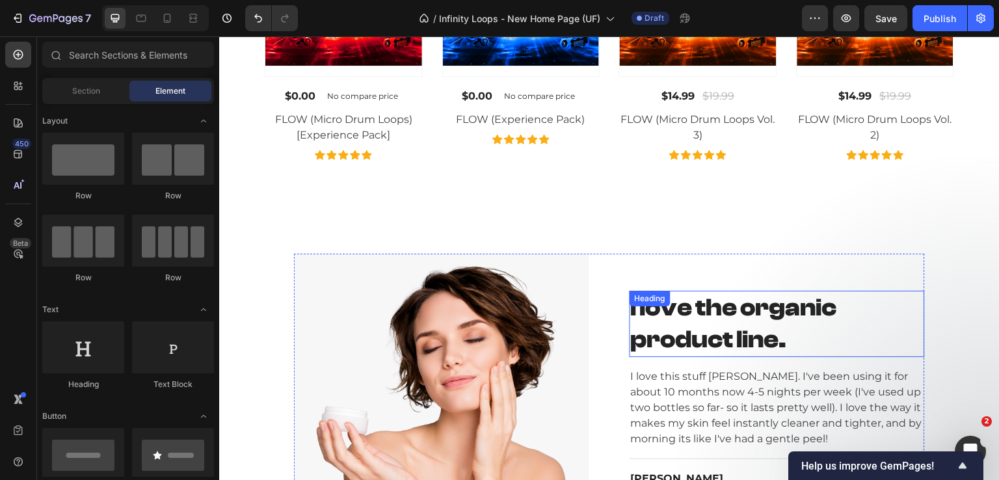
click at [715, 310] on div "I love the organic product line. Heading" at bounding box center [777, 324] width 295 height 67
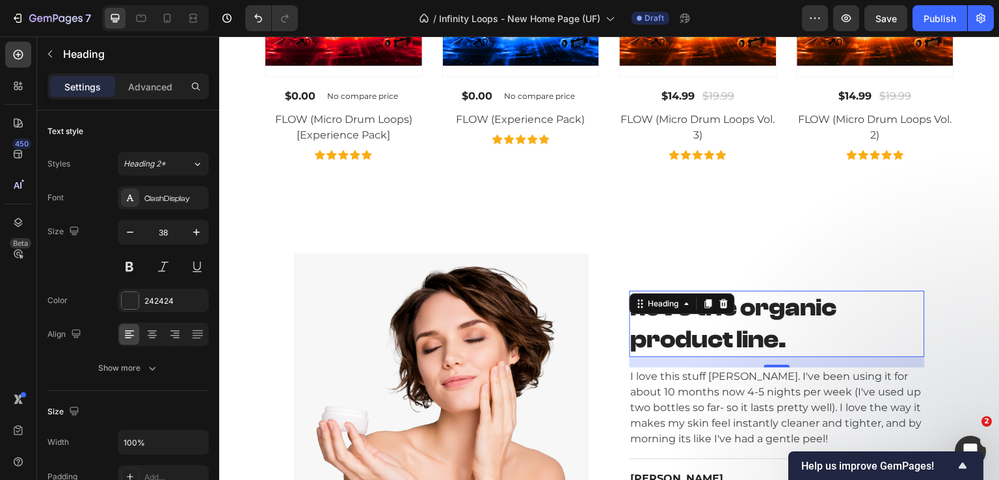
click at [716, 310] on div at bounding box center [724, 304] width 16 height 16
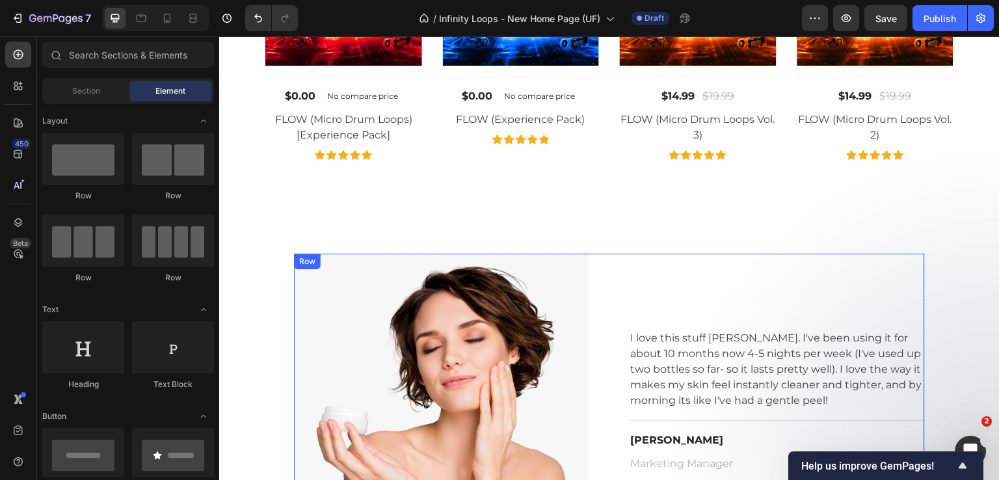
click at [767, 318] on div "I love this stuff Amelia. I've been using it for about 10 months now 4-5 nights…" at bounding box center [777, 401] width 295 height 295
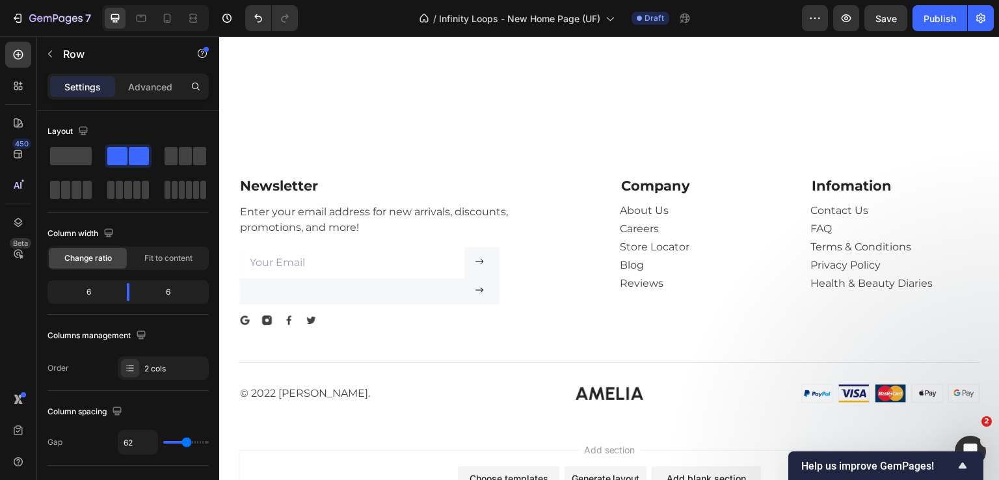
scroll to position [3808, 0]
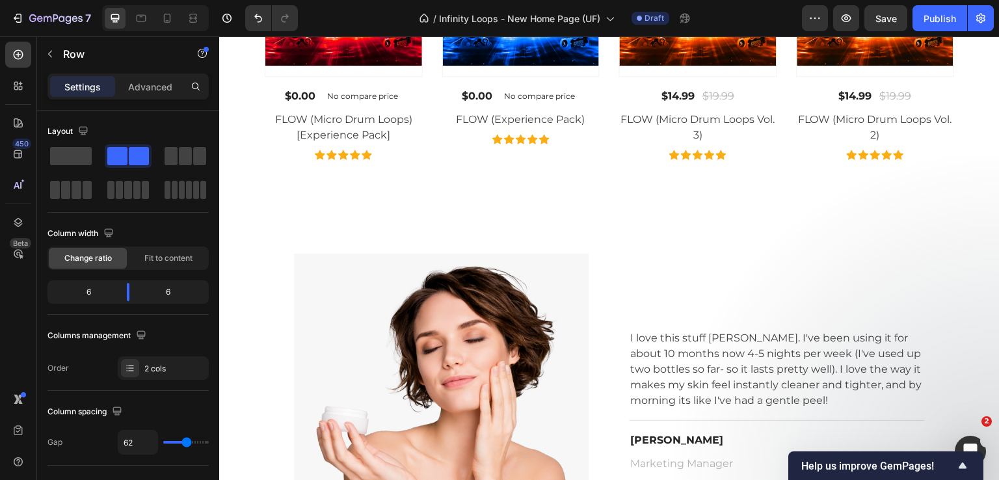
click at [710, 277] on div "I love this stuff Amelia. I've been using it for about 10 months now 4-5 nights…" at bounding box center [777, 401] width 295 height 295
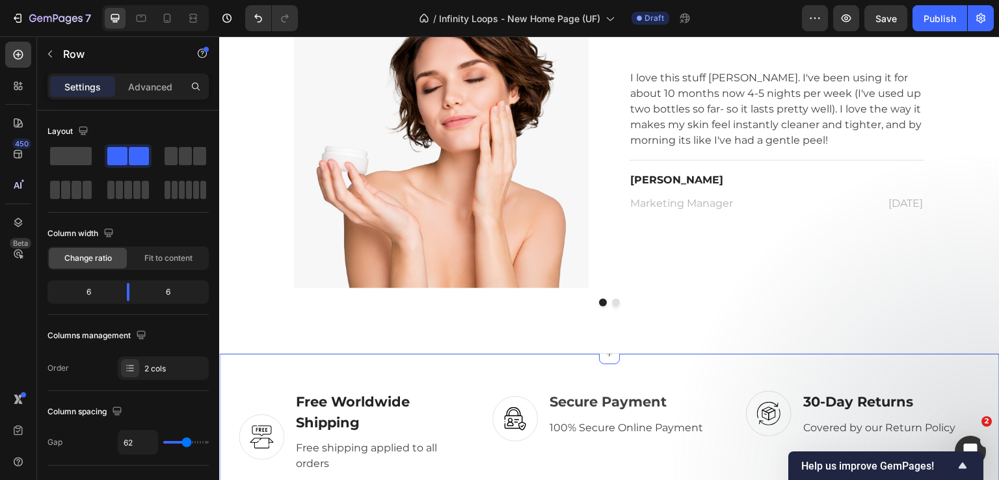
scroll to position [3287, 0]
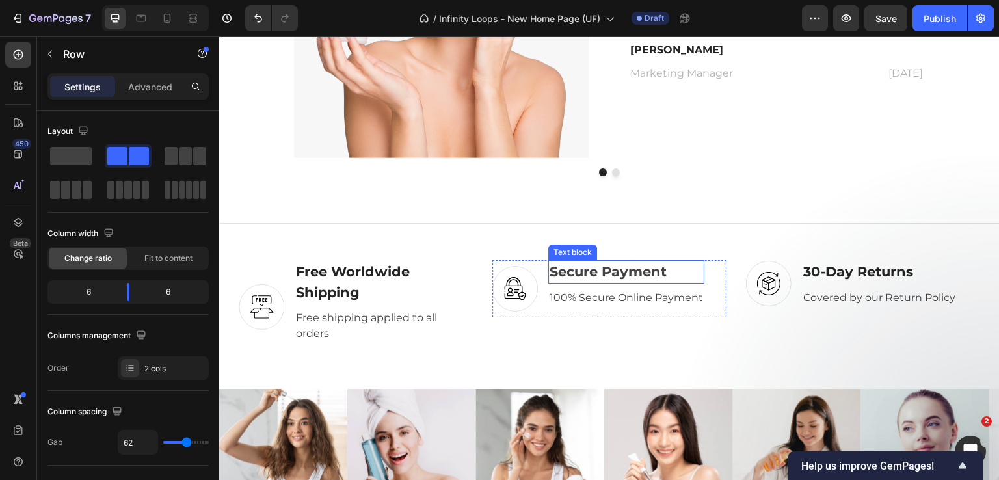
click at [611, 274] on p "Secure Payment" at bounding box center [627, 272] width 154 height 21
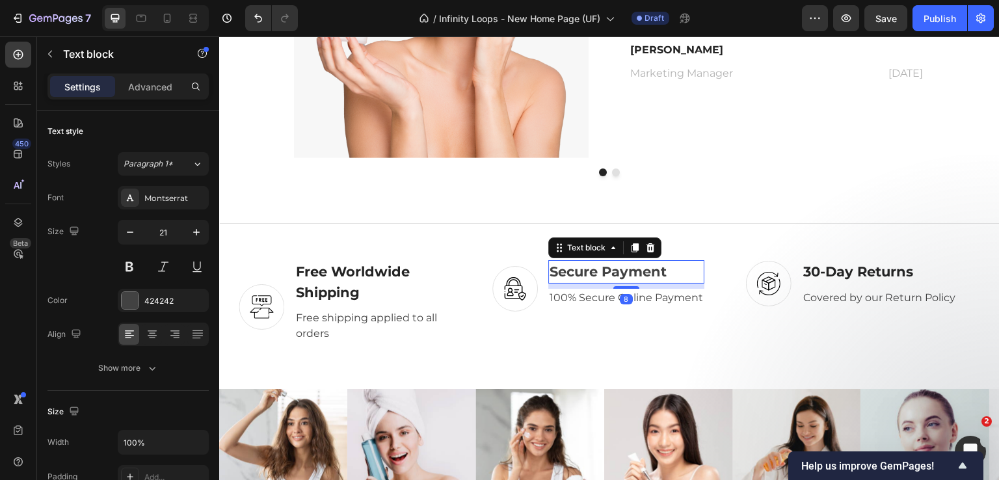
click at [615, 274] on p "Secure Payment" at bounding box center [627, 272] width 154 height 21
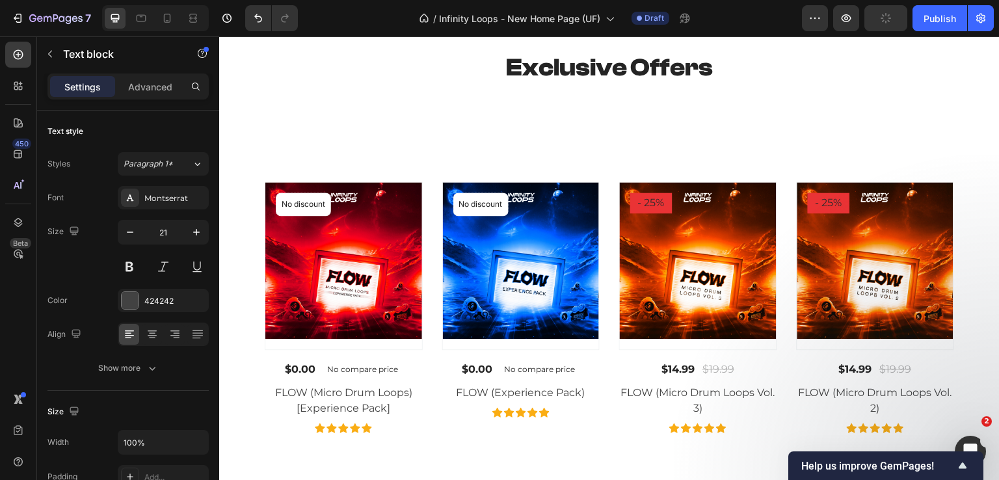
scroll to position [2428, 0]
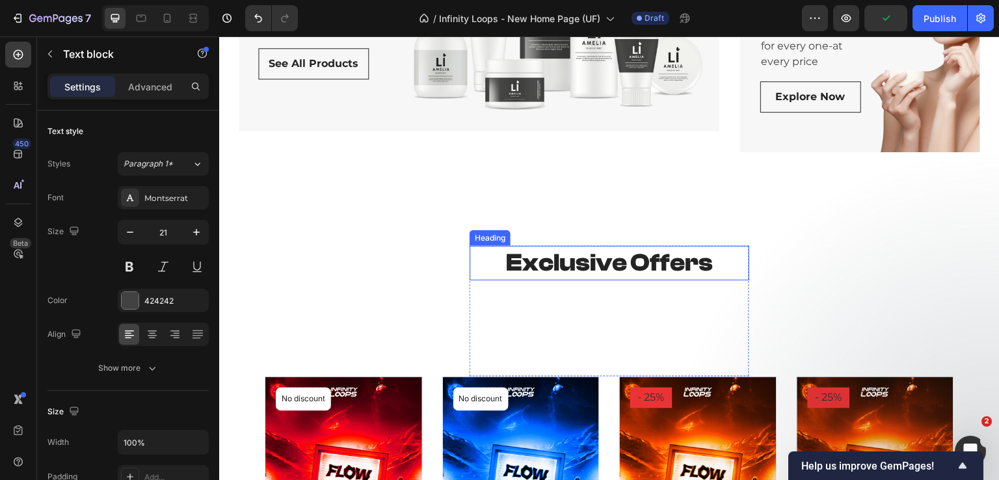
click at [635, 265] on p "Exclusive Offers" at bounding box center [609, 263] width 277 height 32
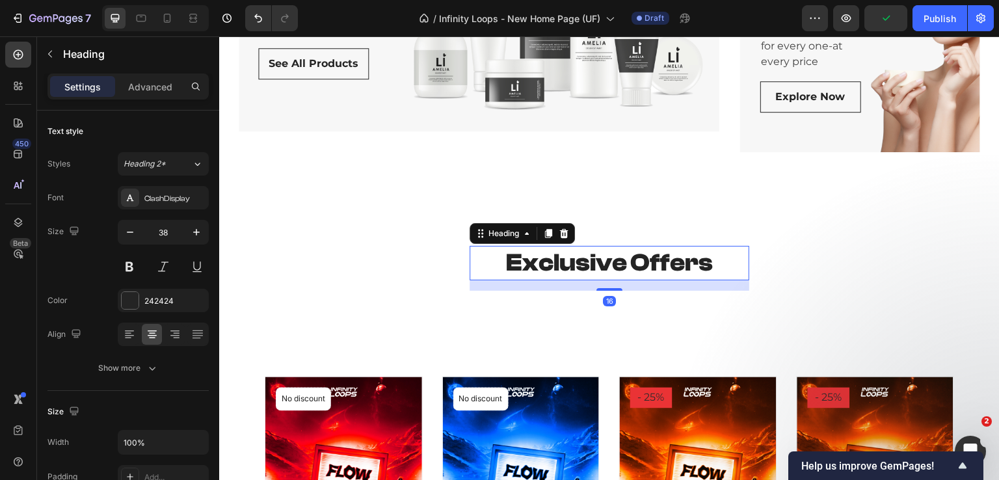
click at [660, 265] on p "Exclusive Offers" at bounding box center [609, 263] width 277 height 32
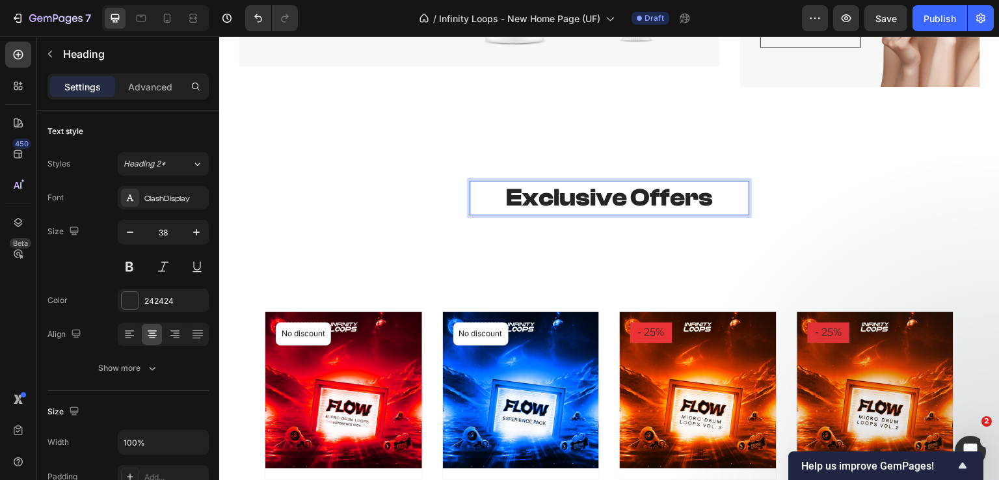
scroll to position [2559, 0]
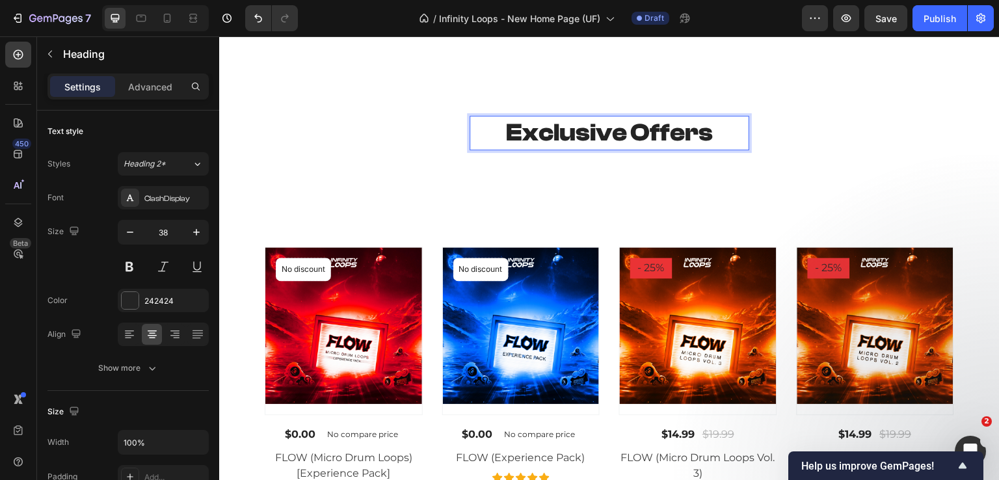
click at [710, 133] on p "Exclusive Offers" at bounding box center [609, 133] width 277 height 32
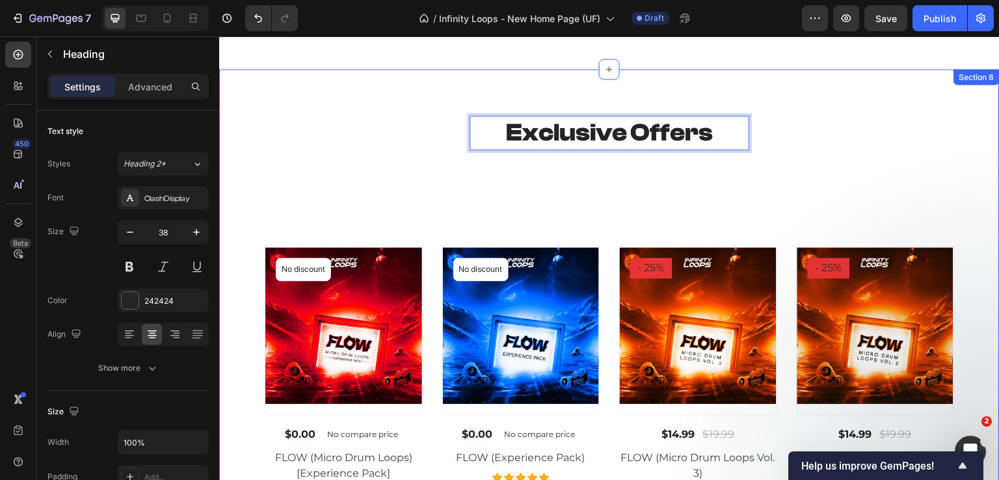
click at [326, 141] on div "Exclusive Offers Heading 16 Made using clean, non-toxic ingredients, our produc…" at bounding box center [609, 307] width 761 height 383
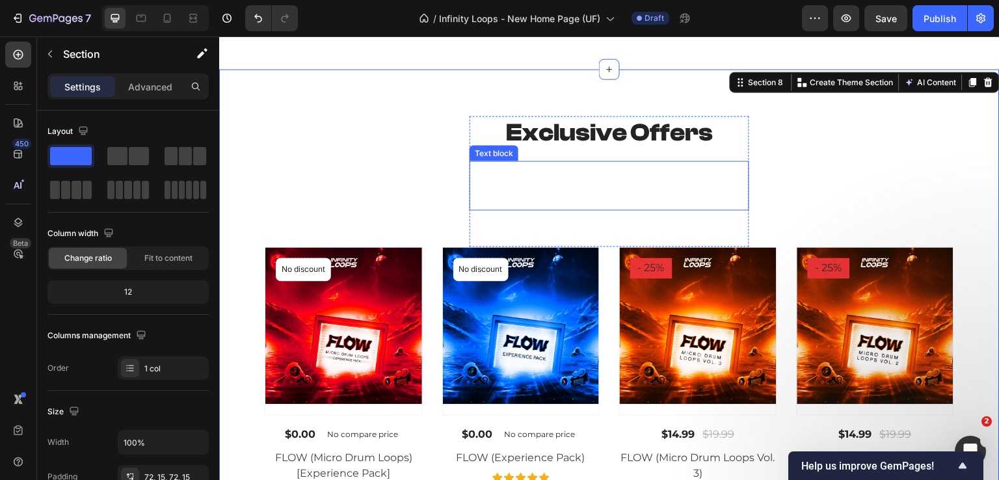
click at [582, 188] on p "Made using clean, non-toxic ingredients, our products are designed for everyone." at bounding box center [609, 185] width 277 height 47
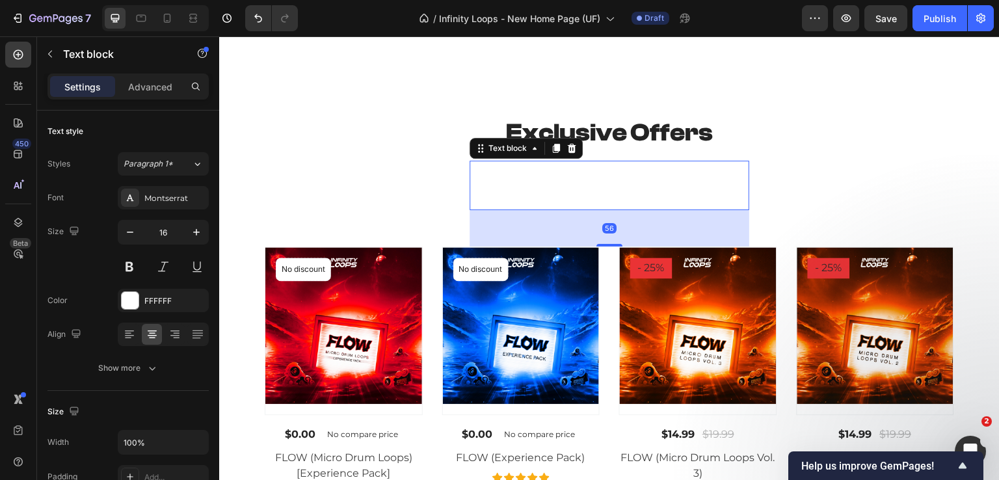
click at [608, 190] on p "Made using clean, non-toxic ingredients, our products are designed for everyone." at bounding box center [609, 185] width 277 height 47
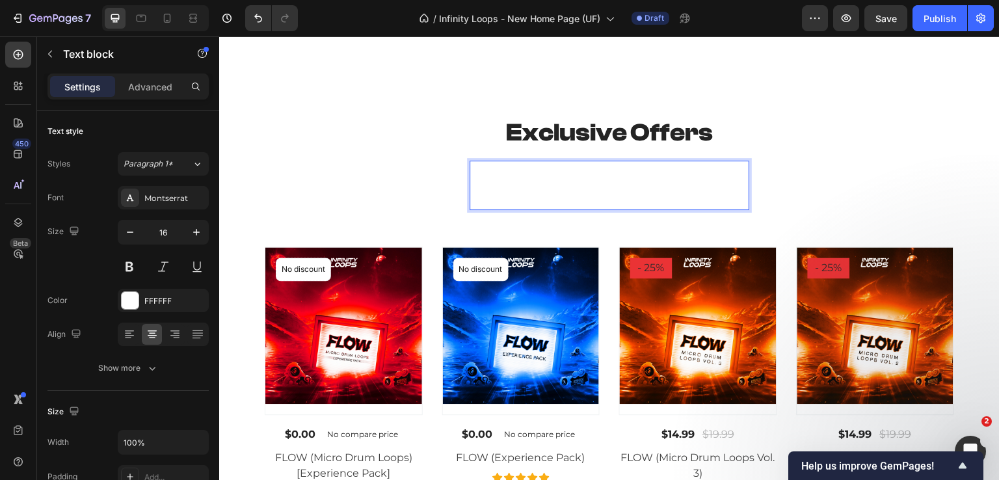
click at [629, 185] on p "Made using clean, non-toxic ingredients, our products are designed for everyone." at bounding box center [609, 185] width 277 height 47
click at [673, 185] on p "Made using clean, non-toxic ingredients, our products are designed for everyone." at bounding box center [609, 185] width 277 height 47
click at [662, 181] on p "Made using clean, non-toxic ingredients, our products are designed for everyone." at bounding box center [609, 185] width 277 height 47
click at [480, 185] on p "Made using clean, non-toxic ingredients, our products are designed for everyone." at bounding box center [609, 185] width 277 height 47
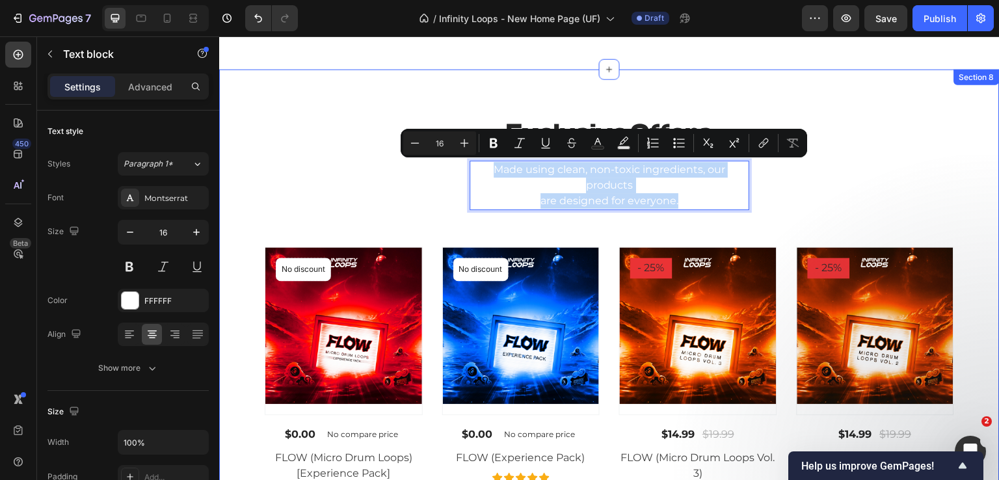
drag, startPoint x: 477, startPoint y: 176, endPoint x: 762, endPoint y: 215, distance: 287.5
click at [762, 215] on div "Exclusive Offers Heading Made using clean, non-toxic ingredients, our products …" at bounding box center [609, 307] width 761 height 383
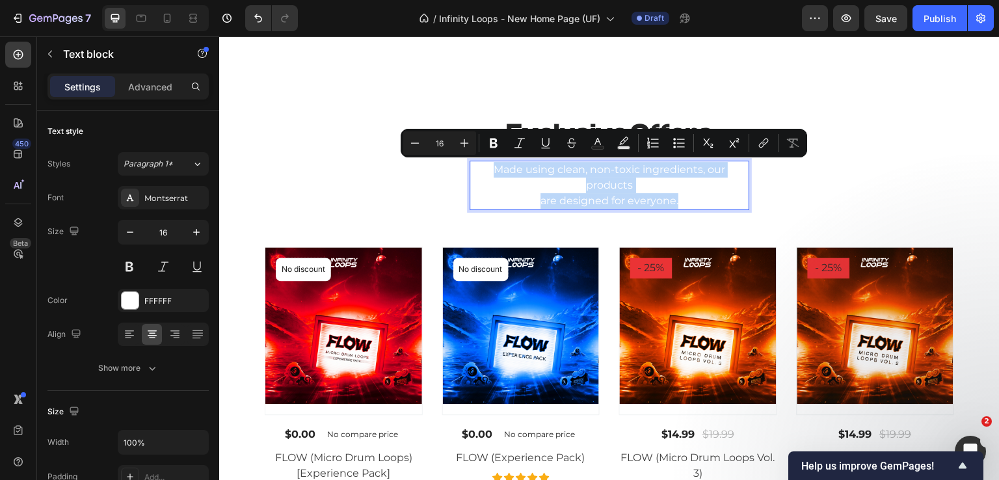
click at [693, 208] on p "Made using clean, non-toxic ingredients, our products are designed for everyone." at bounding box center [609, 185] width 277 height 47
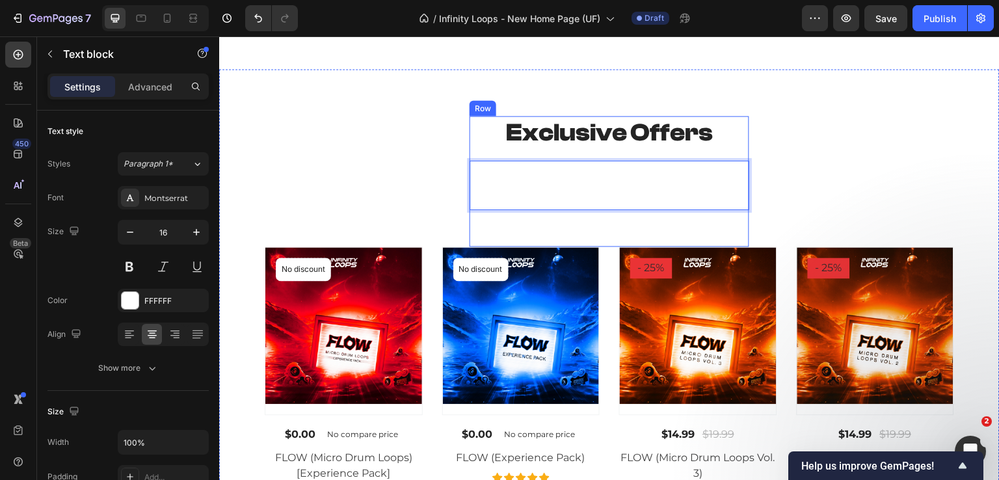
click at [645, 231] on div "Exclusive Offers Heading Made using clean, non-toxic ingredients, our products …" at bounding box center [610, 181] width 280 height 131
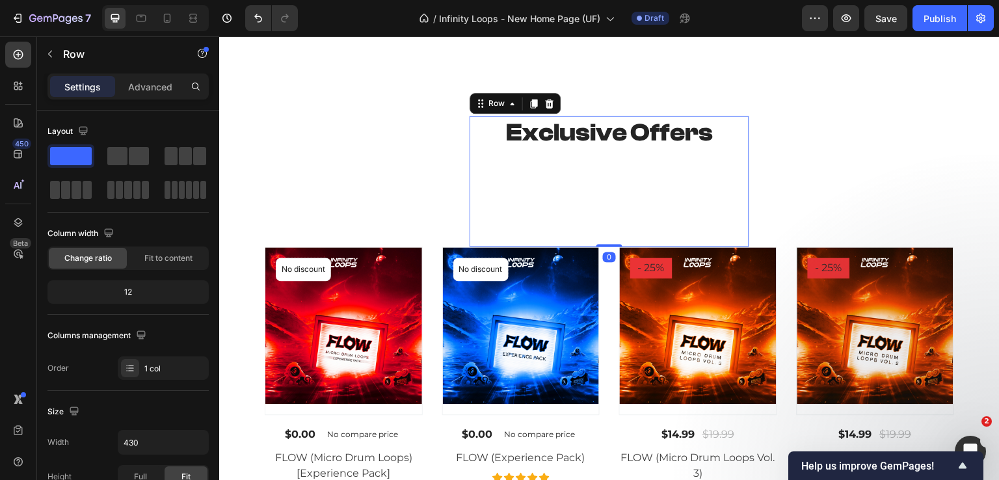
click at [645, 231] on div "Exclusive Offers Heading Made using clean, non-toxic ingredients, our products …" at bounding box center [610, 181] width 280 height 131
click at [589, 225] on div "Exclusive Offers Heading Made using clean, non-toxic ingredients, our products …" at bounding box center [610, 181] width 280 height 131
click at [509, 222] on div "Exclusive Offers Heading Made using clean, non-toxic ingredients, our products …" at bounding box center [610, 181] width 280 height 131
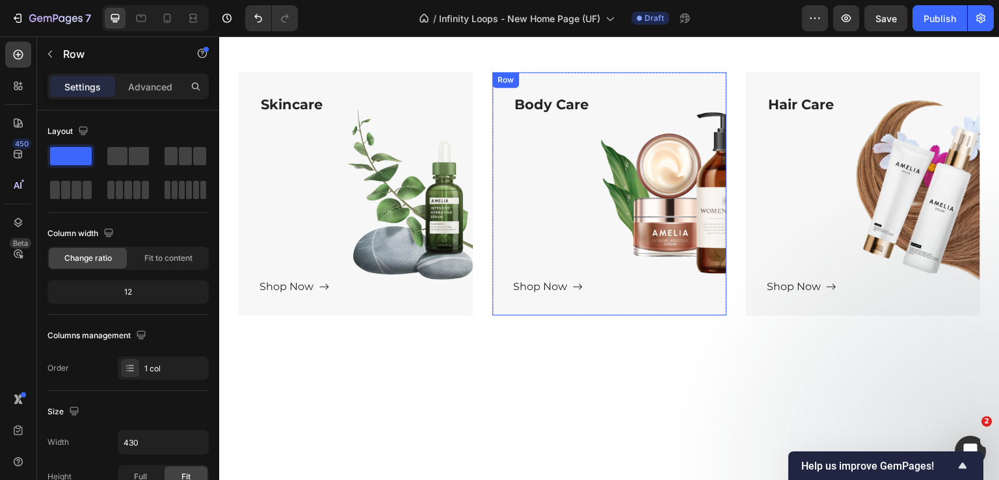
scroll to position [1270, 0]
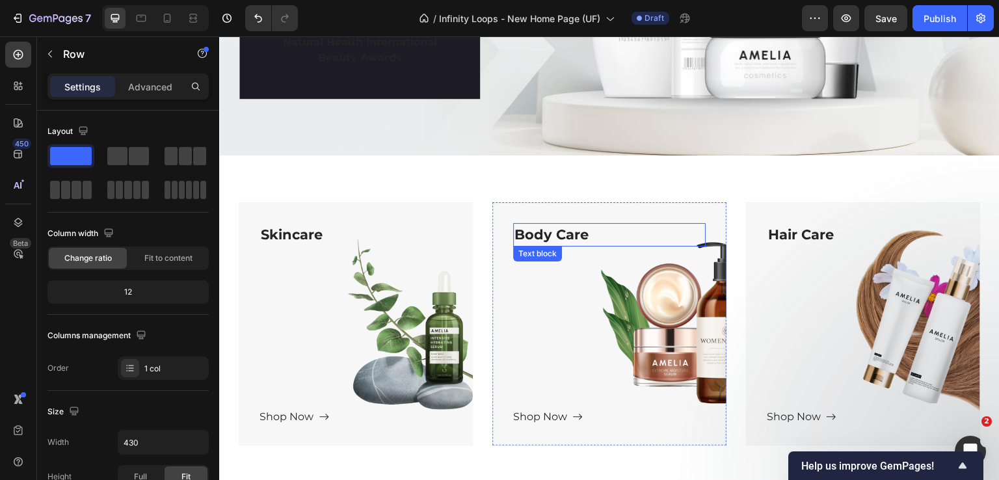
click at [537, 234] on p "Body Care" at bounding box center [610, 234] width 190 height 21
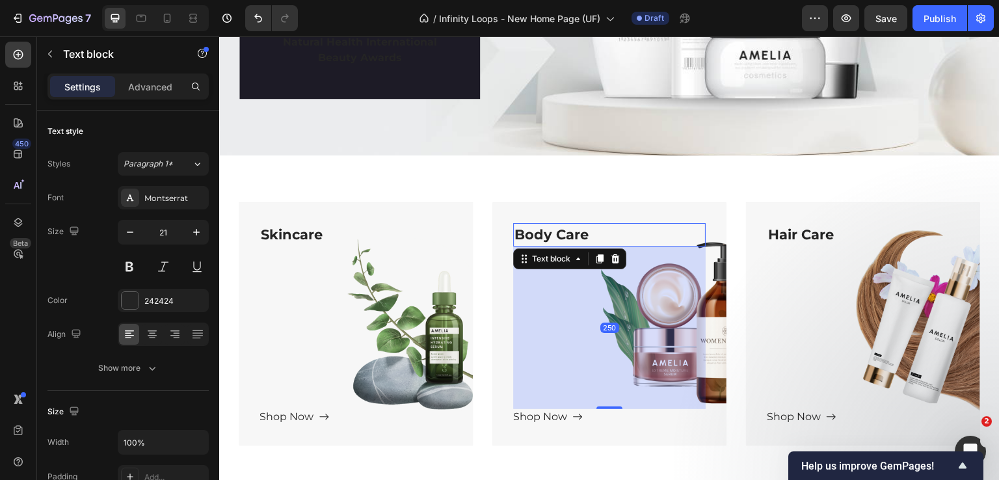
click at [537, 234] on p "Body Care" at bounding box center [610, 234] width 190 height 21
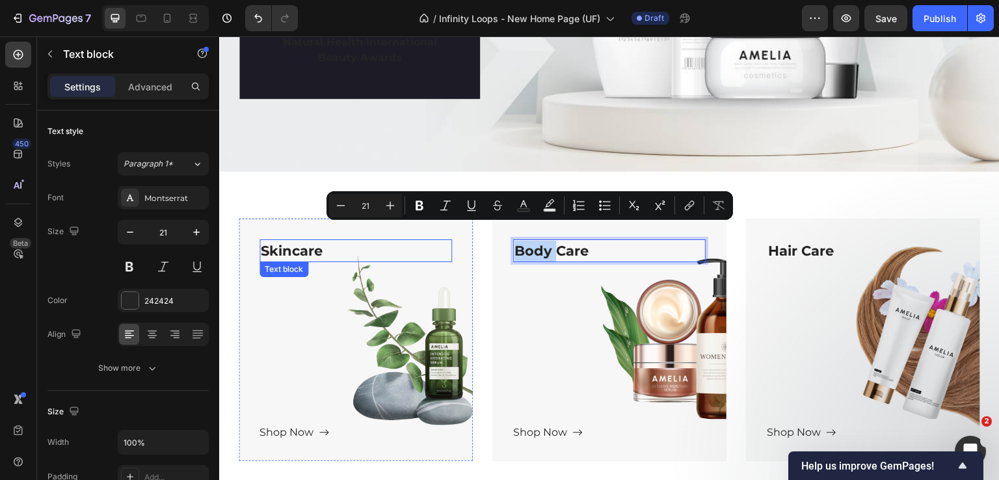
click at [284, 241] on p "Skincare" at bounding box center [356, 251] width 190 height 21
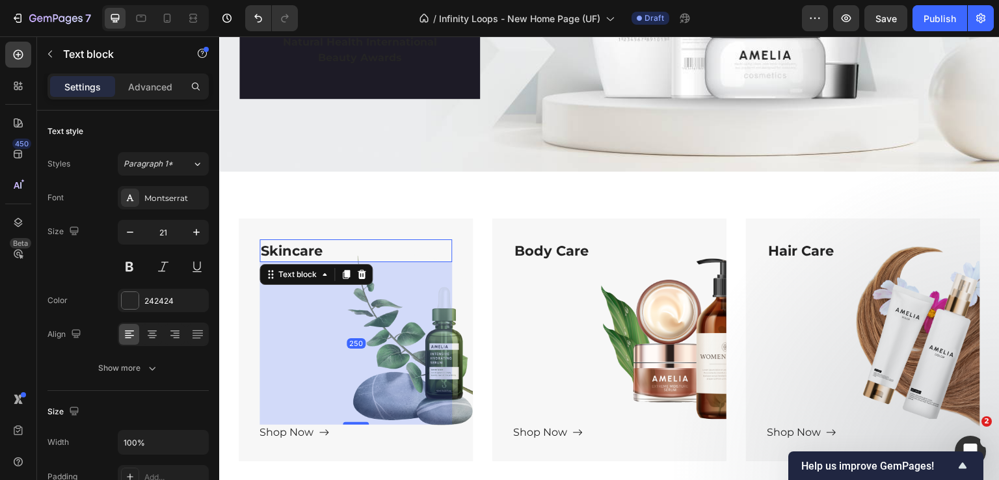
click at [302, 241] on p "Skincare" at bounding box center [356, 251] width 190 height 21
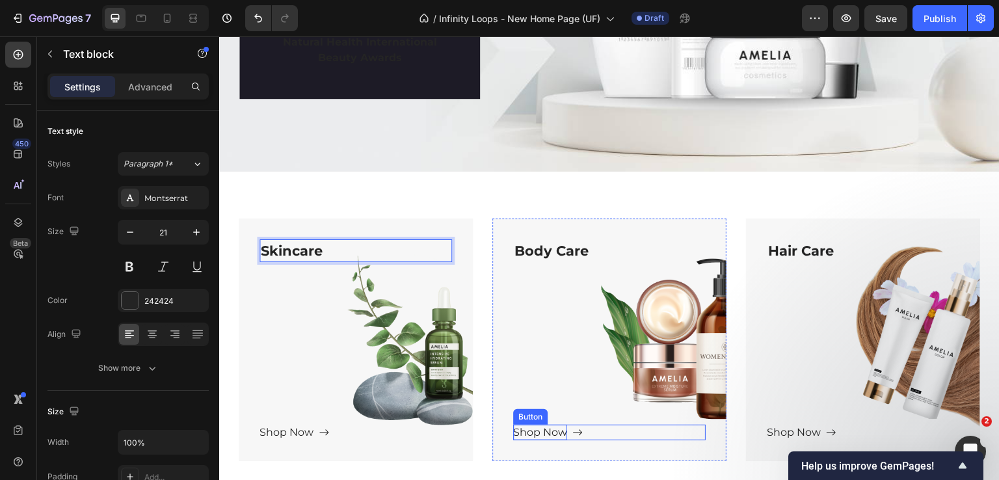
click at [526, 425] on div "Shop Now" at bounding box center [540, 433] width 54 height 16
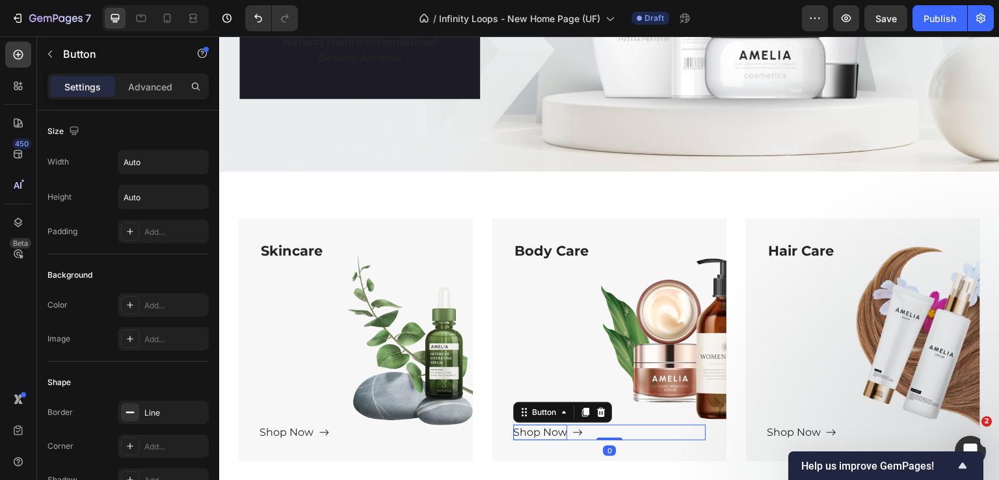
click at [530, 425] on div "Shop Now" at bounding box center [540, 433] width 54 height 16
drag, startPoint x: 528, startPoint y: 418, endPoint x: 520, endPoint y: 418, distance: 8.5
click at [521, 425] on p "Shop Now" at bounding box center [540, 433] width 54 height 16
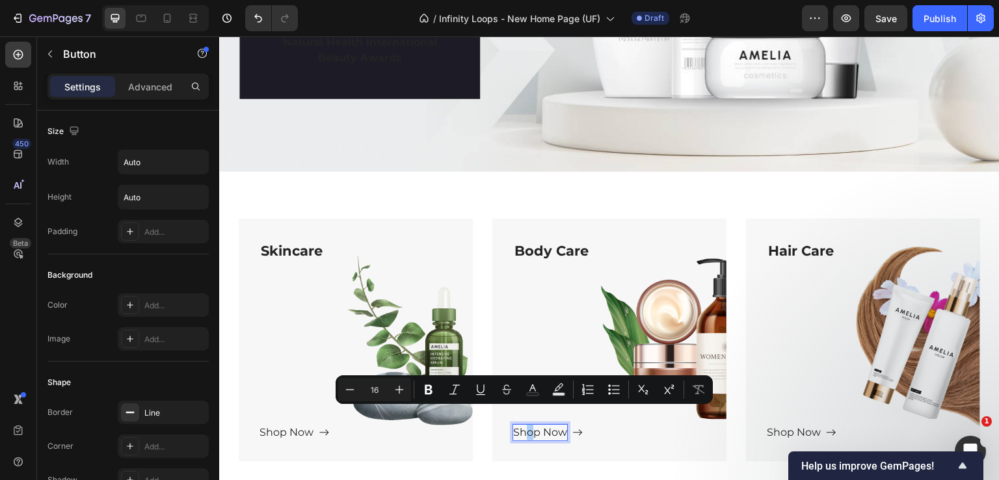
click at [138, 98] on div "Settings Advanced" at bounding box center [127, 87] width 161 height 26
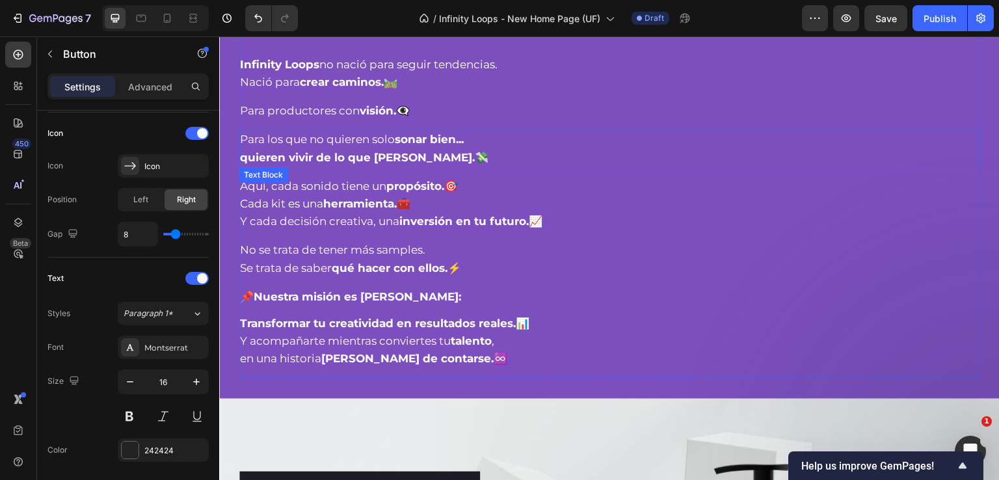
scroll to position [750, 0]
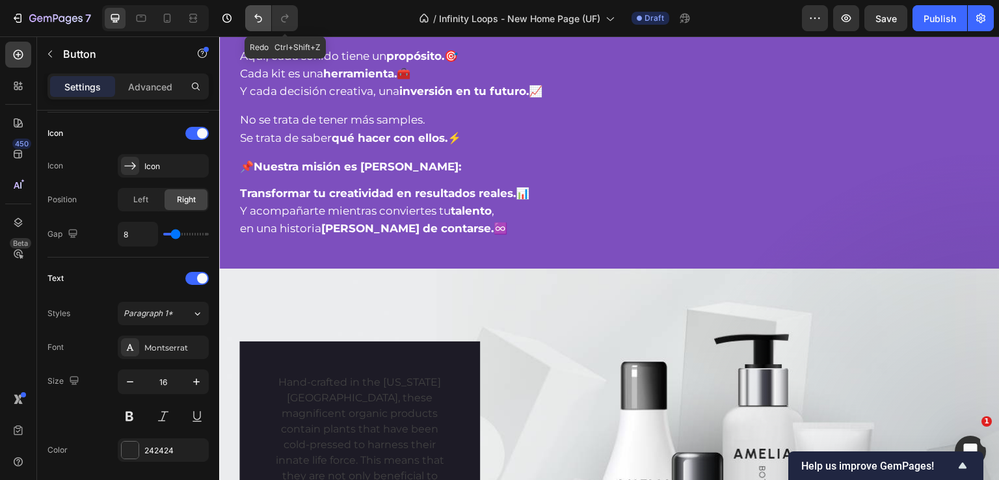
click at [262, 16] on icon "Undo/Redo" at bounding box center [258, 18] width 13 height 13
click at [265, 24] on button "Undo/Redo" at bounding box center [258, 18] width 26 height 26
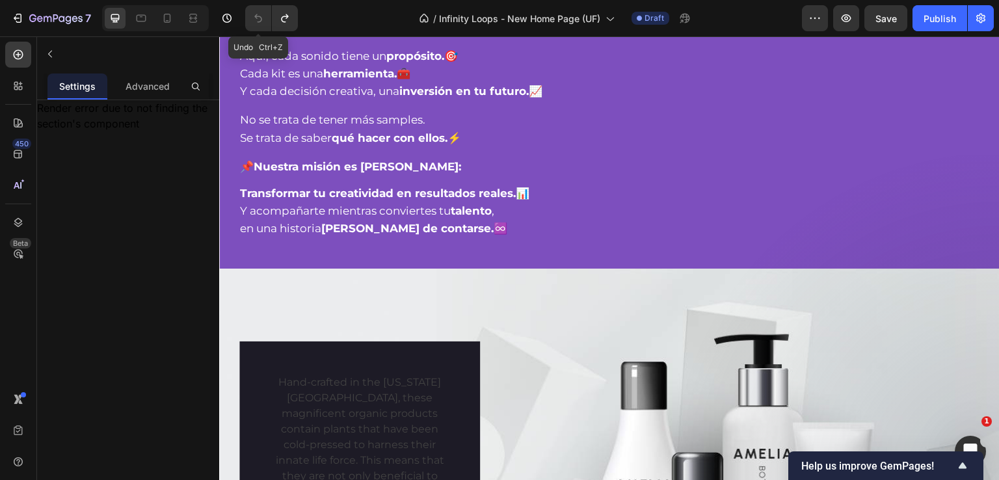
scroll to position [725, 0]
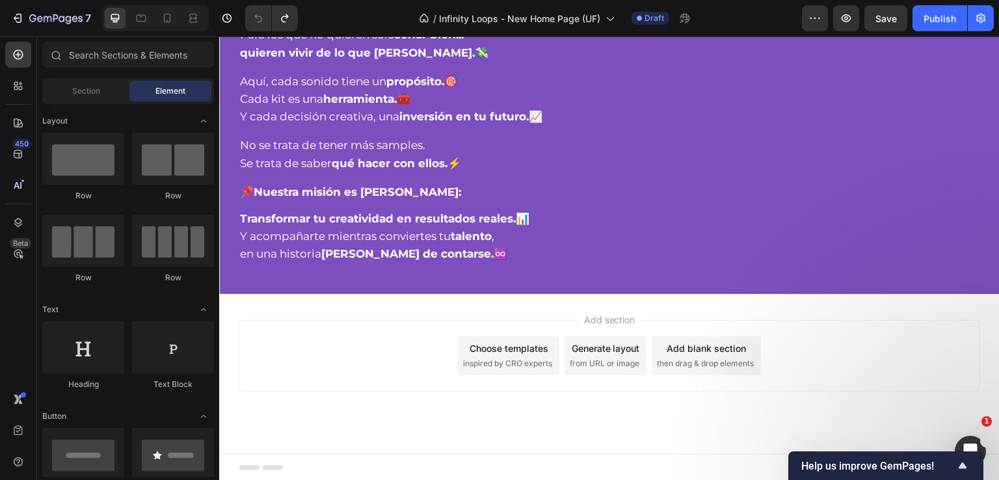
click at [501, 363] on span "inspired by CRO experts" at bounding box center [507, 364] width 89 height 12
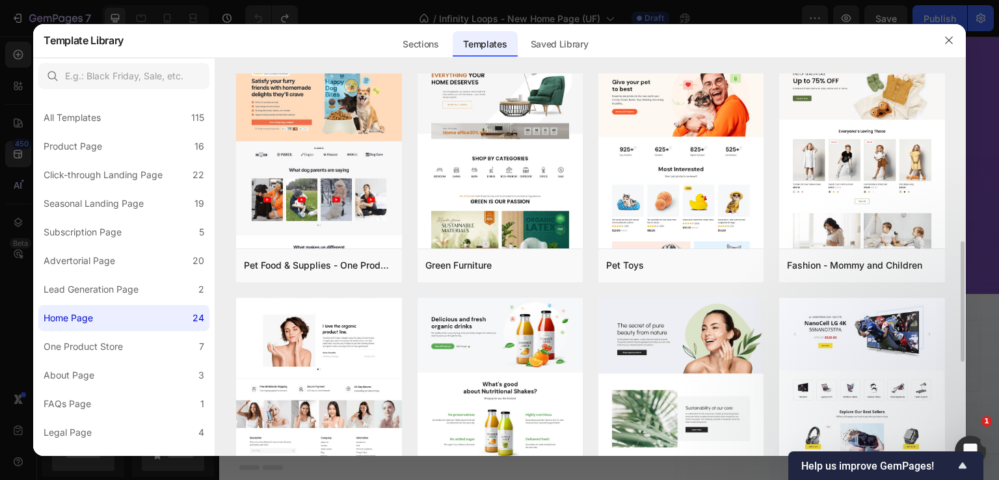
scroll to position [390, 0]
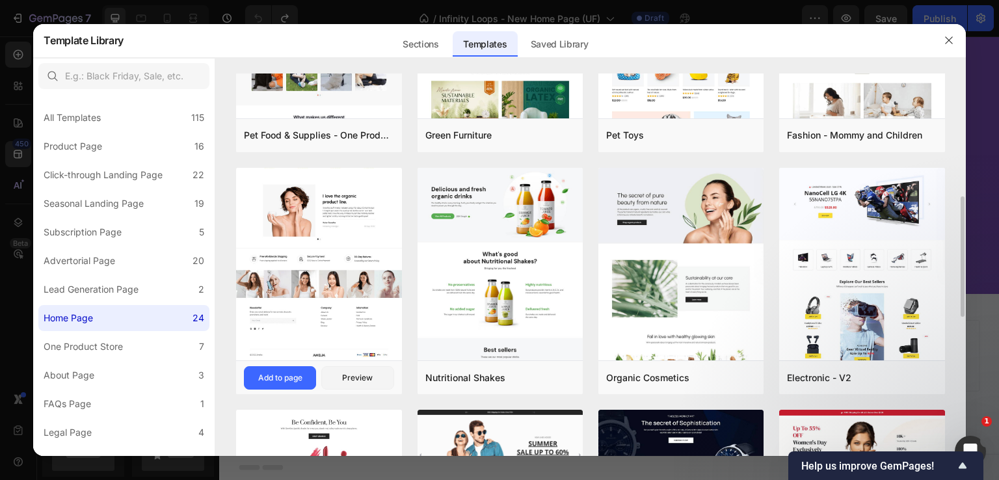
click at [288, 308] on img at bounding box center [318, 65] width 165 height 590
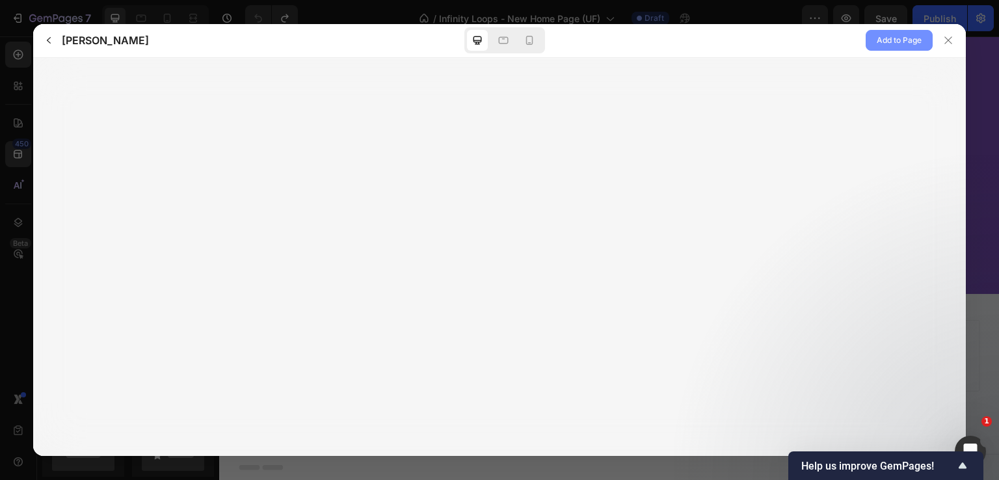
click at [892, 42] on span "Add to Page" at bounding box center [899, 41] width 45 height 16
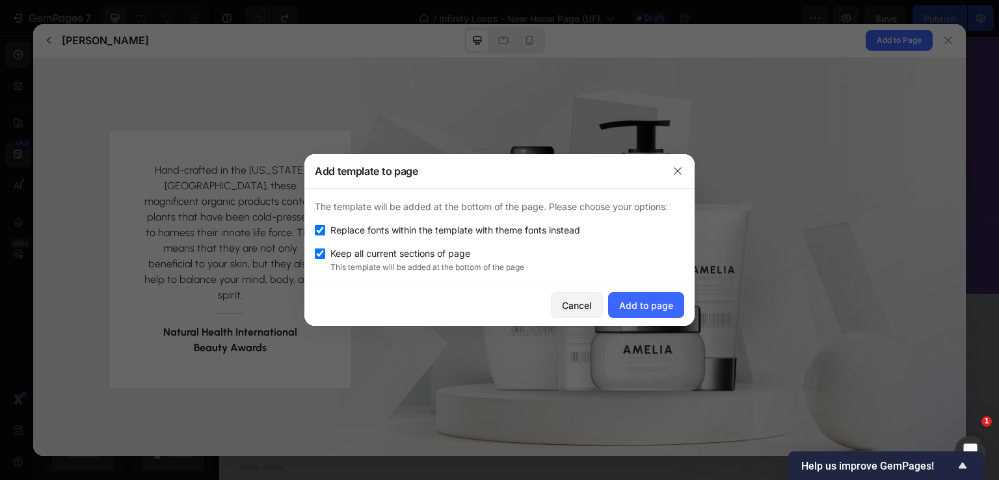
scroll to position [0, 0]
click at [400, 233] on span "Replace fonts within the template with theme fonts instead" at bounding box center [455, 230] width 250 height 16
checkbox input "false"
click at [658, 308] on div "Add to page" at bounding box center [646, 306] width 54 height 14
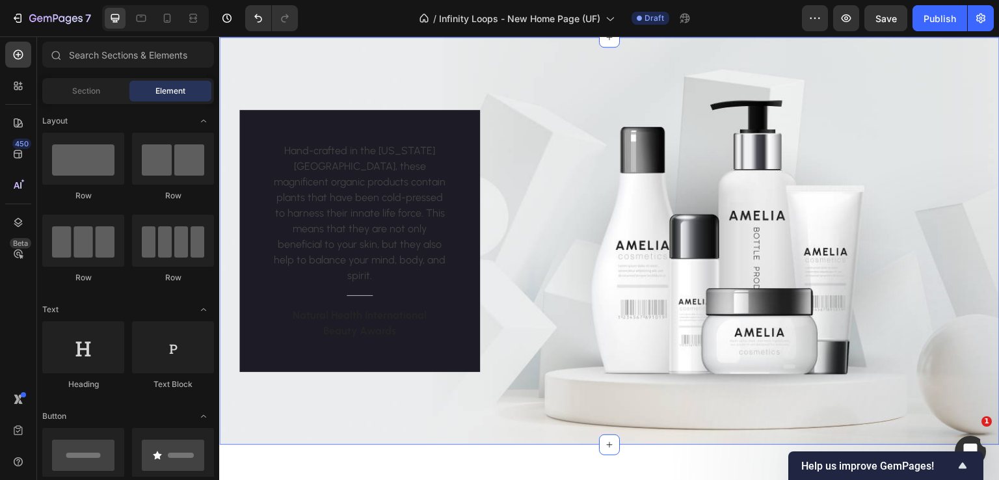
scroll to position [1372, 0]
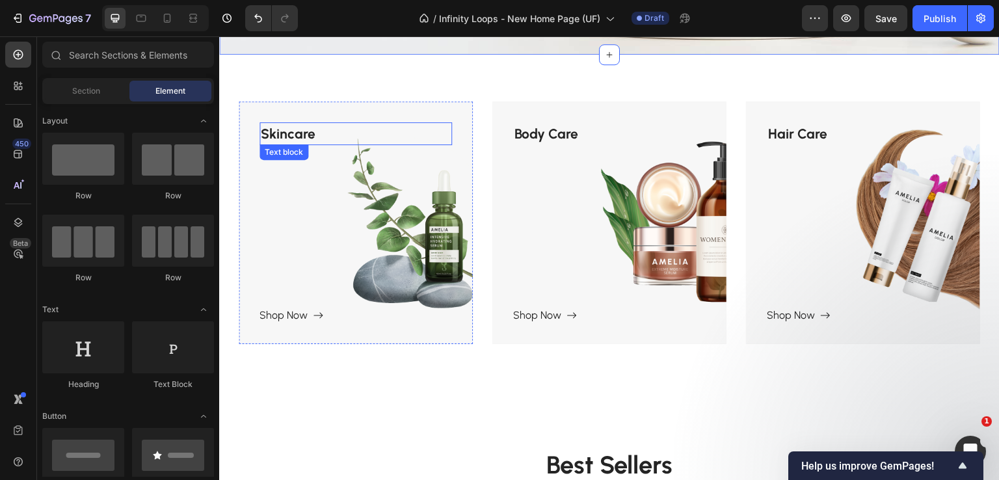
click at [312, 124] on p "Skincare" at bounding box center [356, 134] width 190 height 21
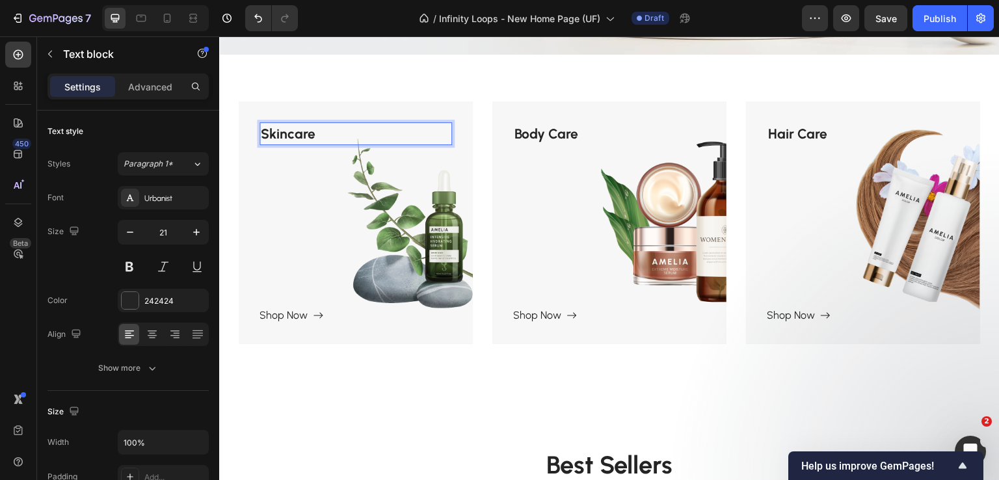
click at [296, 124] on p "Skincare" at bounding box center [356, 134] width 190 height 21
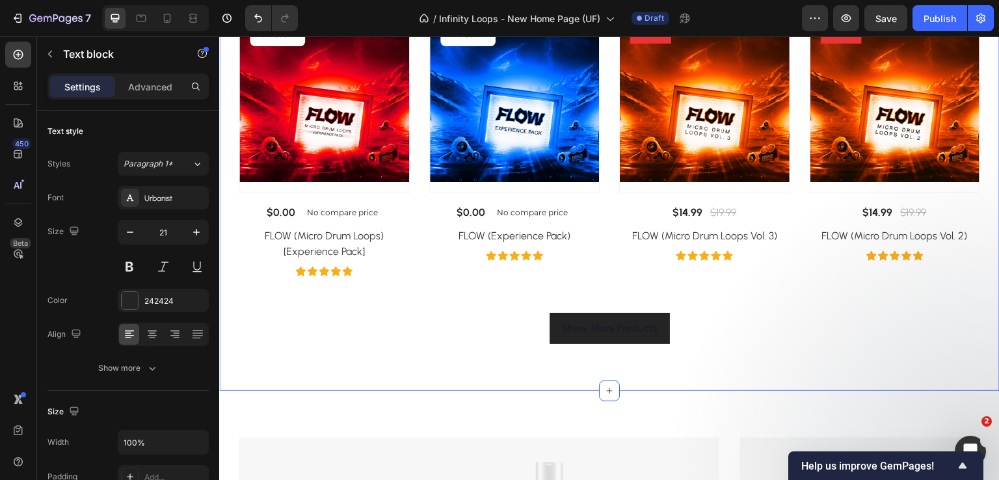
scroll to position [1957, 0]
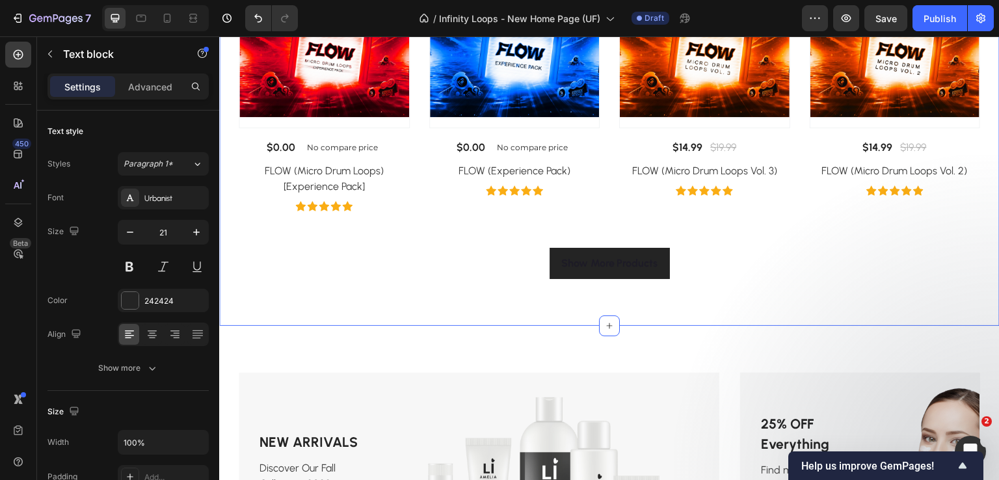
click at [577, 298] on div "Best Sellers Heading " Beauty begins the moment you decide to be yourself " Tex…" at bounding box center [609, 63] width 781 height 526
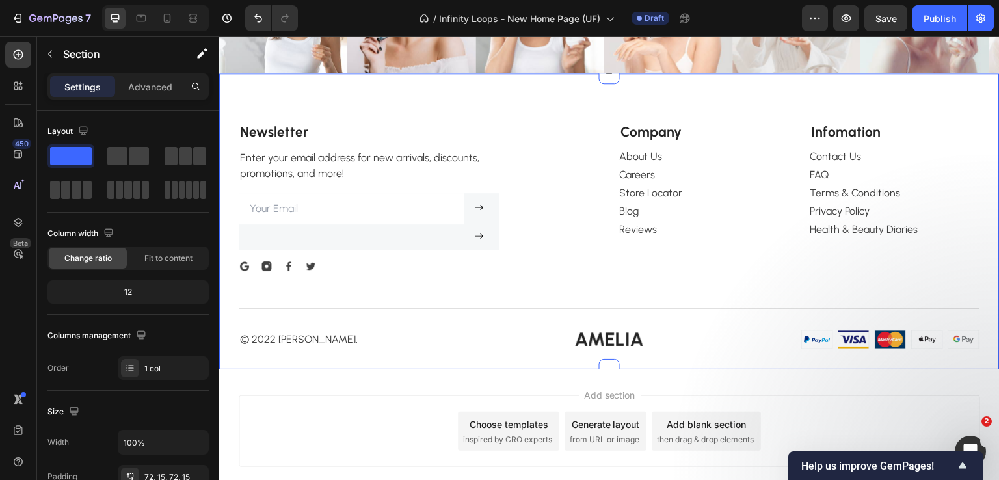
scroll to position [3724, 0]
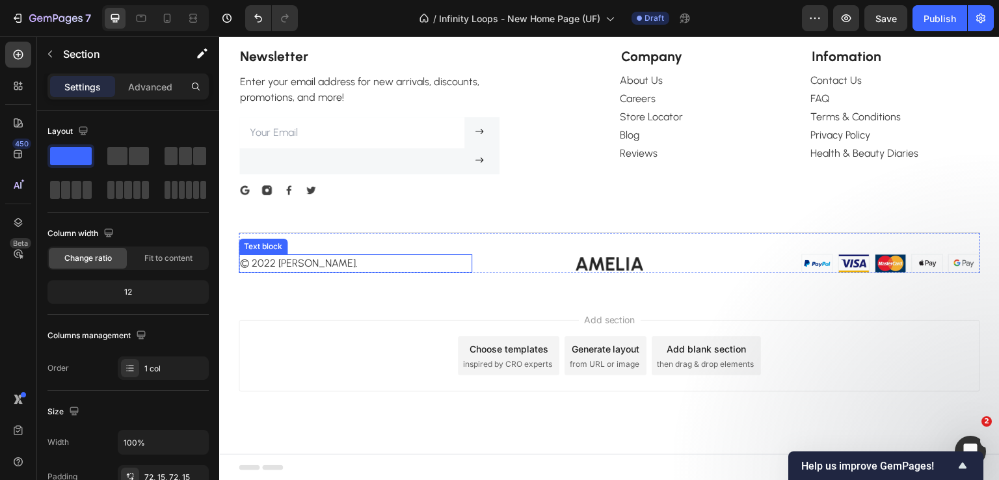
click at [300, 265] on p "© 2022 [PERSON_NAME]." at bounding box center [355, 264] width 231 height 16
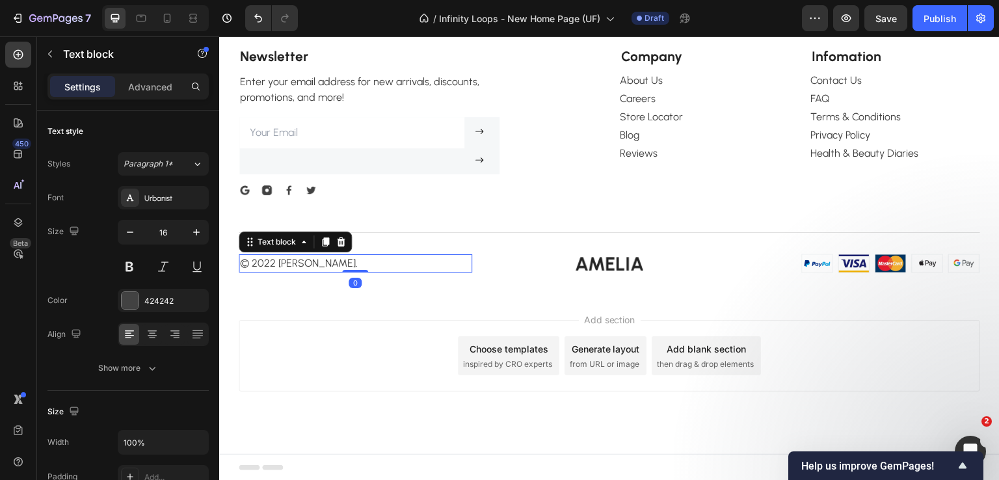
click at [313, 264] on p "© 2022 [PERSON_NAME]." at bounding box center [355, 264] width 231 height 16
click at [267, 259] on p "© 2022 [PERSON_NAME]." at bounding box center [355, 264] width 231 height 16
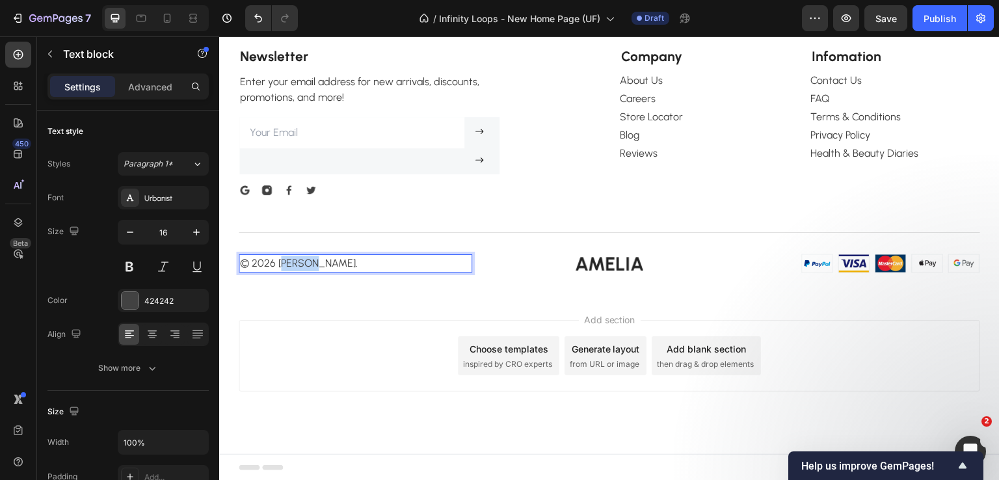
drag, startPoint x: 276, startPoint y: 262, endPoint x: 396, endPoint y: 265, distance: 119.7
click at [396, 263] on p "© 2026 Amelia." at bounding box center [355, 264] width 231 height 16
click at [581, 260] on img at bounding box center [610, 264] width 68 height 14
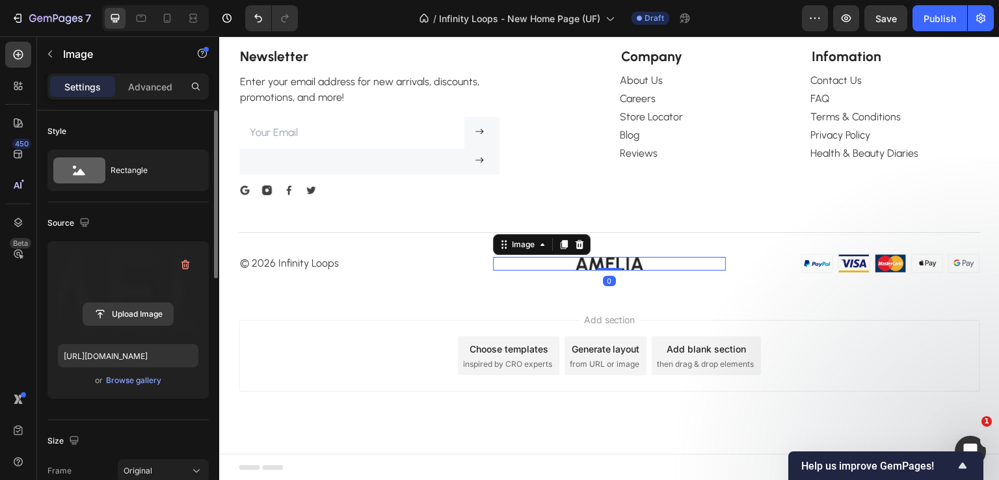
click at [118, 313] on input "file" at bounding box center [128, 314] width 90 height 22
click at [142, 379] on div "Browse gallery" at bounding box center [133, 381] width 55 height 12
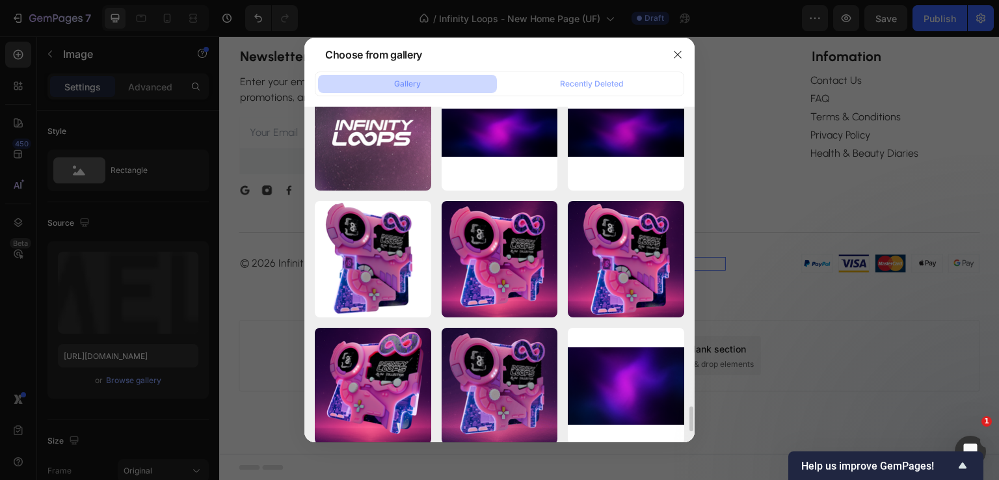
scroll to position [4106, 0]
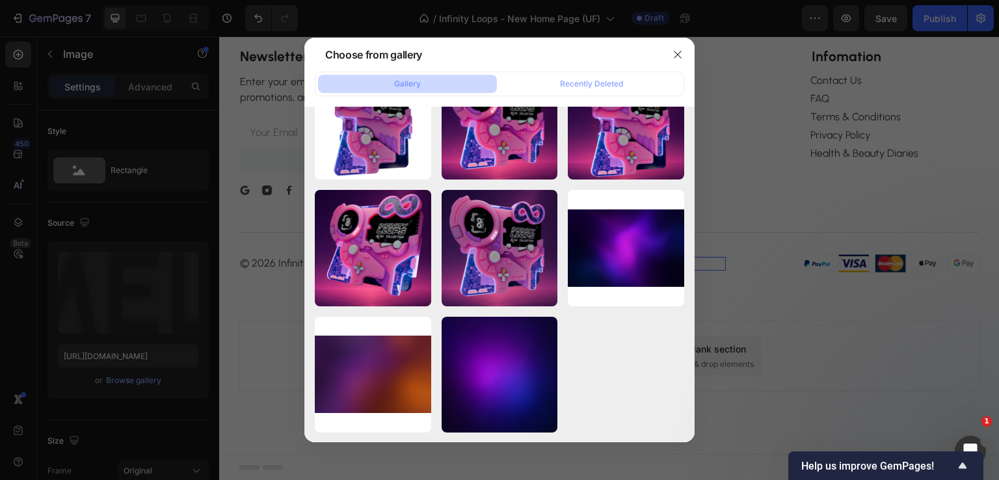
click at [126, 347] on div at bounding box center [499, 240] width 999 height 480
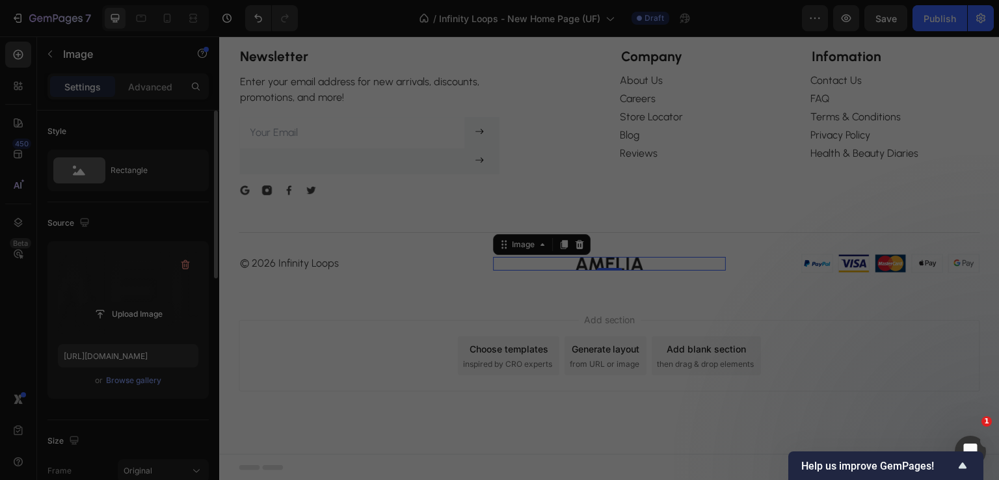
click at [120, 296] on label at bounding box center [128, 293] width 141 height 82
click at [120, 303] on input "file" at bounding box center [128, 314] width 90 height 22
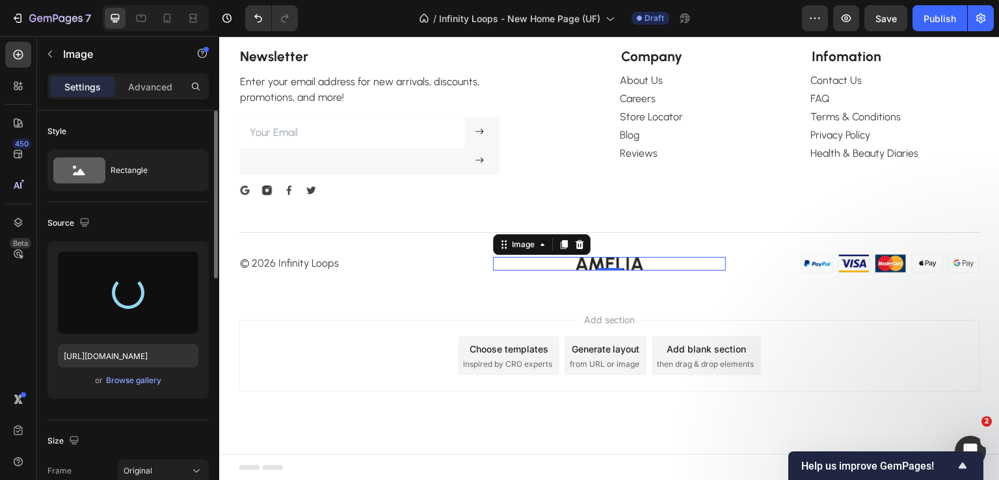
type input "https://cdn.shopify.com/s/files/1/0760/5492/1460/files/gempages_569876553295463…"
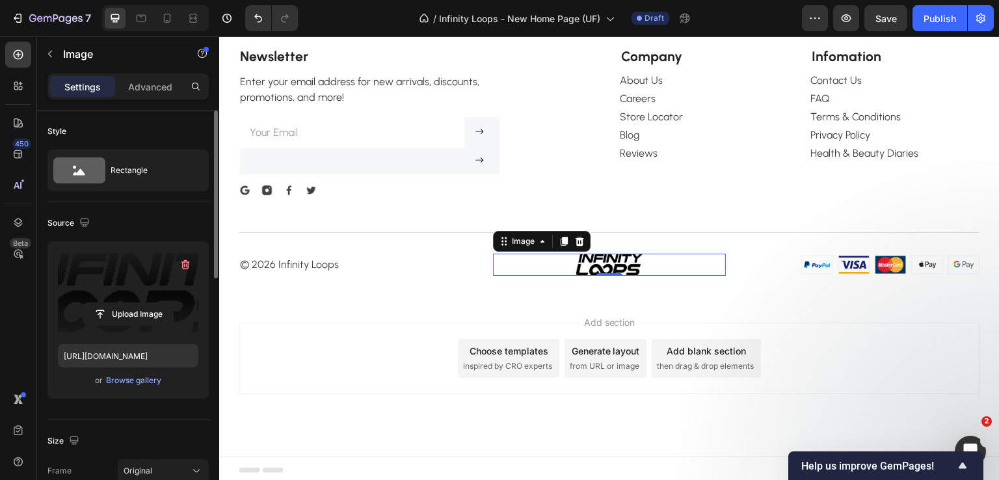
scroll to position [3726, 0]
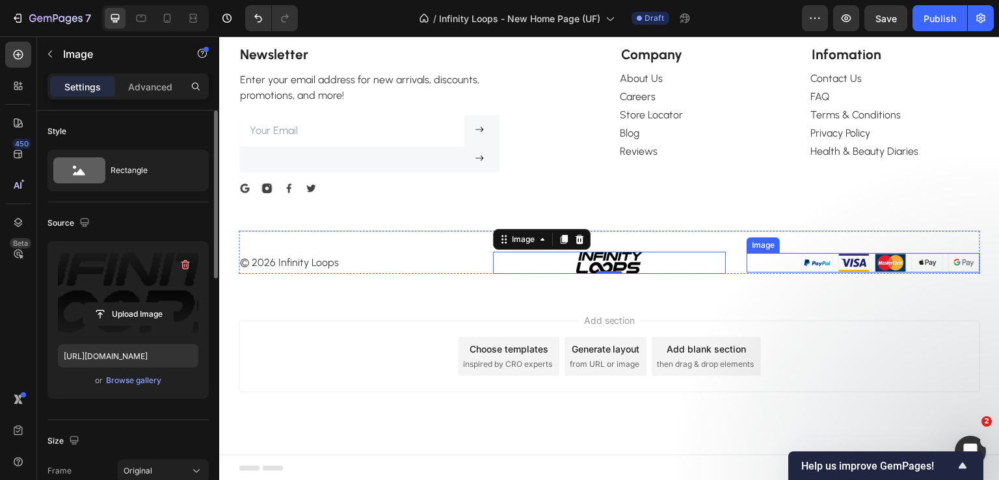
click at [801, 260] on img at bounding box center [890, 263] width 179 height 20
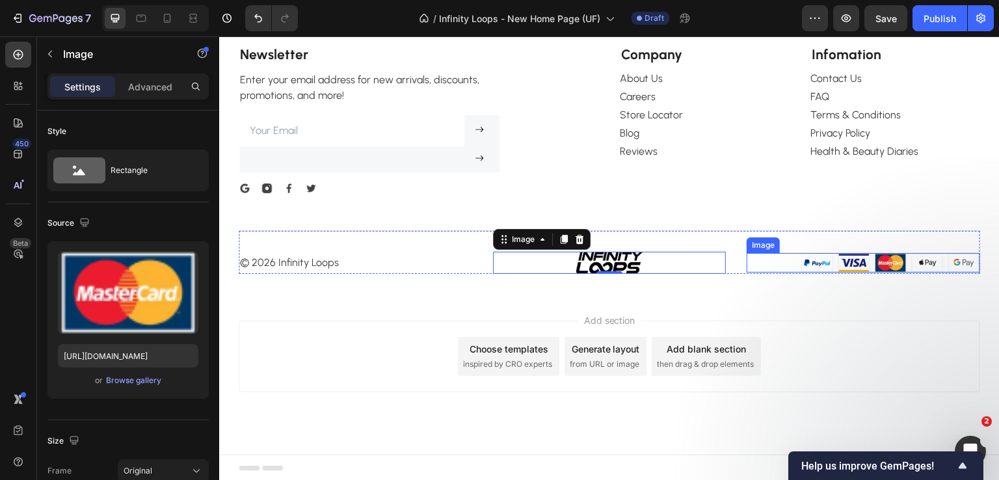
scroll to position [390, 0]
